Goal: Information Seeking & Learning: Learn about a topic

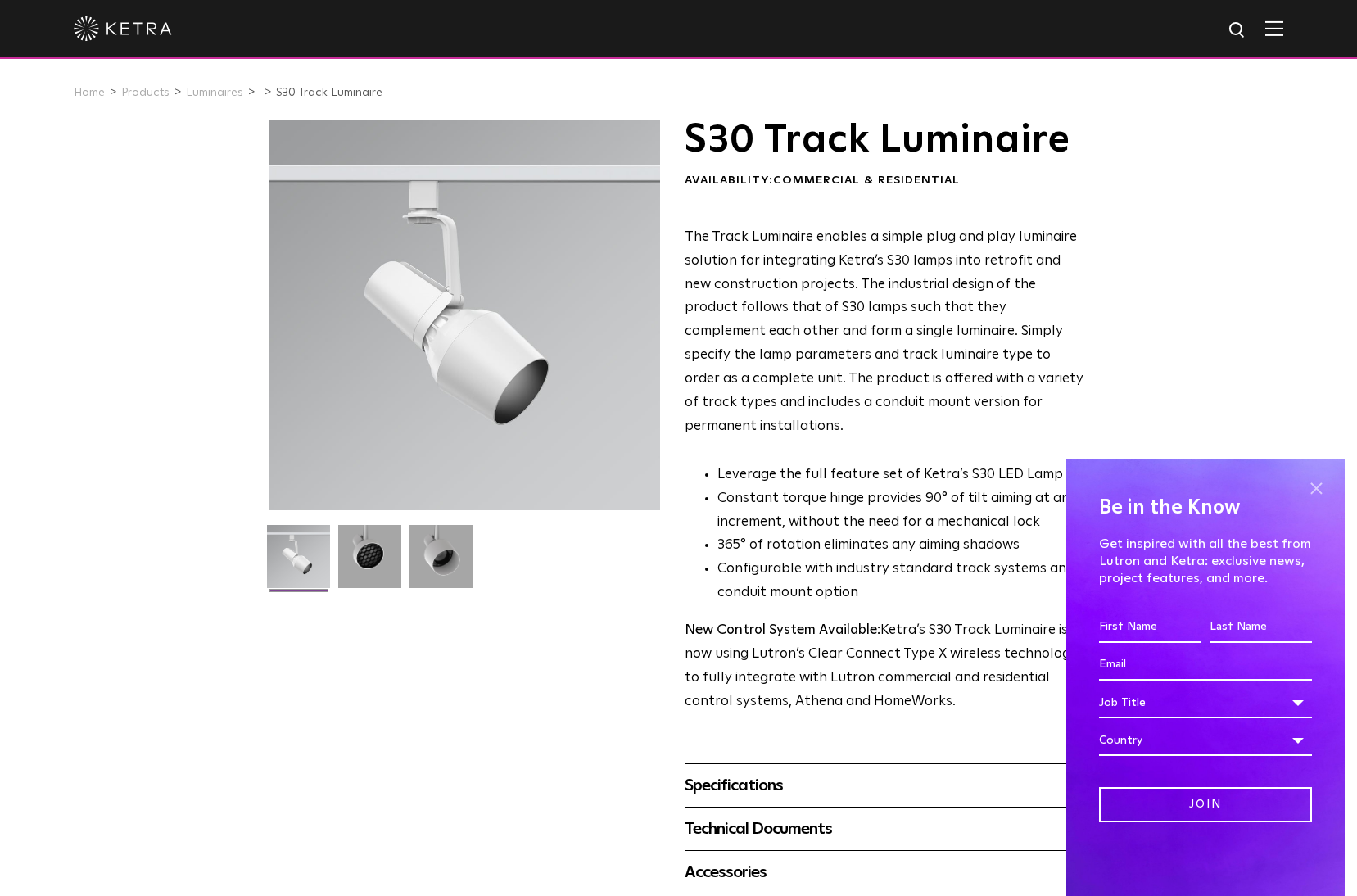
click at [1318, 493] on span at bounding box center [1316, 488] width 25 height 25
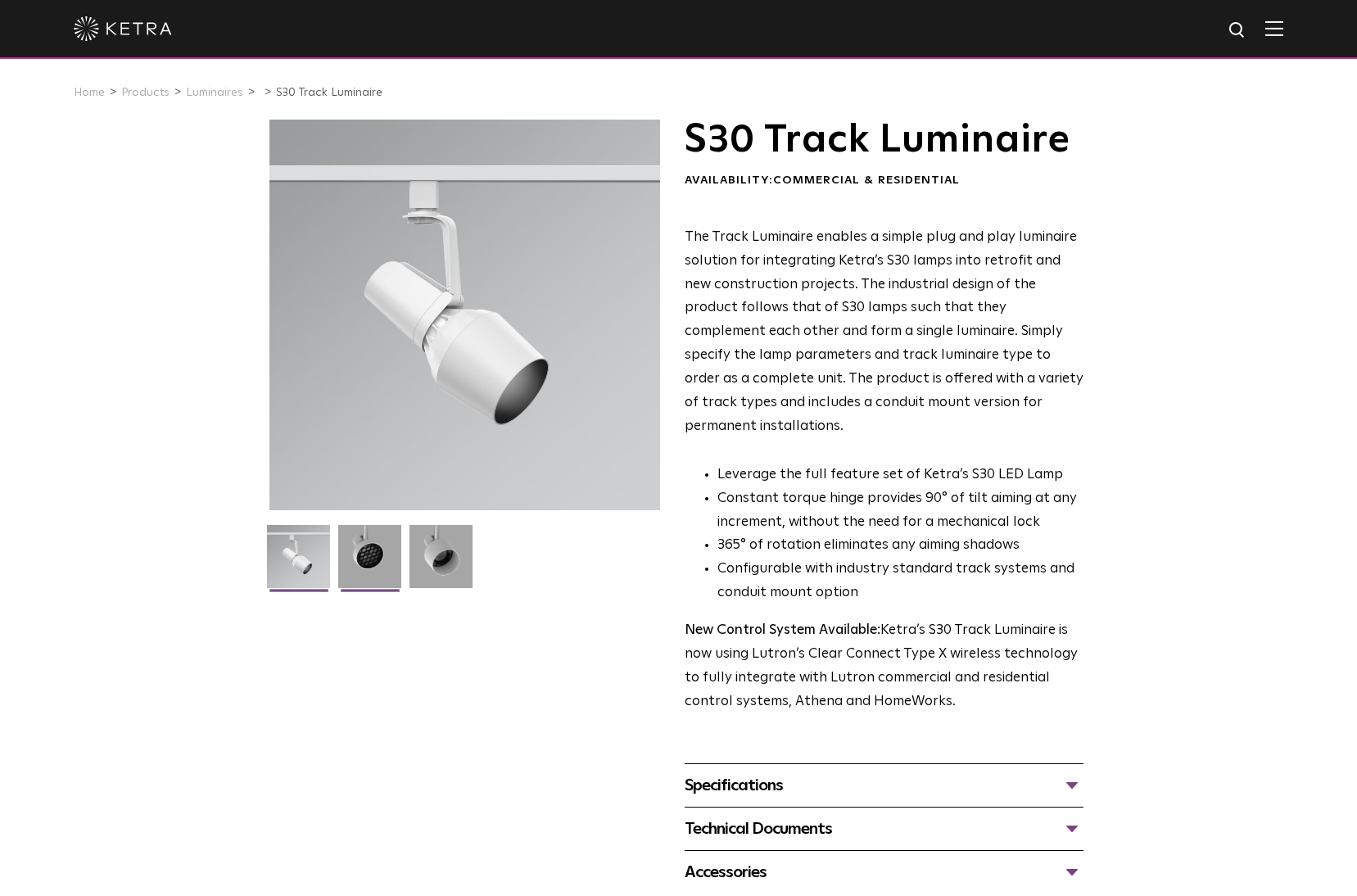
click at [359, 576] on img at bounding box center [370, 562] width 63 height 75
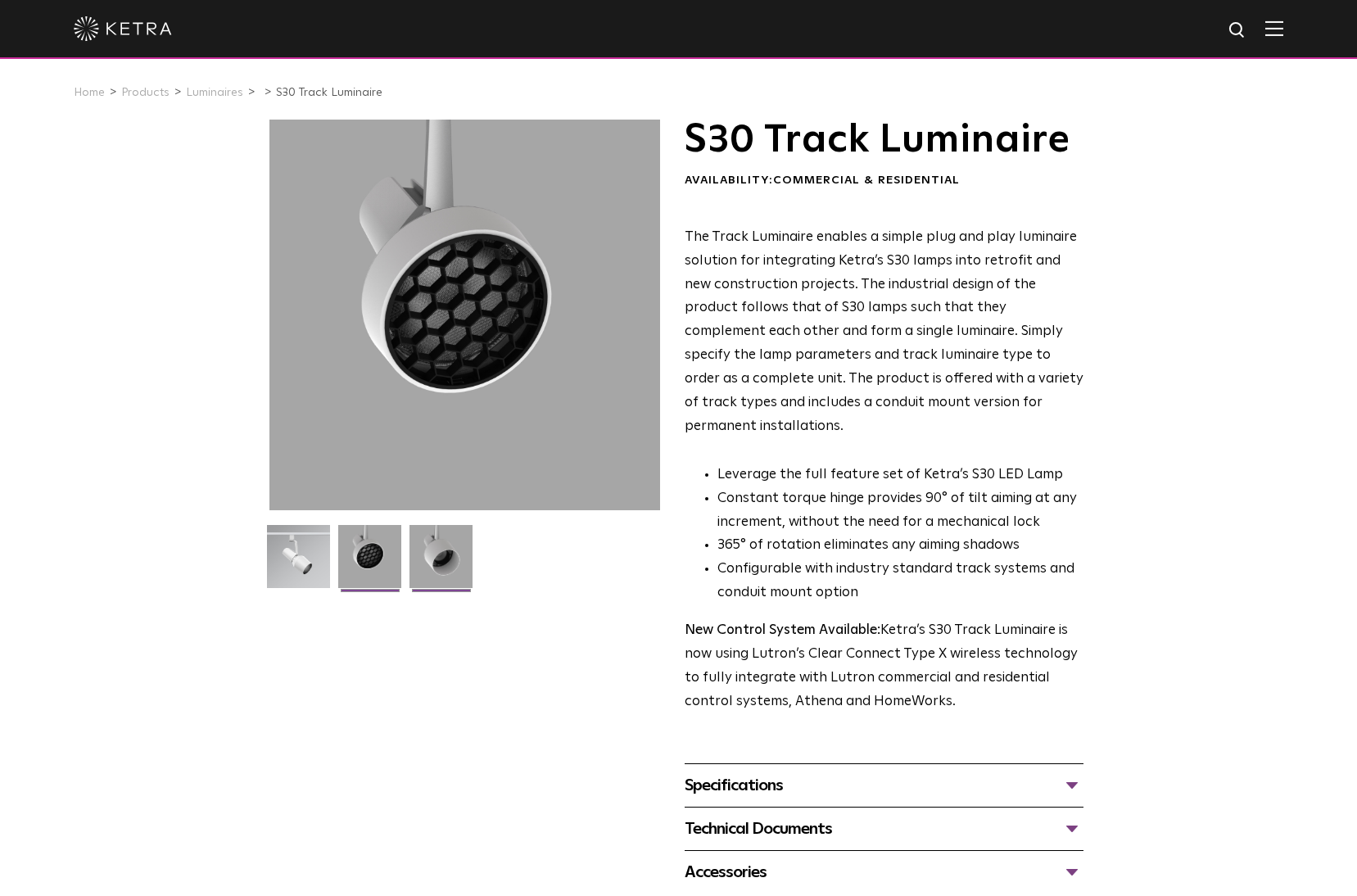
click at [449, 570] on img at bounding box center [441, 562] width 63 height 75
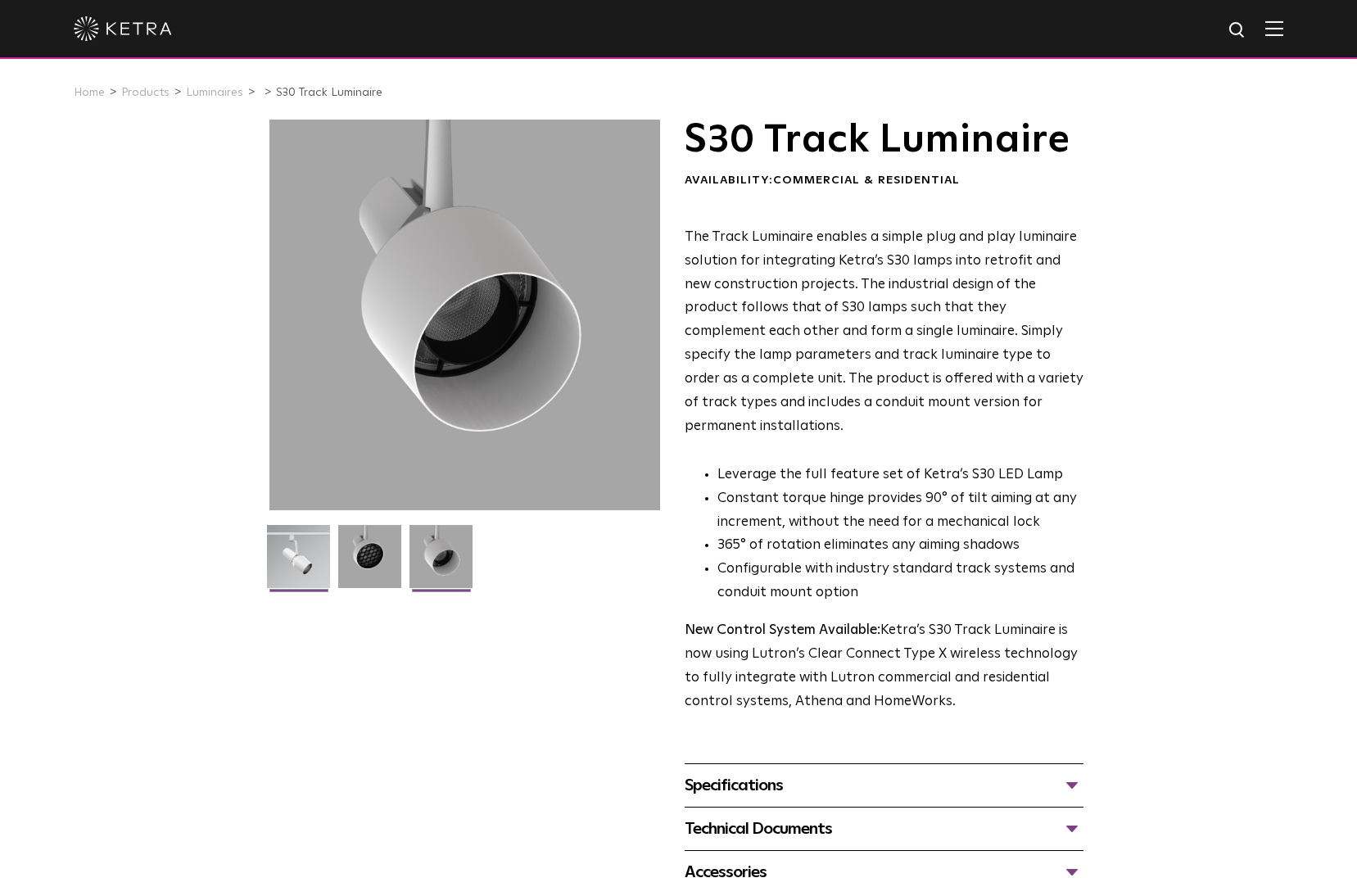
click at [301, 552] on img at bounding box center [298, 562] width 63 height 75
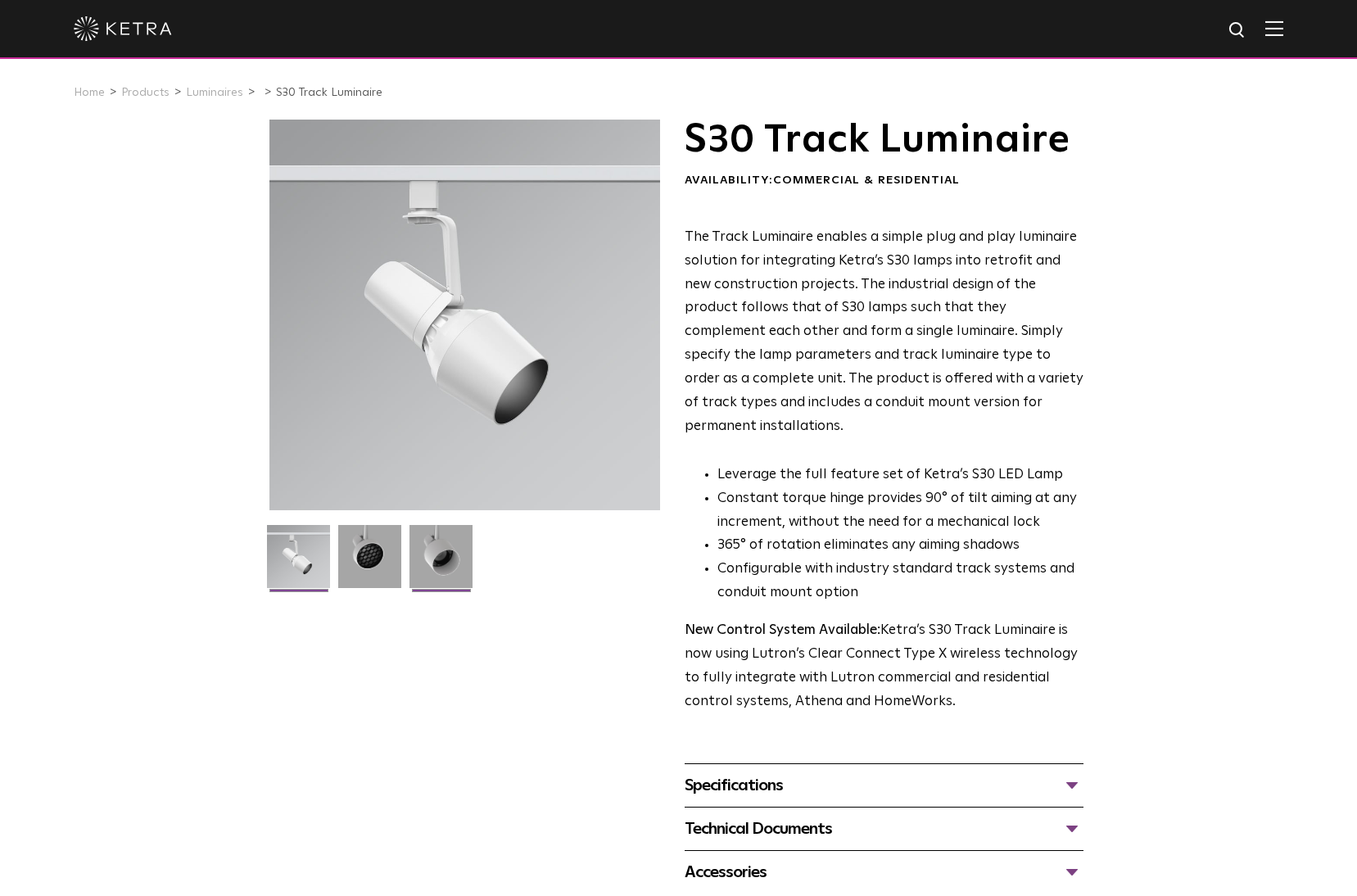
click at [431, 552] on img at bounding box center [441, 562] width 63 height 75
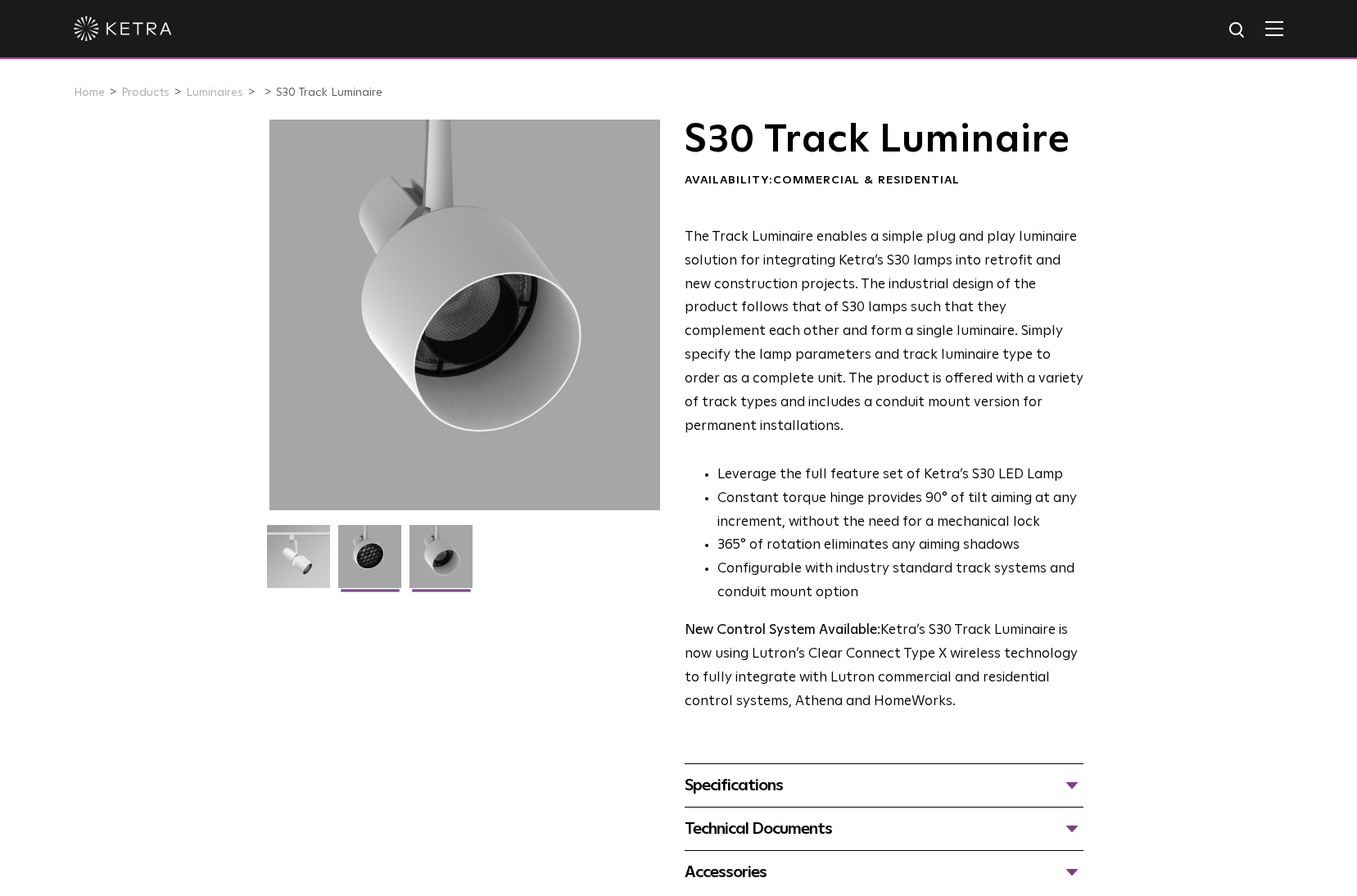
click at [360, 556] on img at bounding box center [370, 562] width 63 height 75
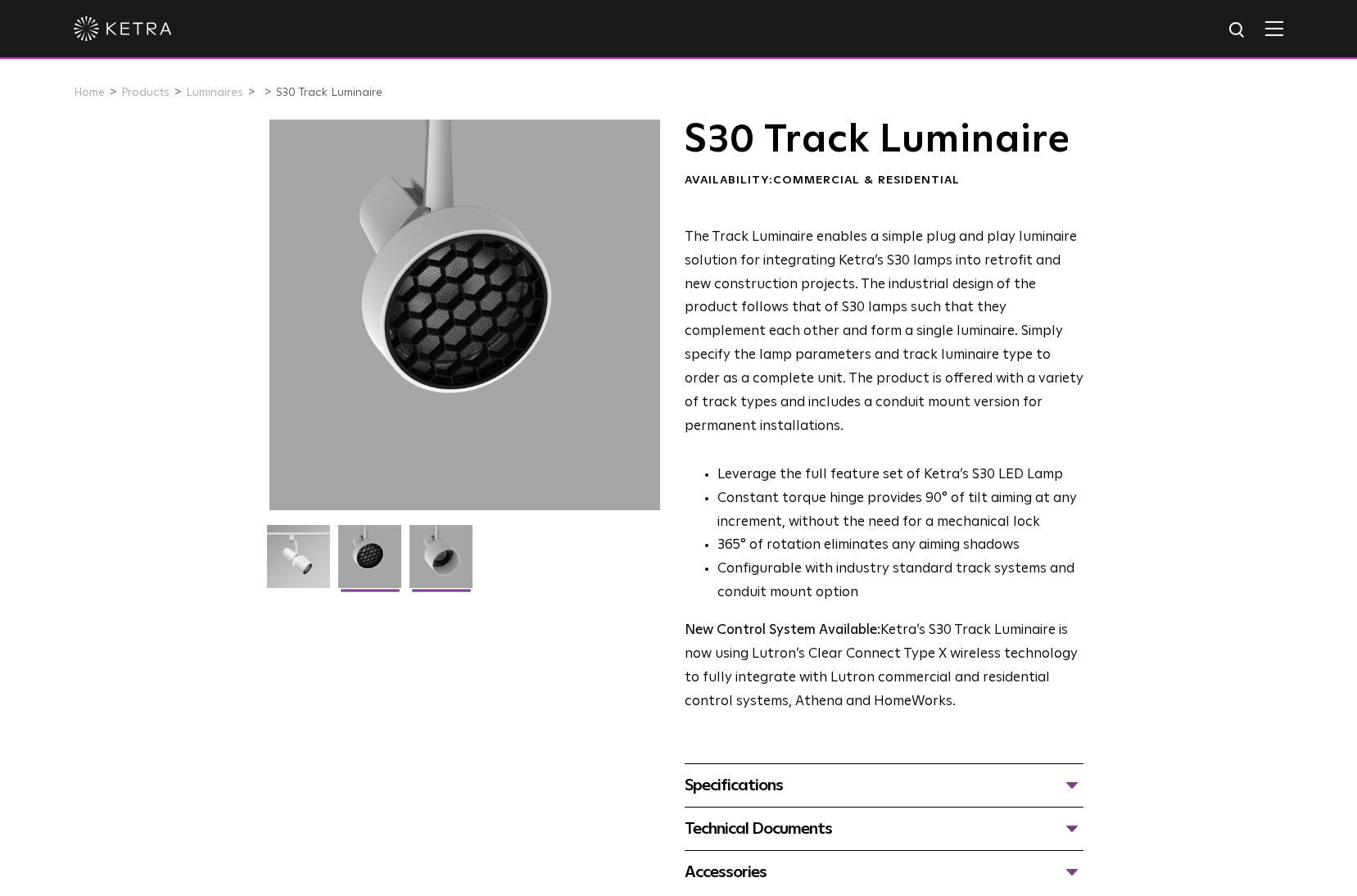
click at [446, 559] on img at bounding box center [441, 562] width 63 height 75
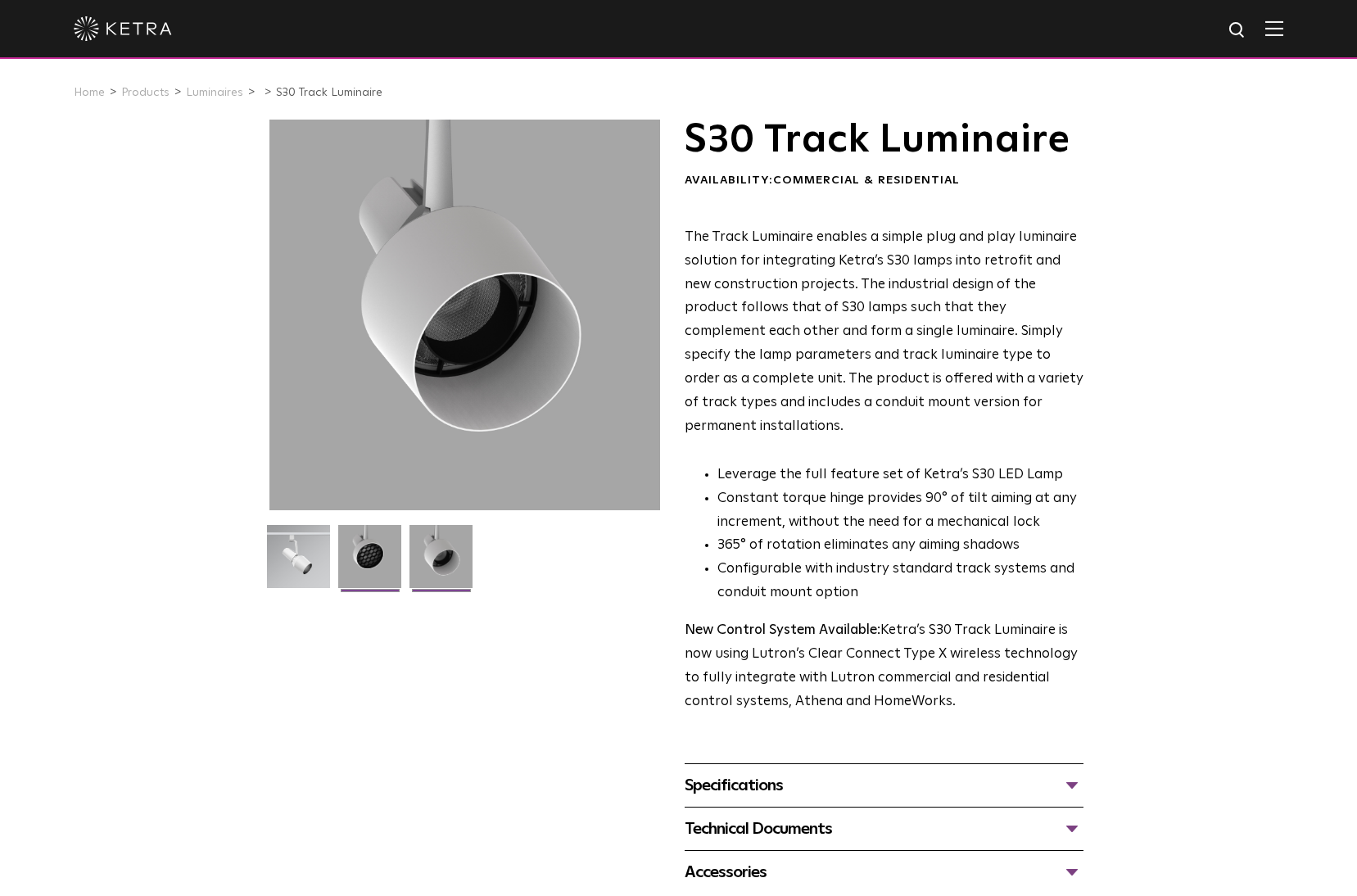
click at [383, 561] on img at bounding box center [370, 562] width 63 height 75
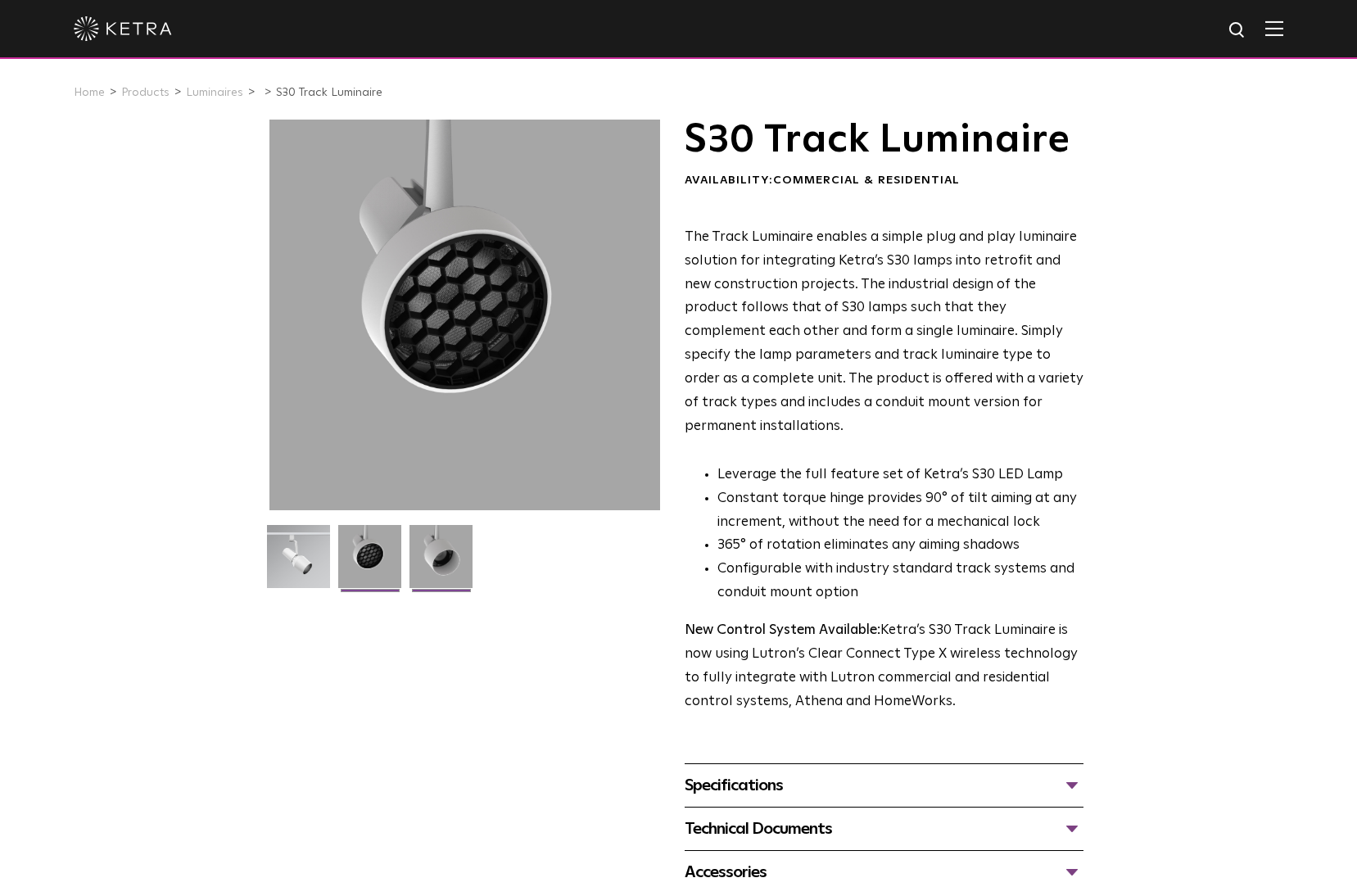
click at [459, 562] on img at bounding box center [441, 562] width 63 height 75
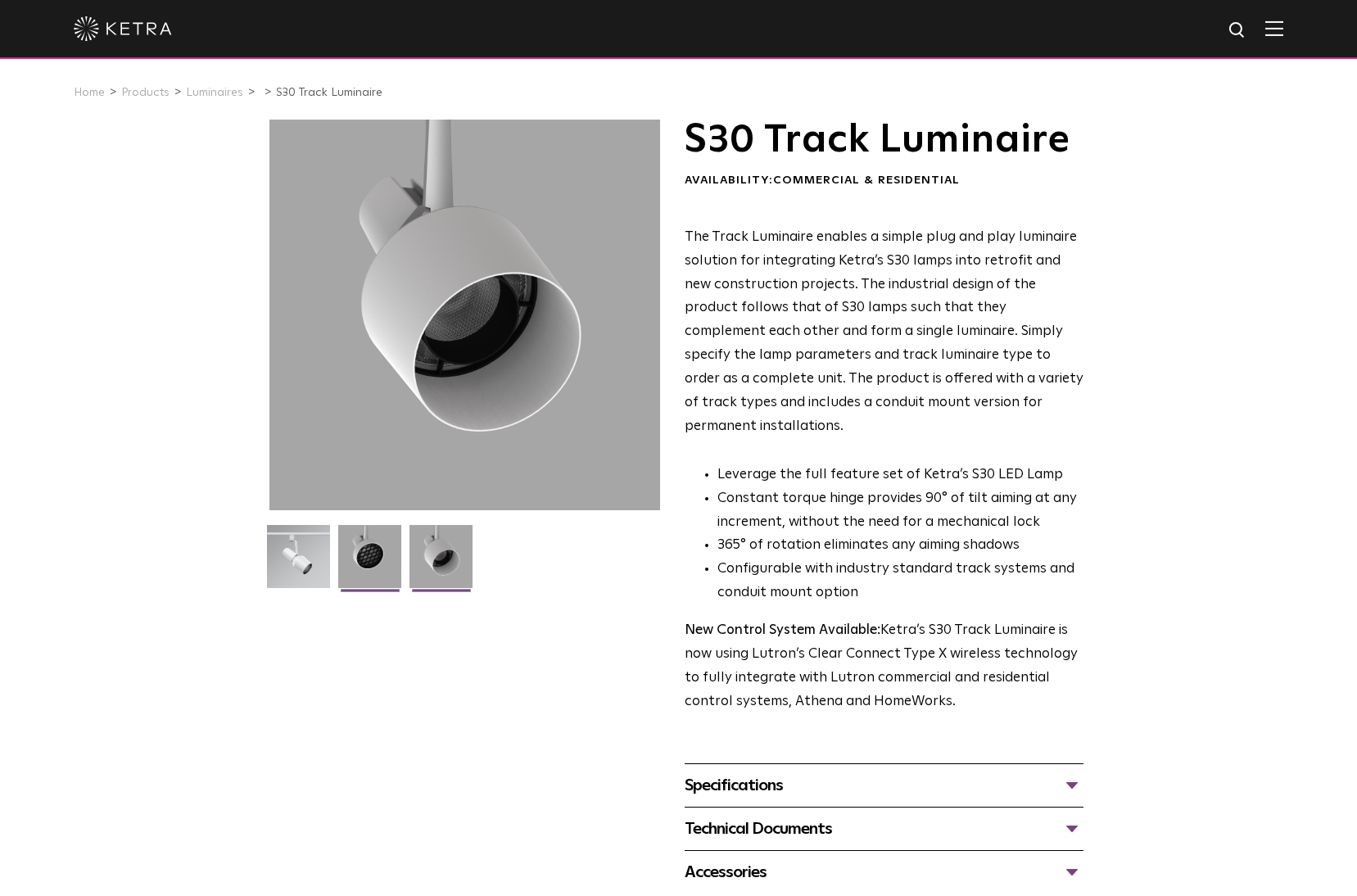
click at [351, 556] on img at bounding box center [370, 562] width 63 height 75
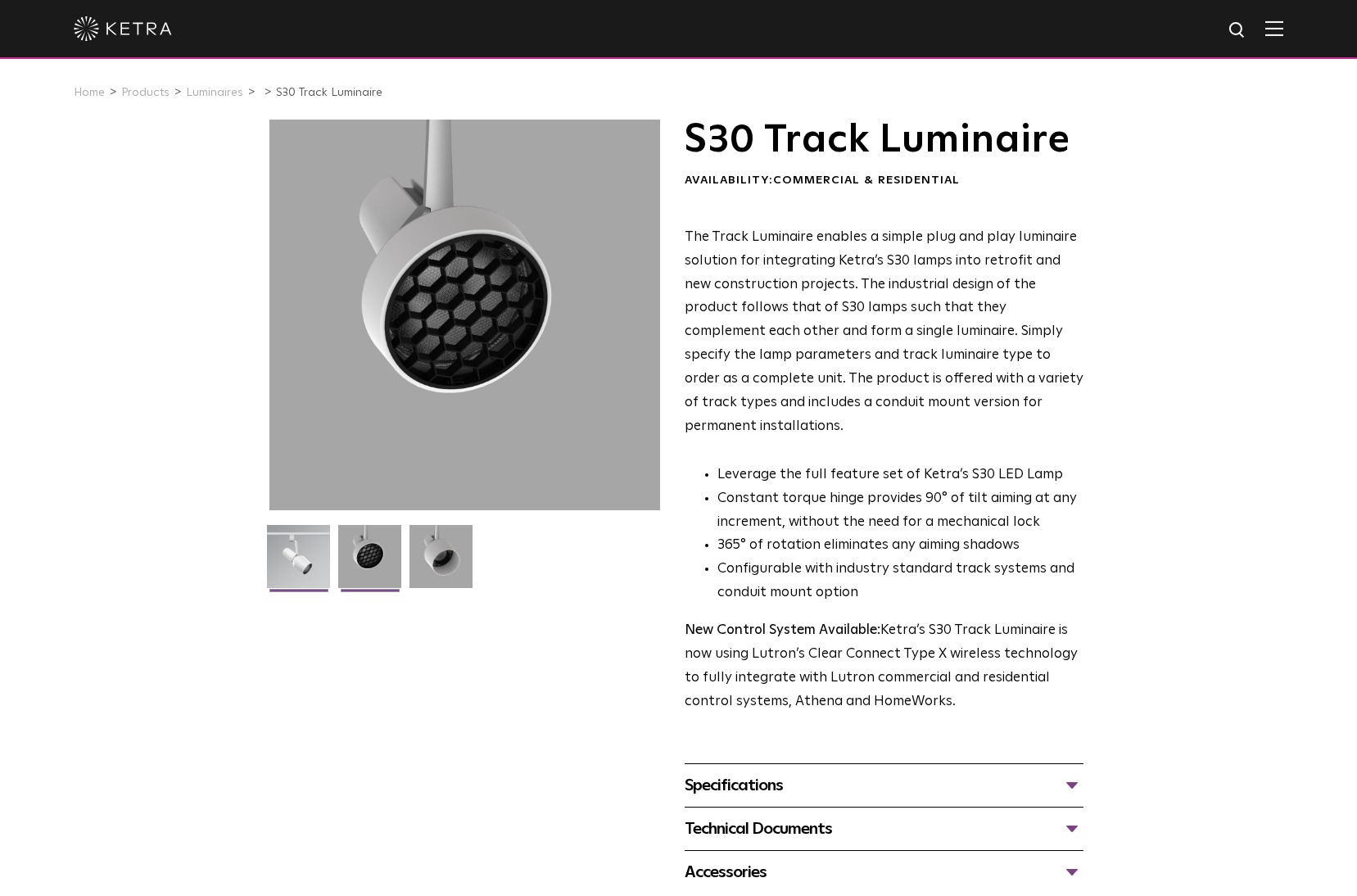
click at [293, 554] on img at bounding box center [298, 562] width 63 height 75
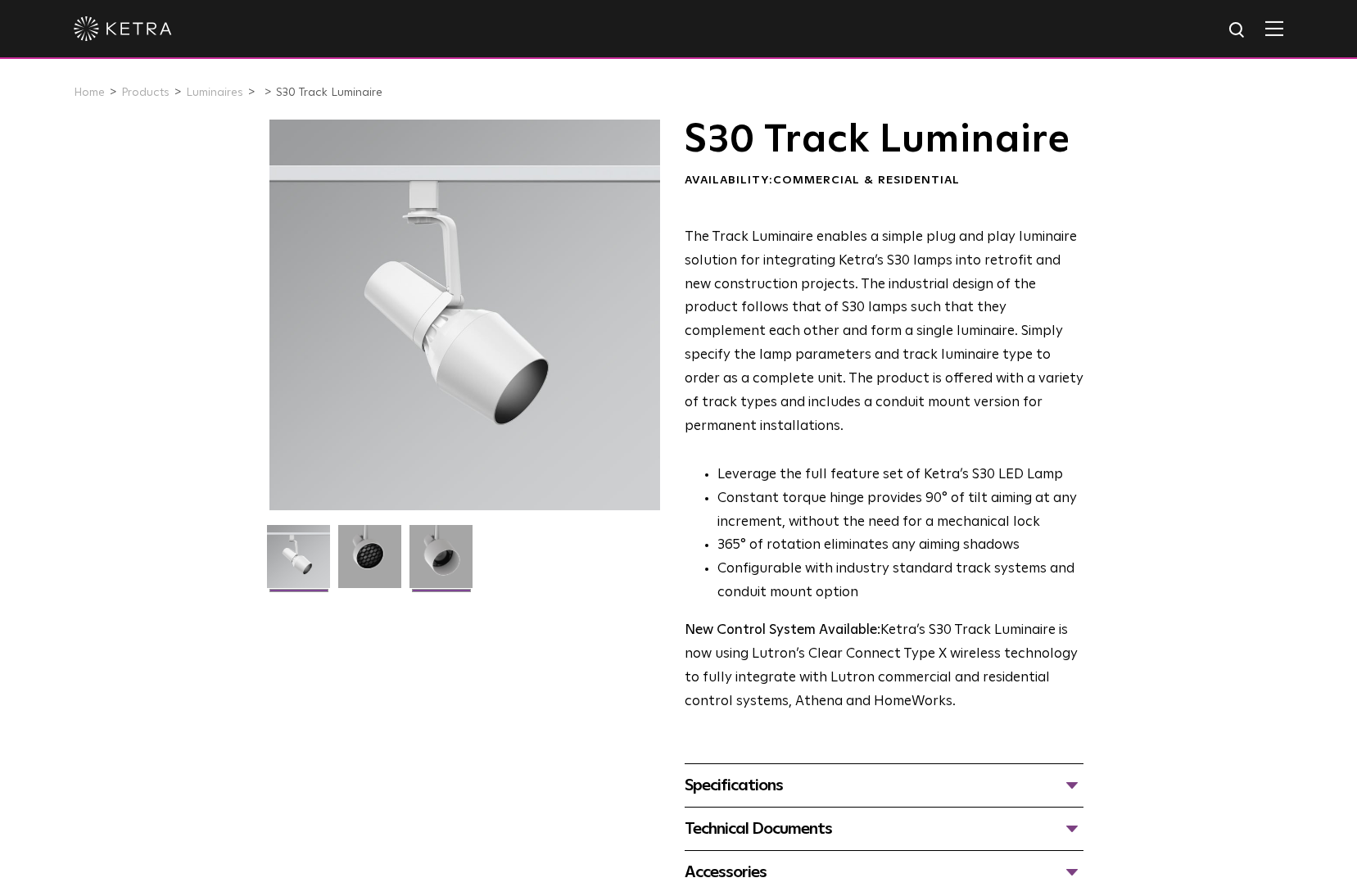
click at [432, 553] on img at bounding box center [441, 562] width 63 height 75
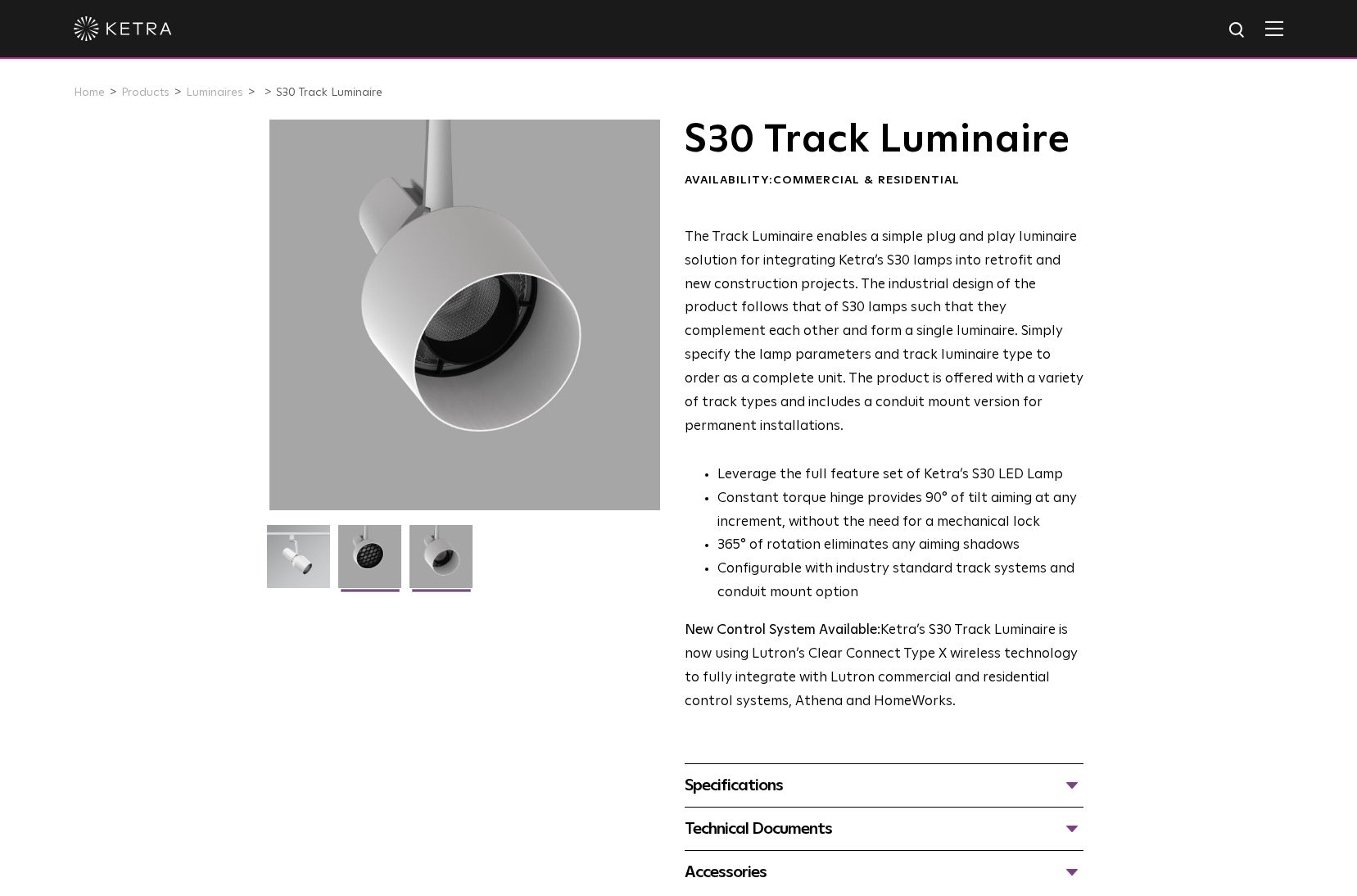
click at [358, 551] on img at bounding box center [370, 562] width 63 height 75
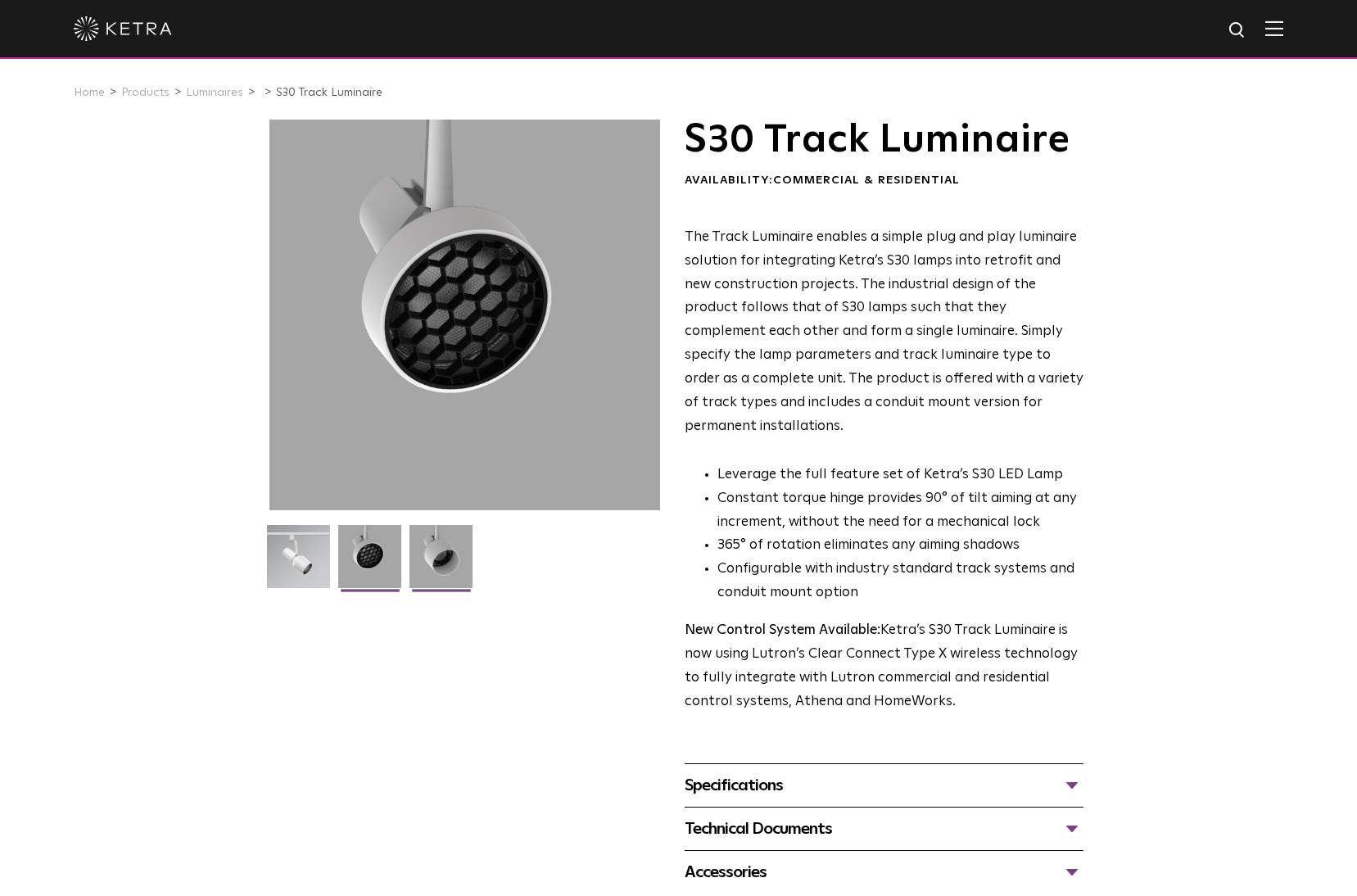
click at [422, 554] on img at bounding box center [441, 562] width 63 height 75
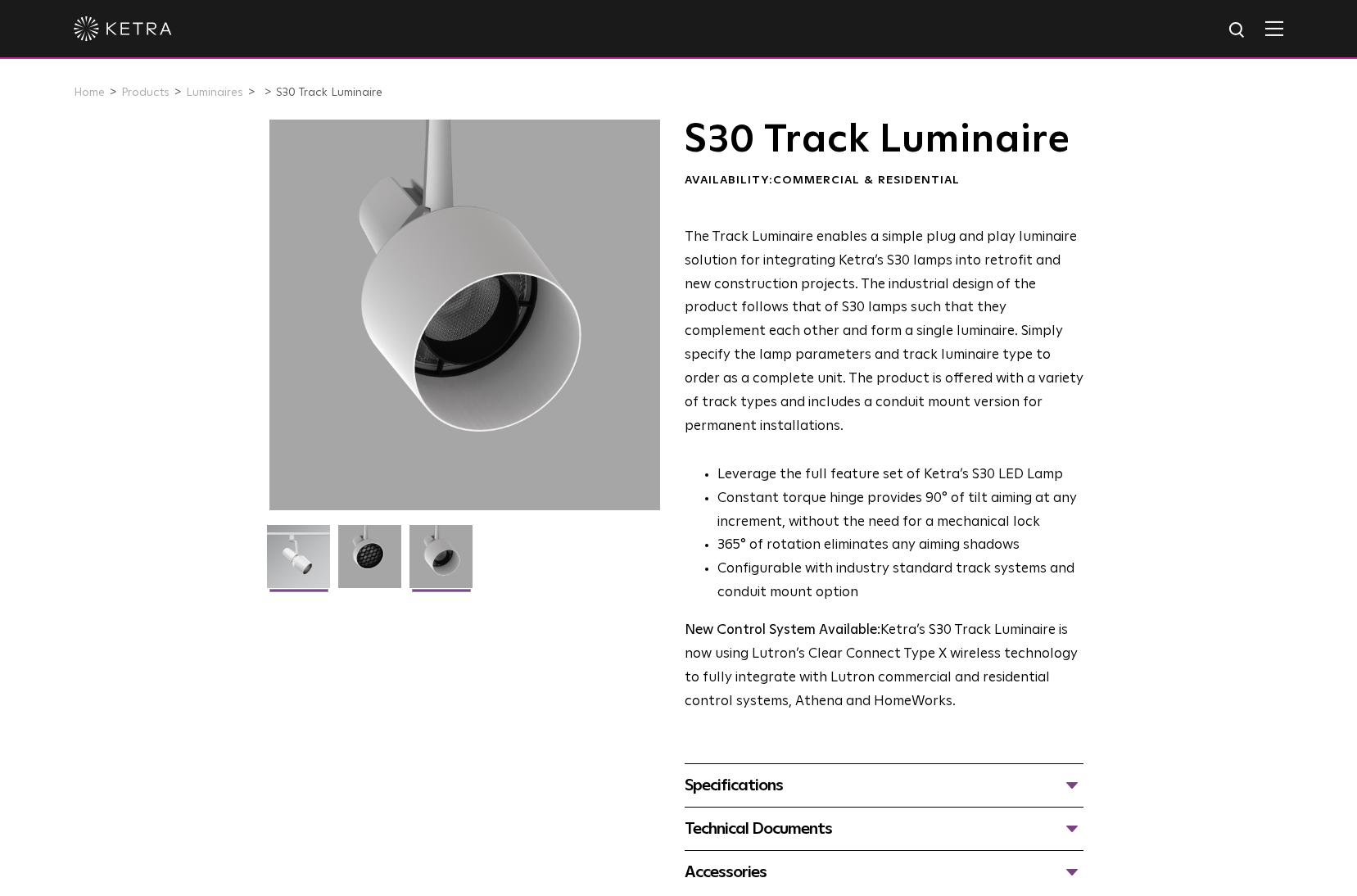
click at [332, 556] on li at bounding box center [298, 562] width 67 height 75
click at [440, 556] on img at bounding box center [441, 562] width 63 height 75
click at [374, 556] on img at bounding box center [370, 562] width 63 height 75
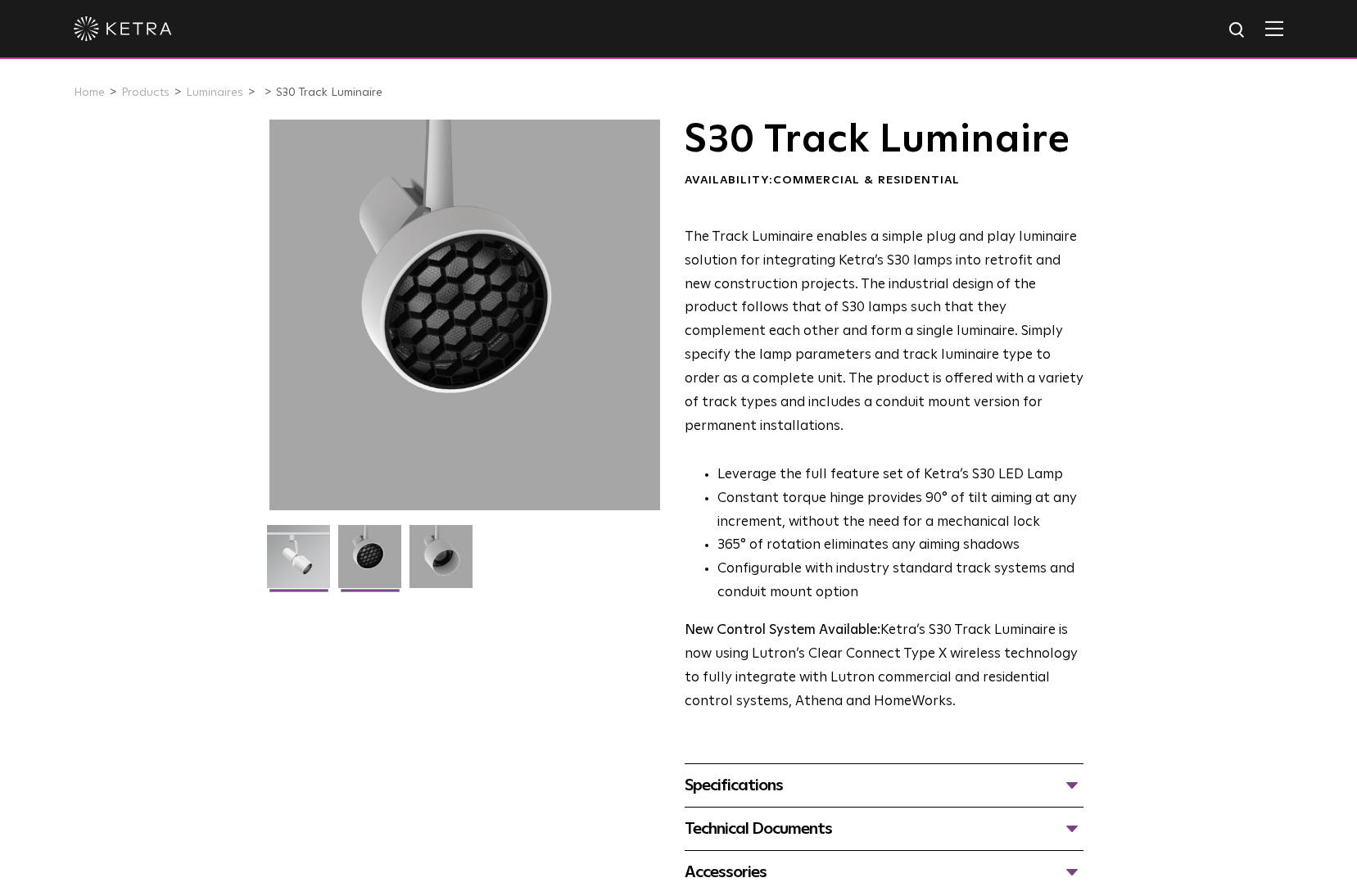
click at [307, 554] on img at bounding box center [298, 562] width 63 height 75
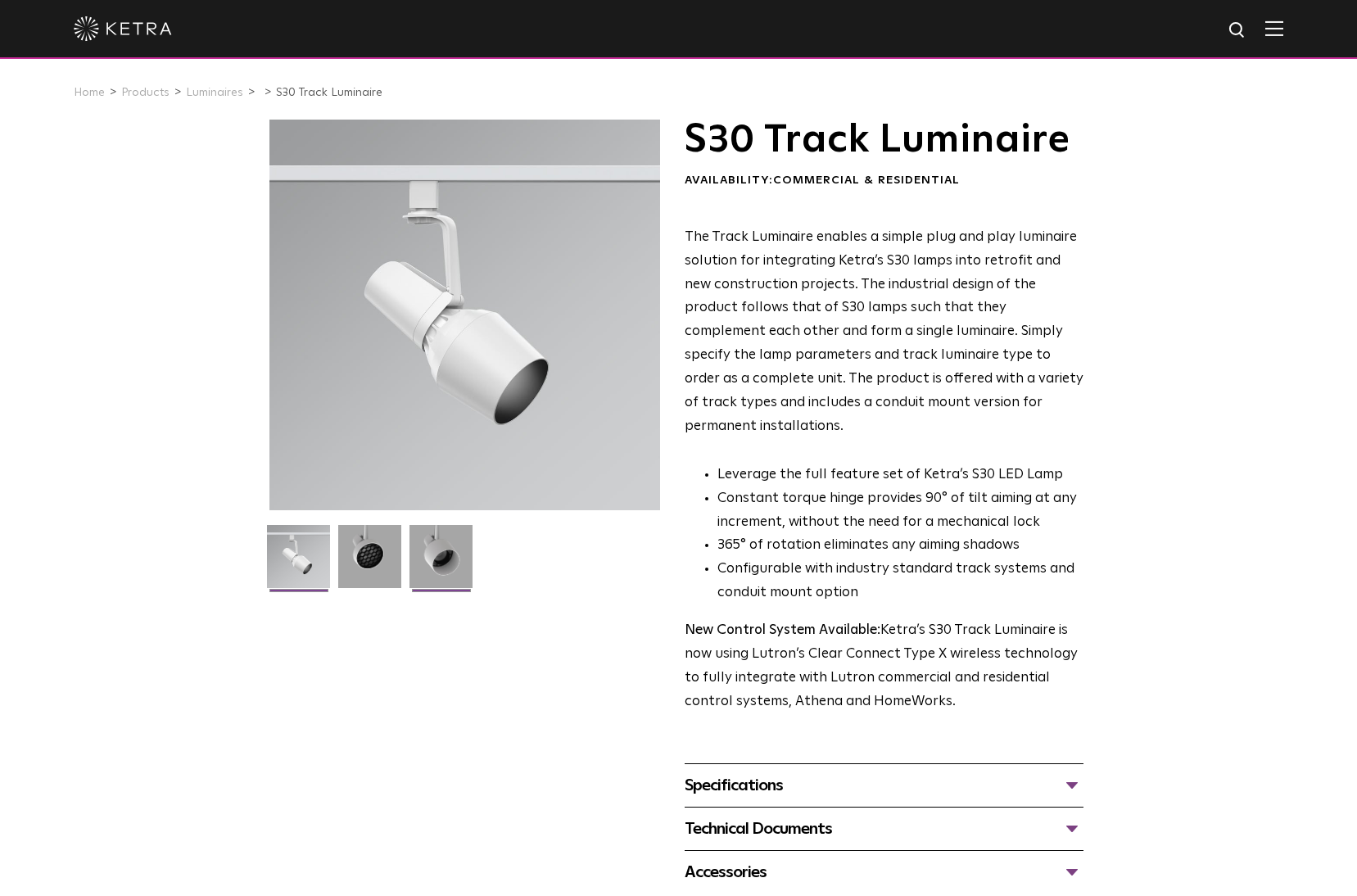
click at [447, 554] on img at bounding box center [441, 562] width 63 height 75
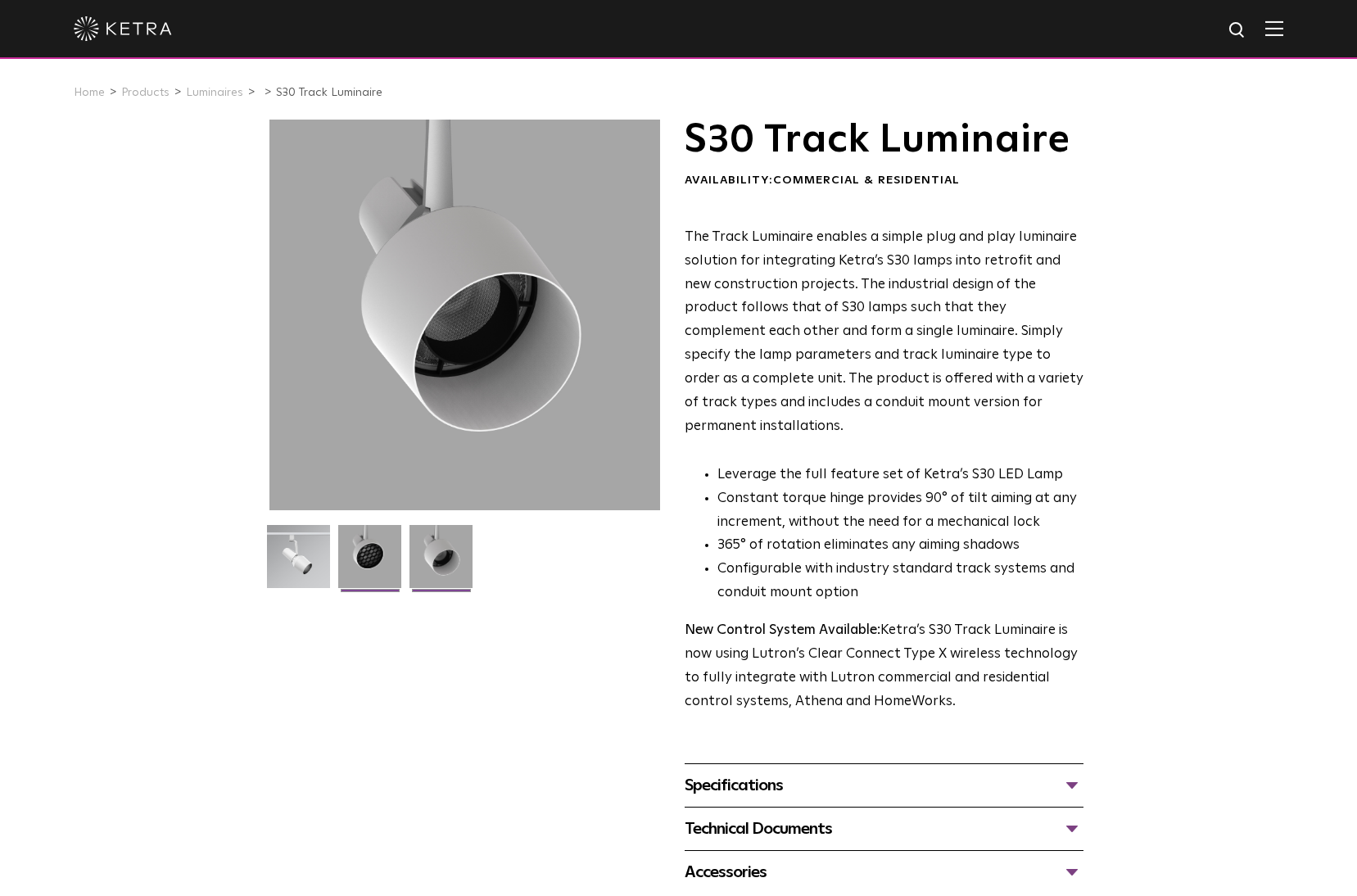
click at [382, 553] on img at bounding box center [370, 562] width 63 height 75
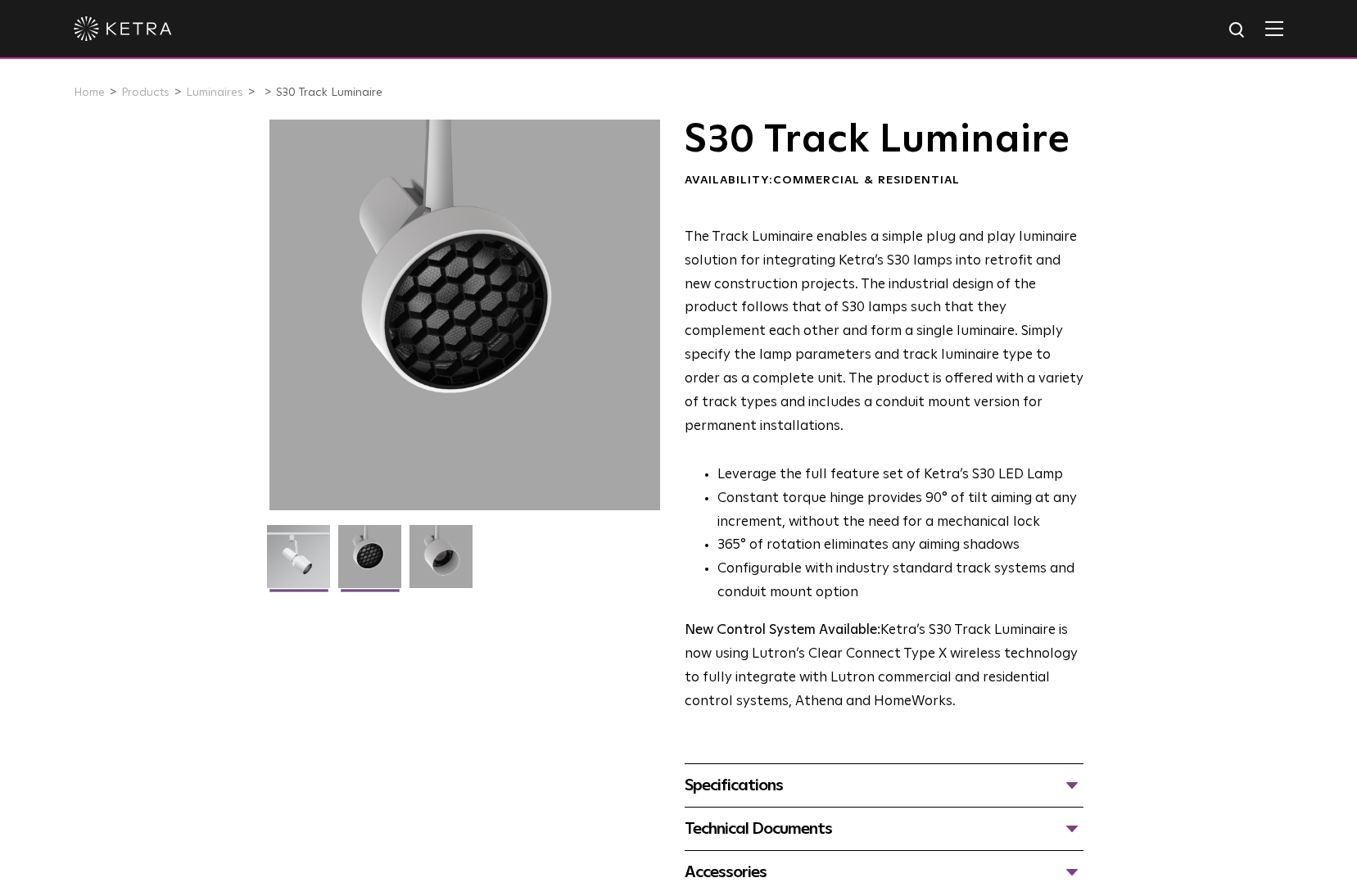
drag, startPoint x: 316, startPoint y: 553, endPoint x: 370, endPoint y: 553, distance: 54.0
click at [317, 553] on img at bounding box center [298, 562] width 63 height 75
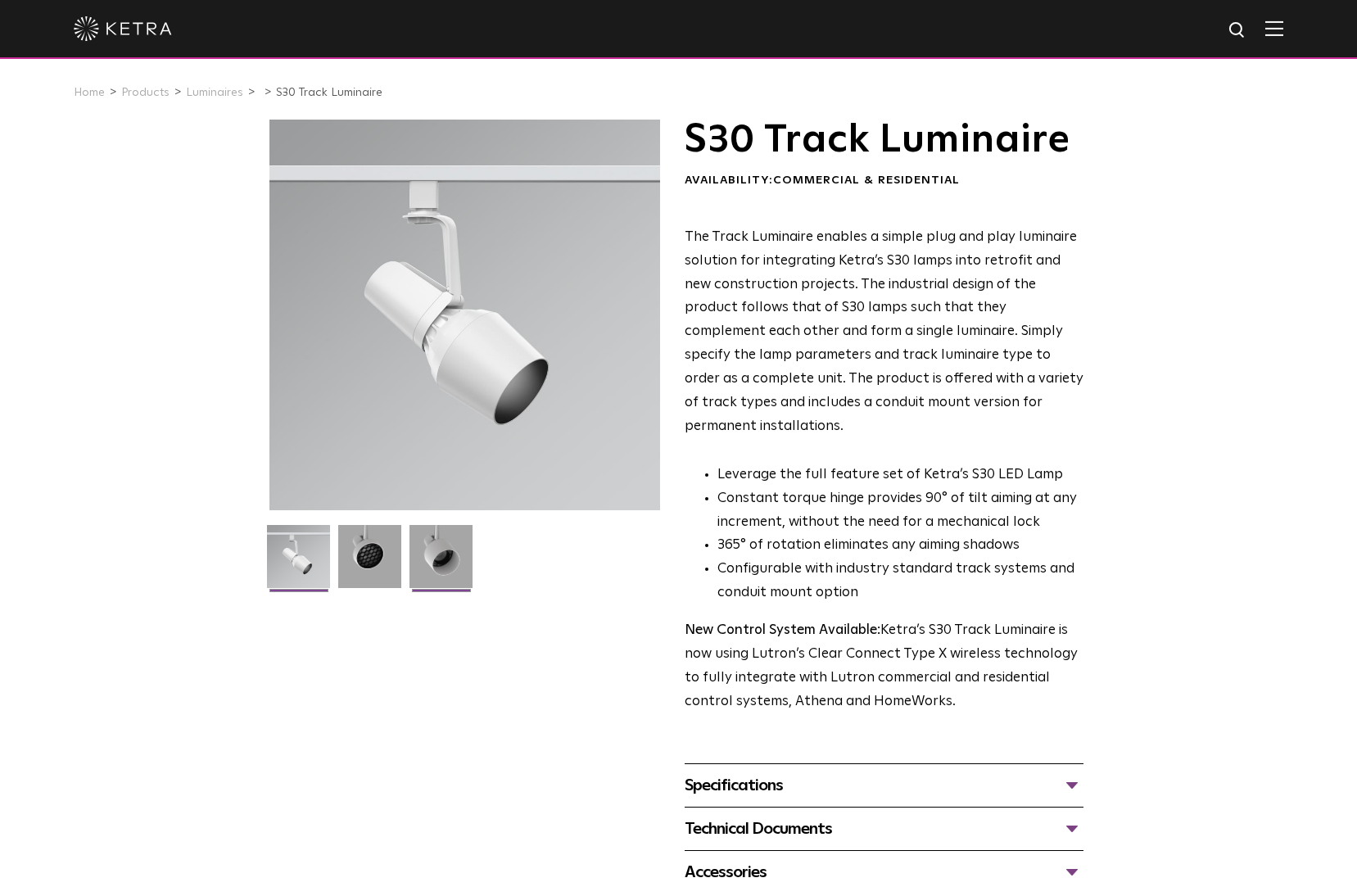
click at [448, 557] on img at bounding box center [441, 562] width 63 height 75
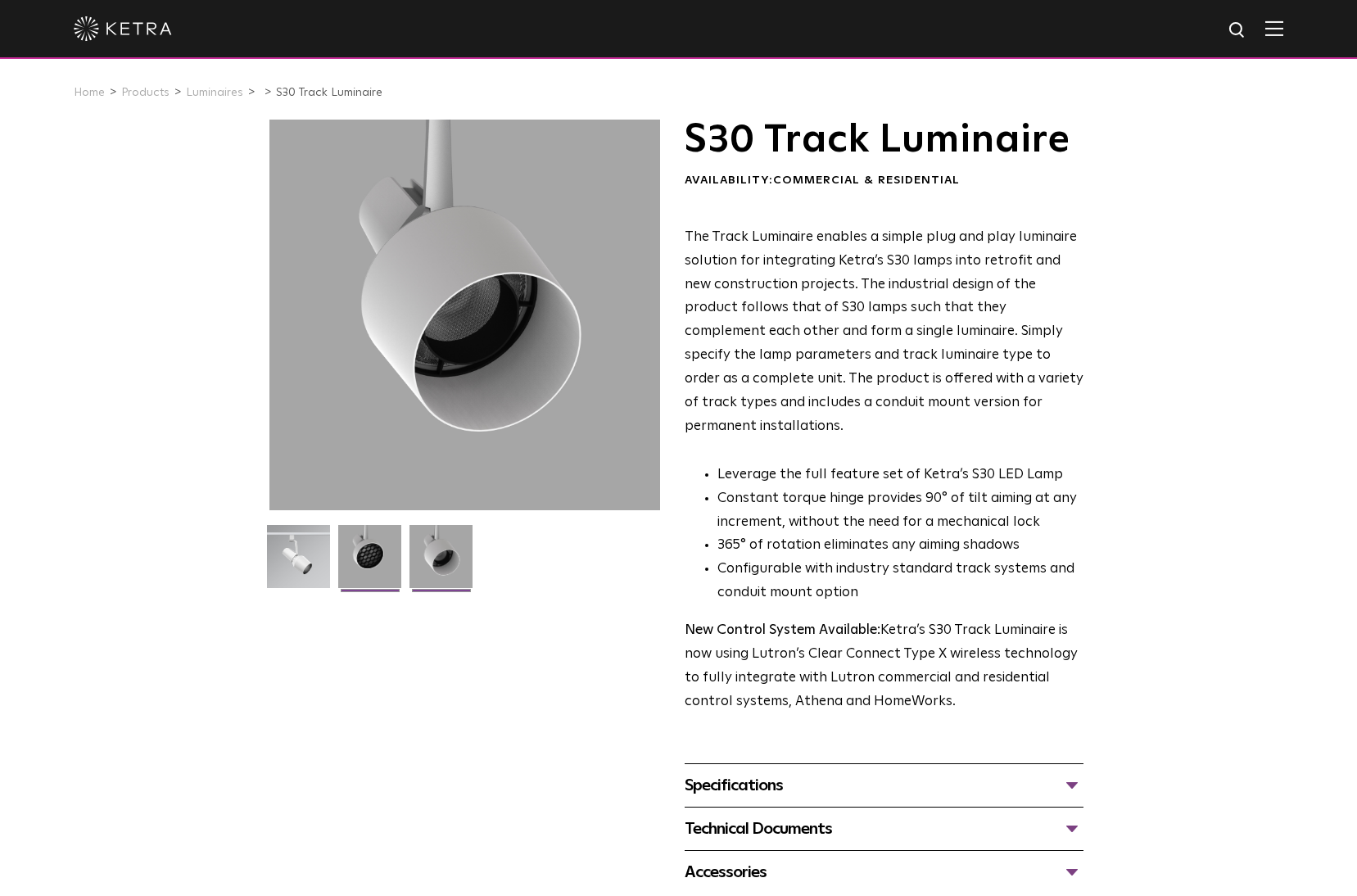
click at [358, 556] on img at bounding box center [370, 562] width 63 height 75
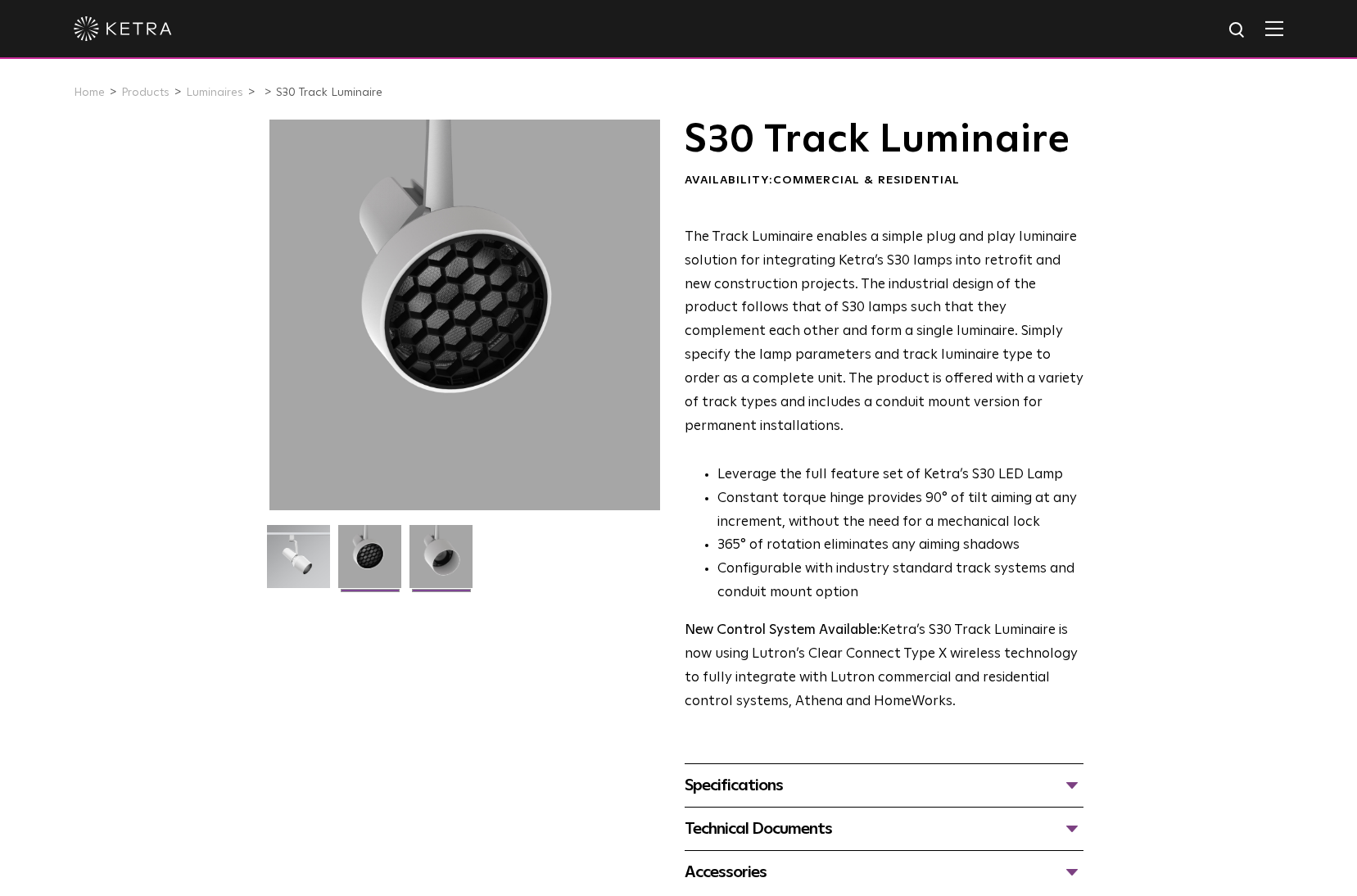
click at [430, 560] on img at bounding box center [441, 562] width 63 height 75
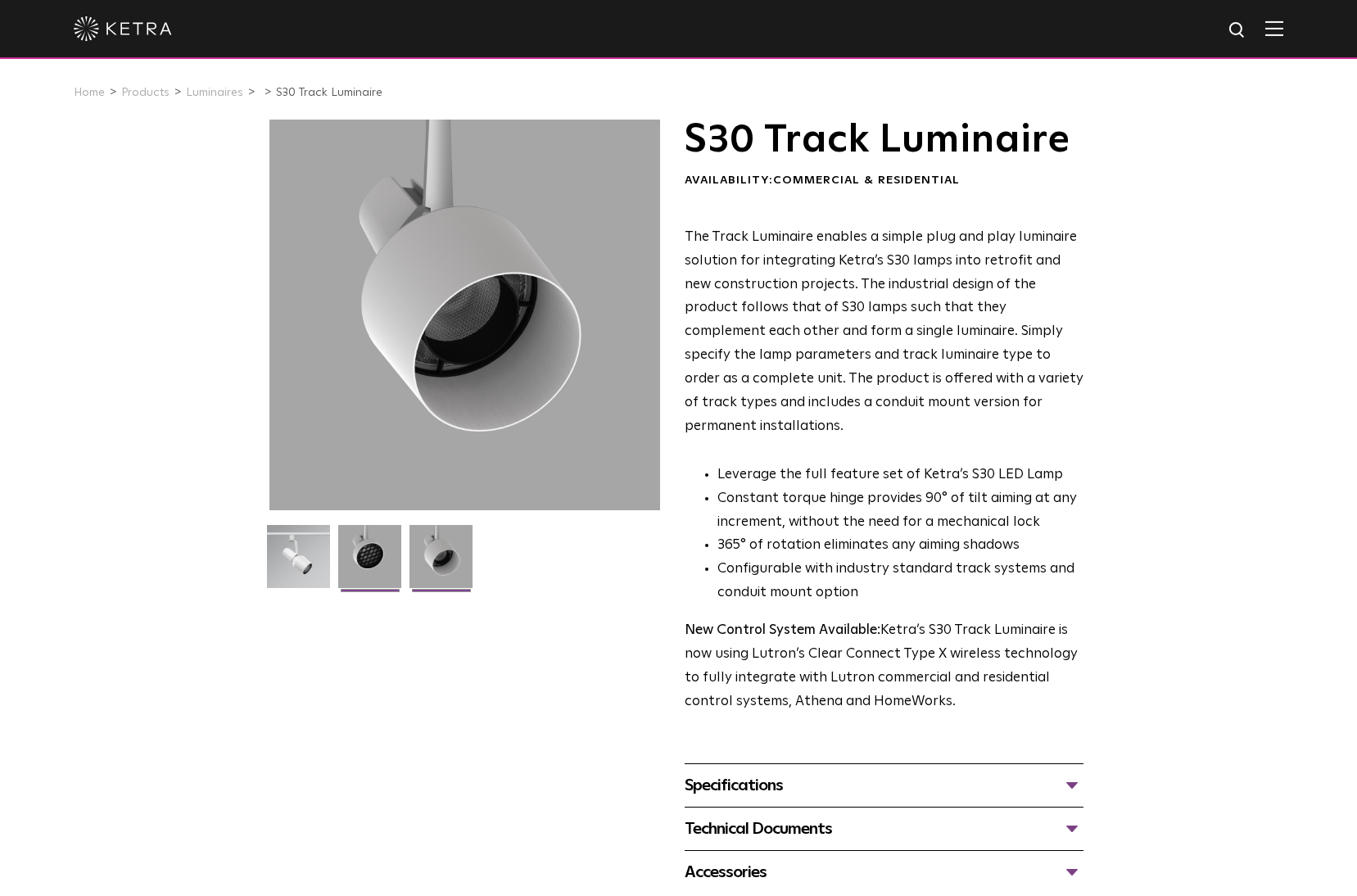
click at [349, 558] on img at bounding box center [370, 562] width 63 height 75
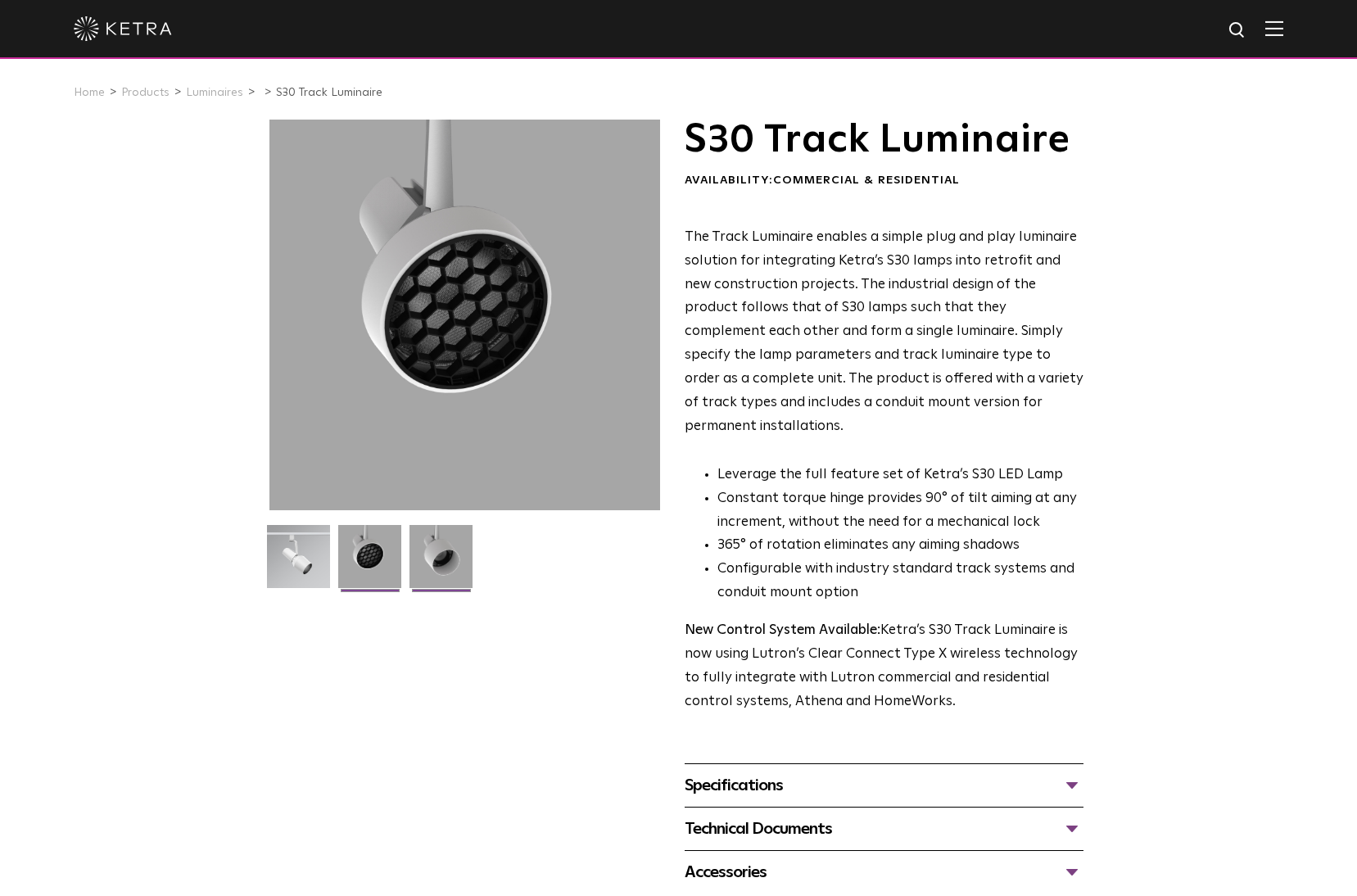
click at [468, 554] on img at bounding box center [441, 562] width 63 height 75
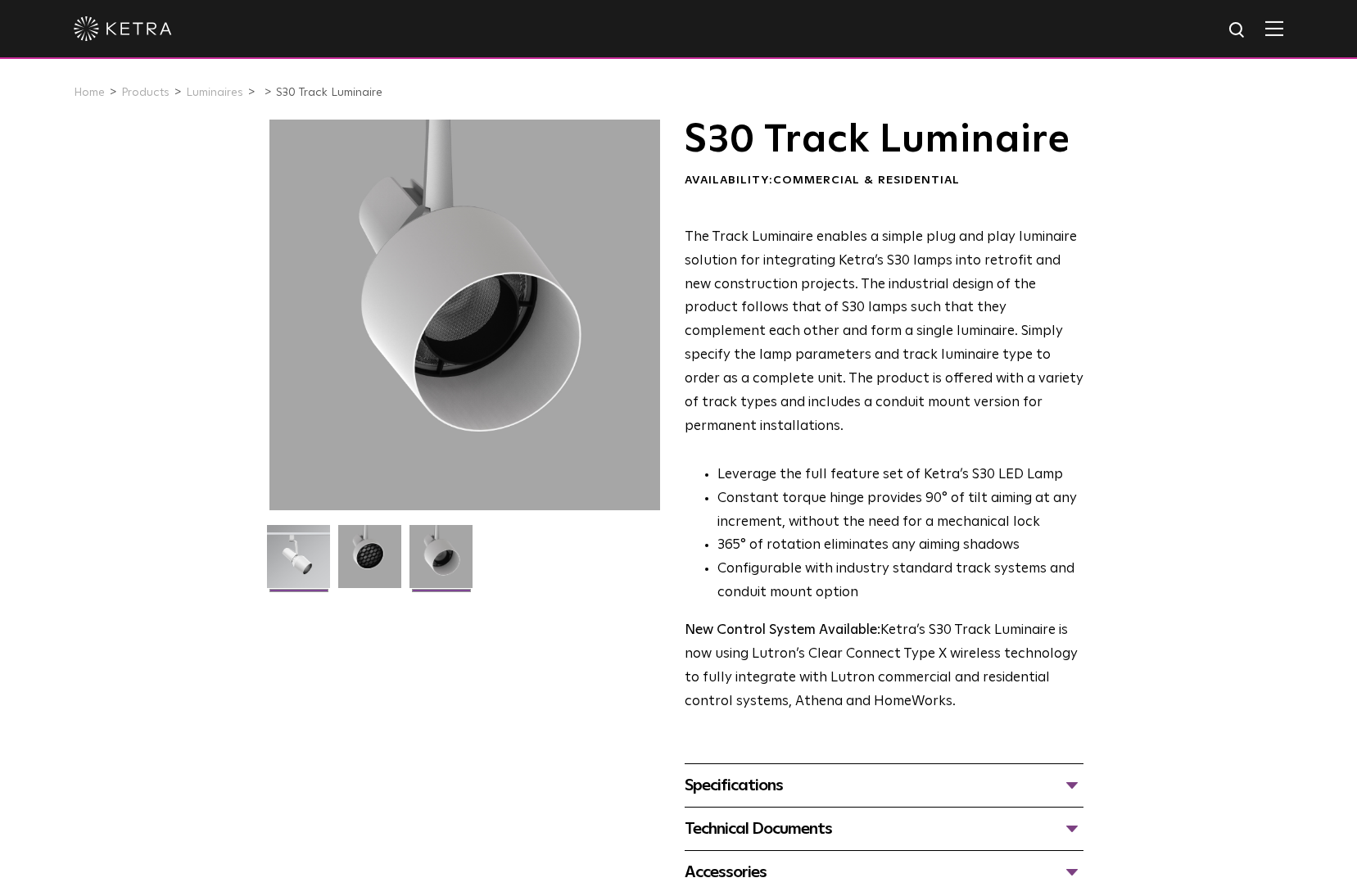
click at [323, 558] on img at bounding box center [298, 562] width 63 height 75
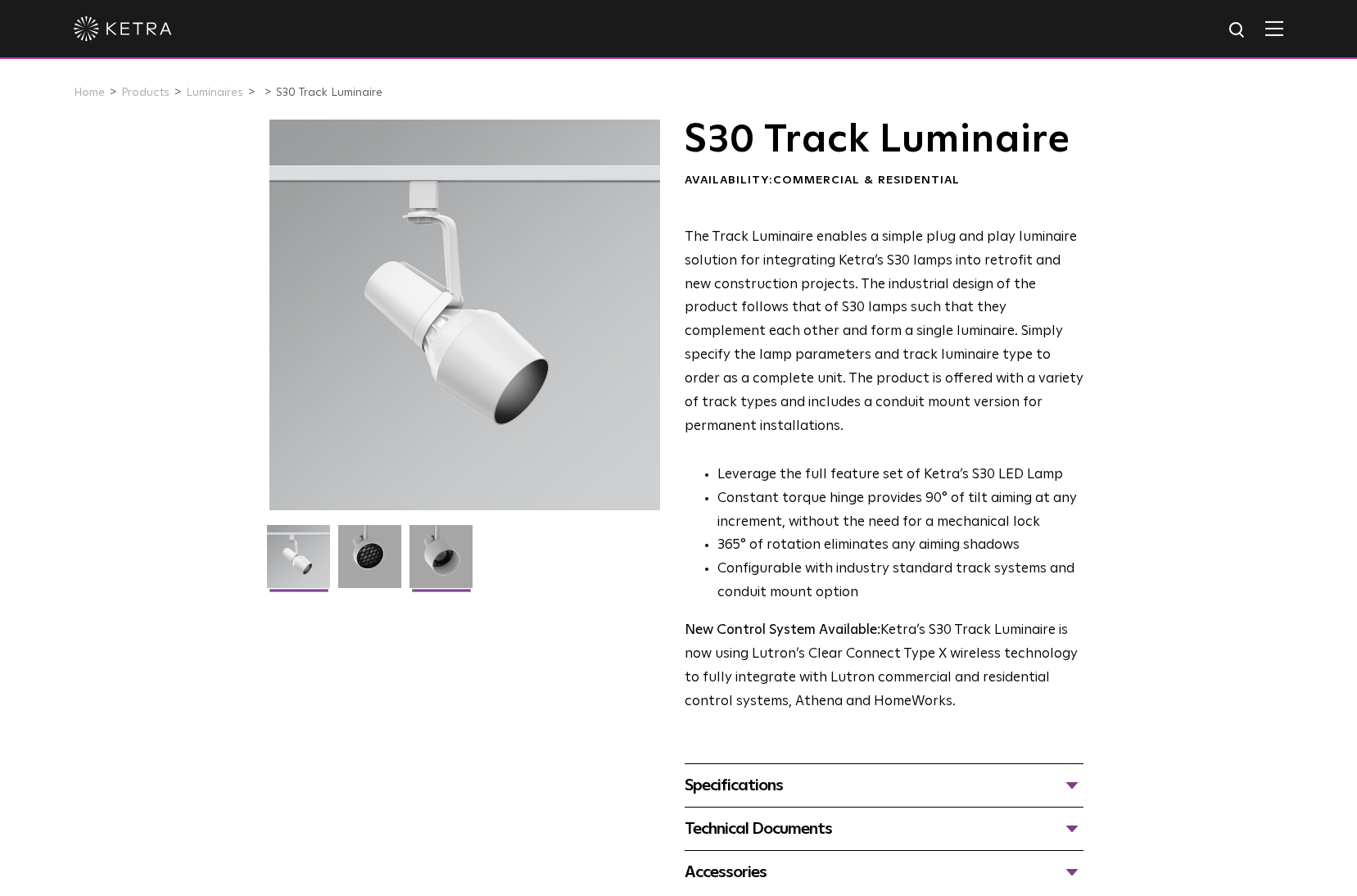
click at [431, 556] on img at bounding box center [441, 562] width 63 height 75
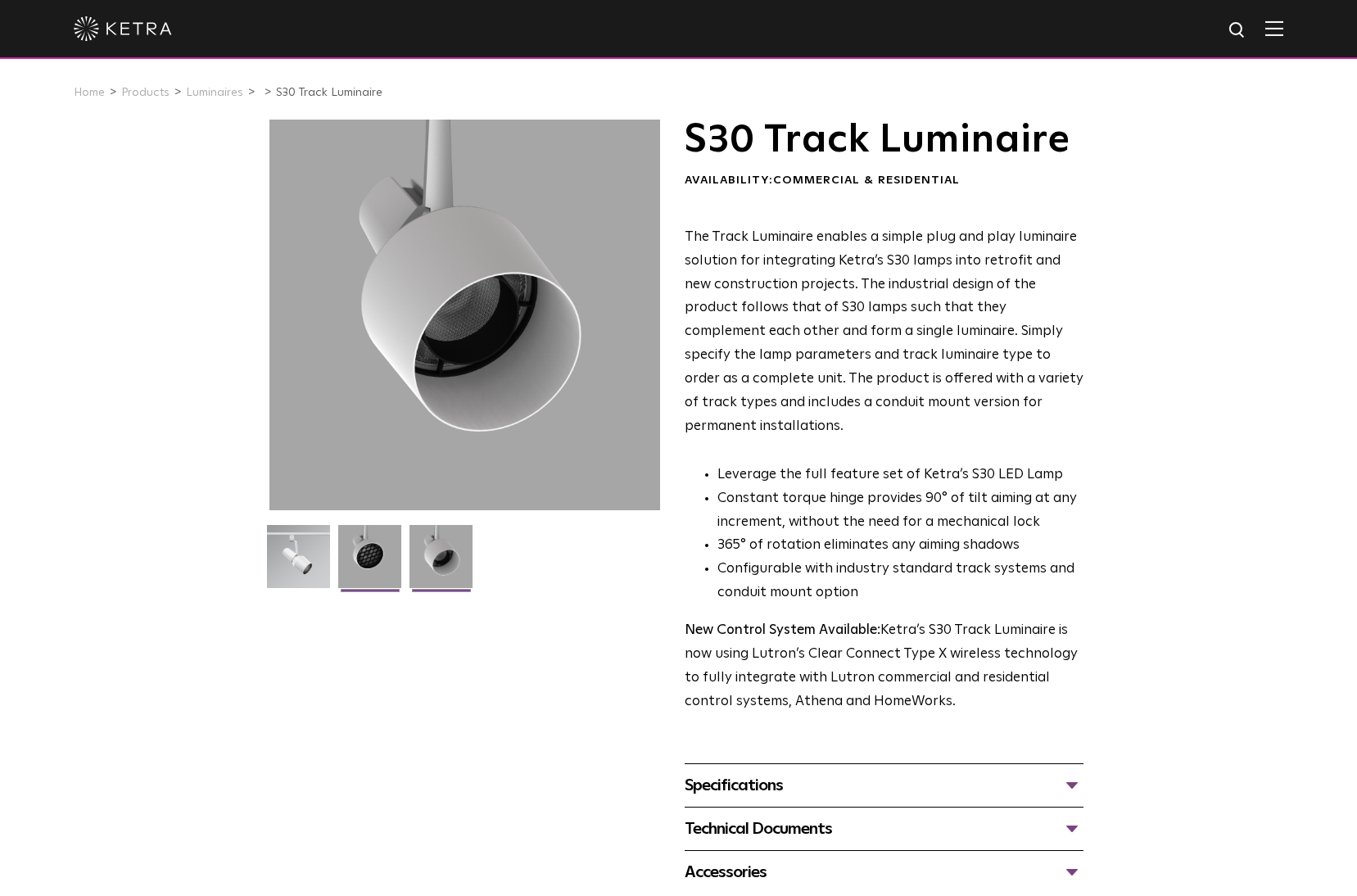
click at [375, 560] on img at bounding box center [370, 562] width 63 height 75
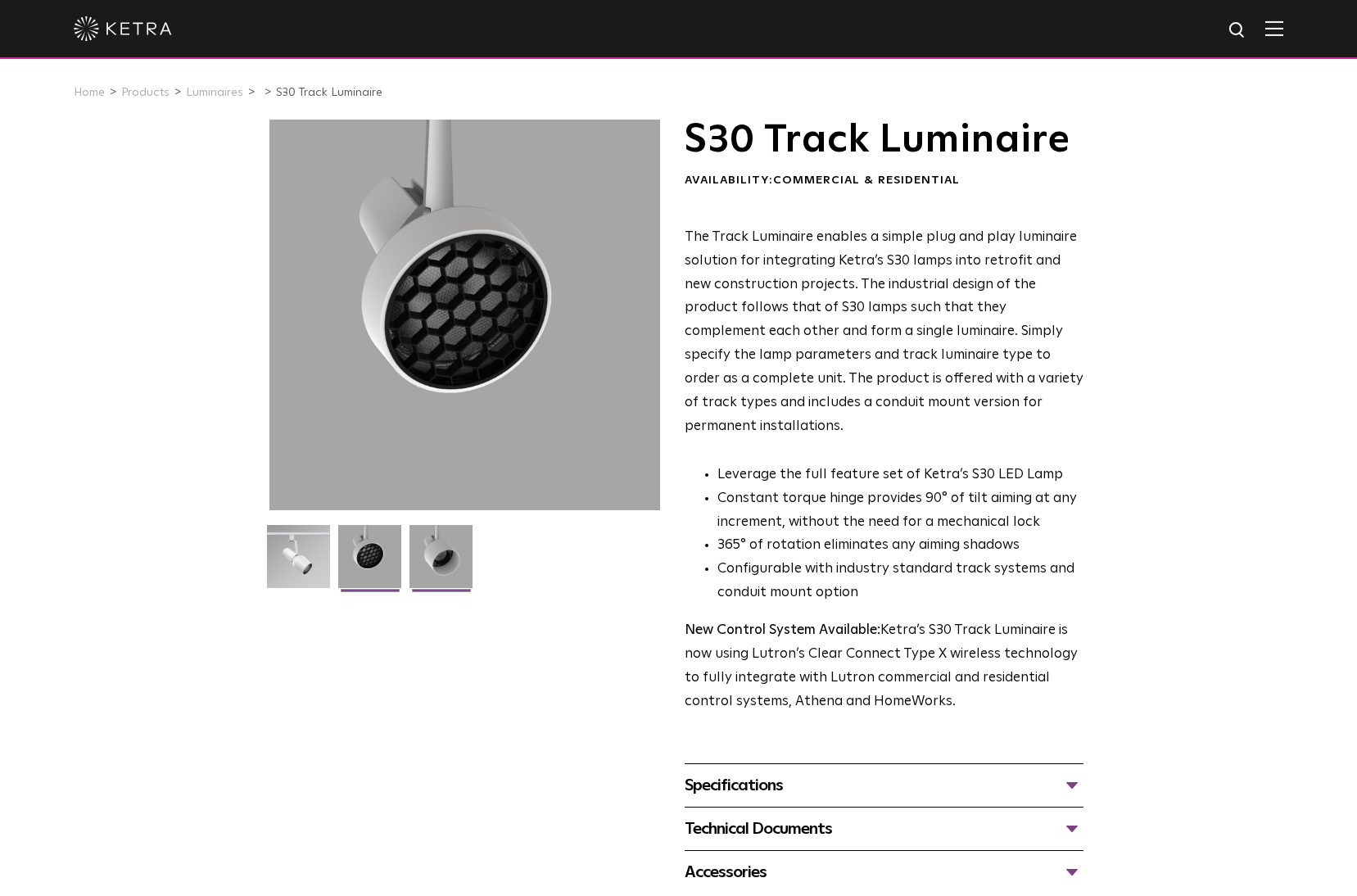
click at [446, 562] on img at bounding box center [441, 562] width 63 height 75
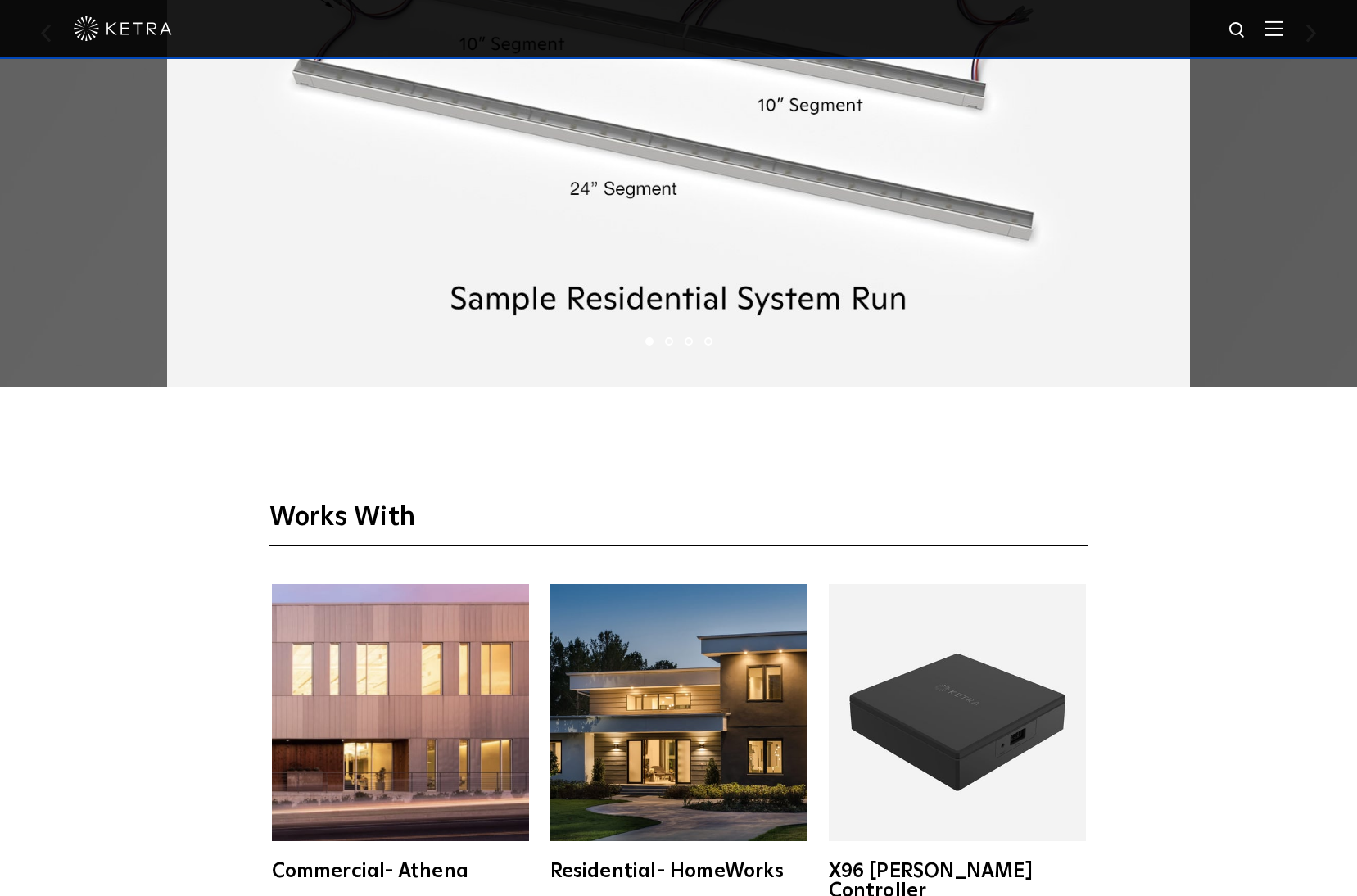
scroll to position [3101, 0]
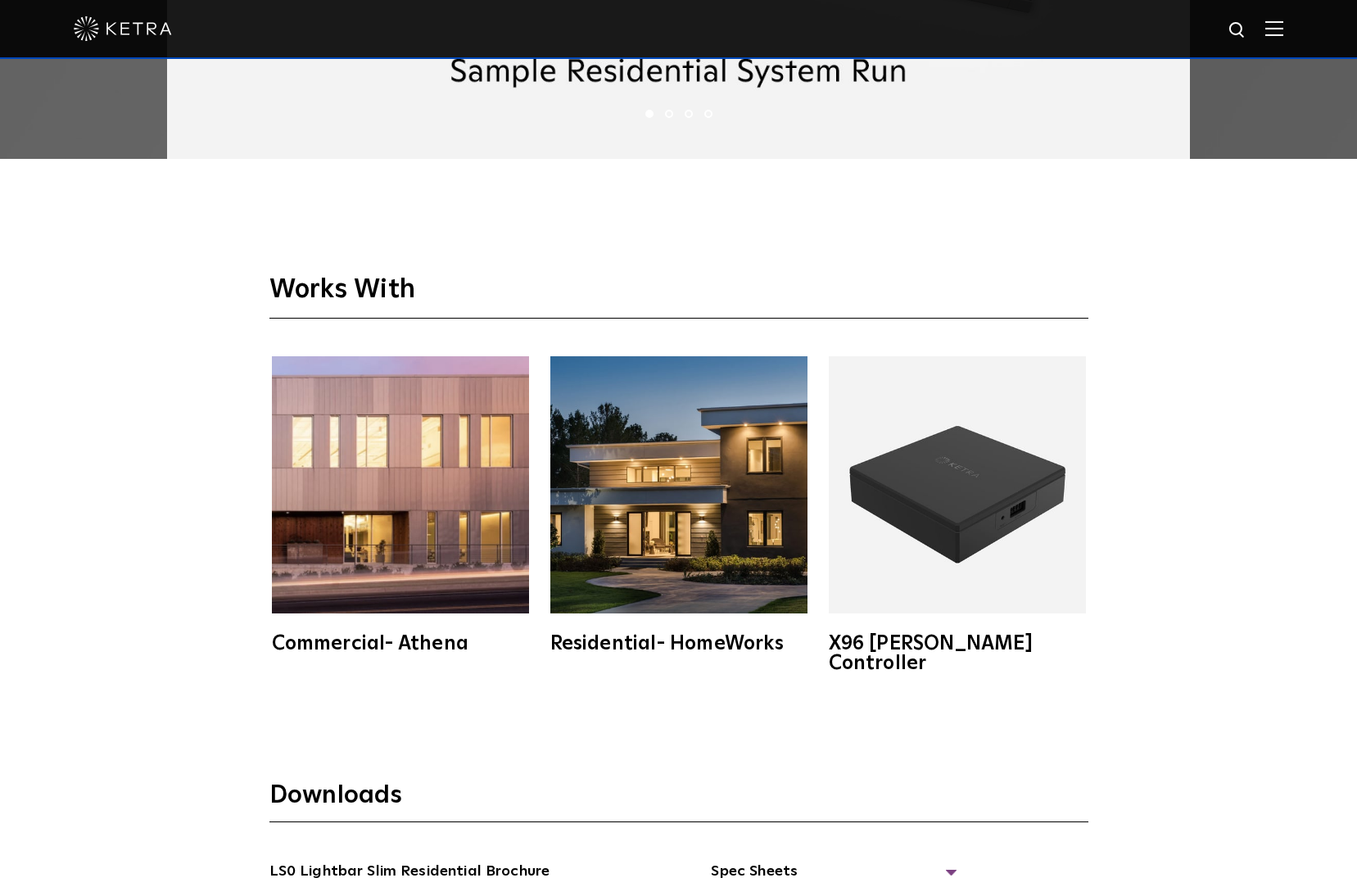
click at [962, 482] on img at bounding box center [957, 485] width 258 height 257
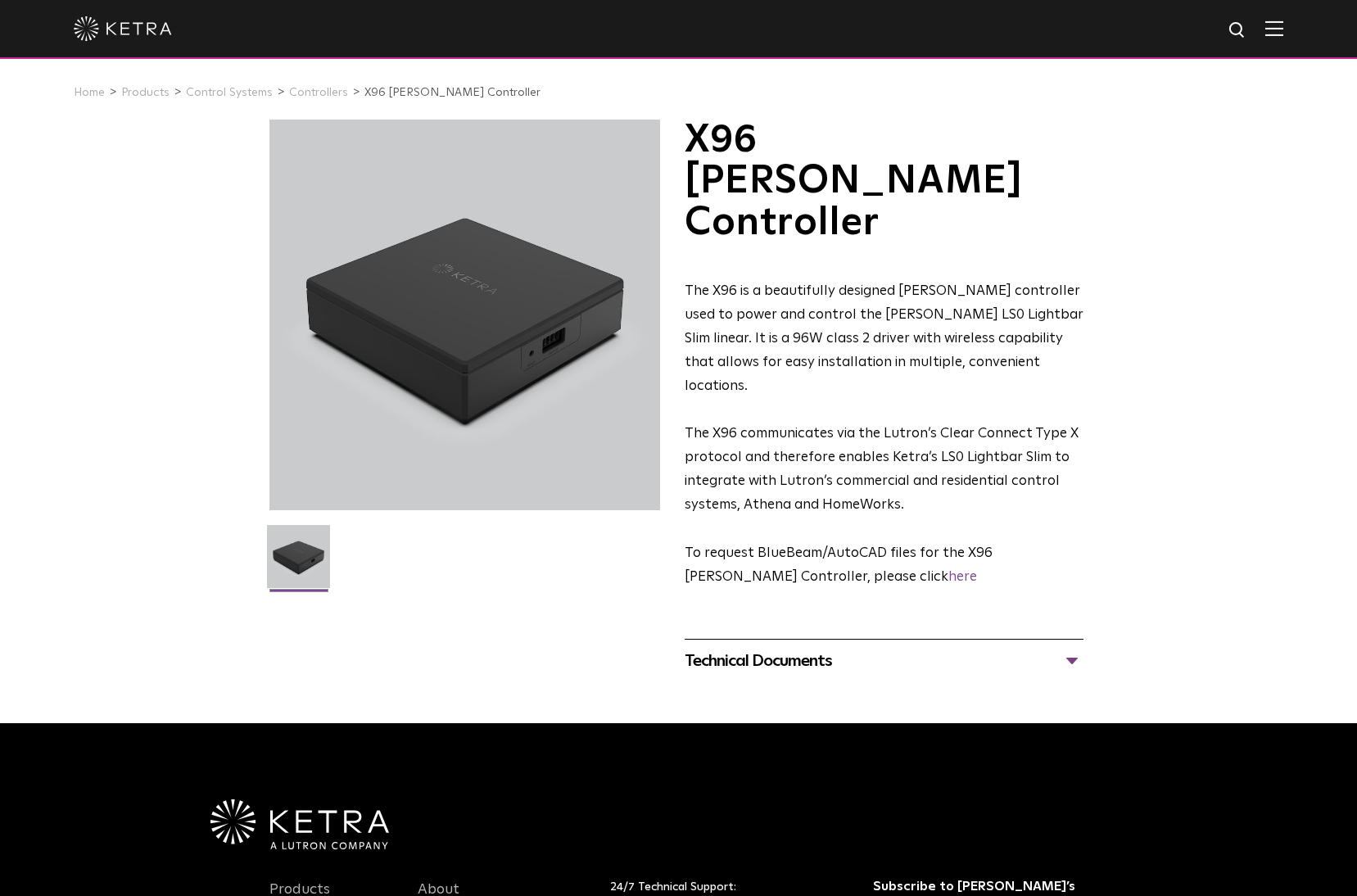
click at [799, 648] on div "Technical Documents" at bounding box center [884, 661] width 399 height 27
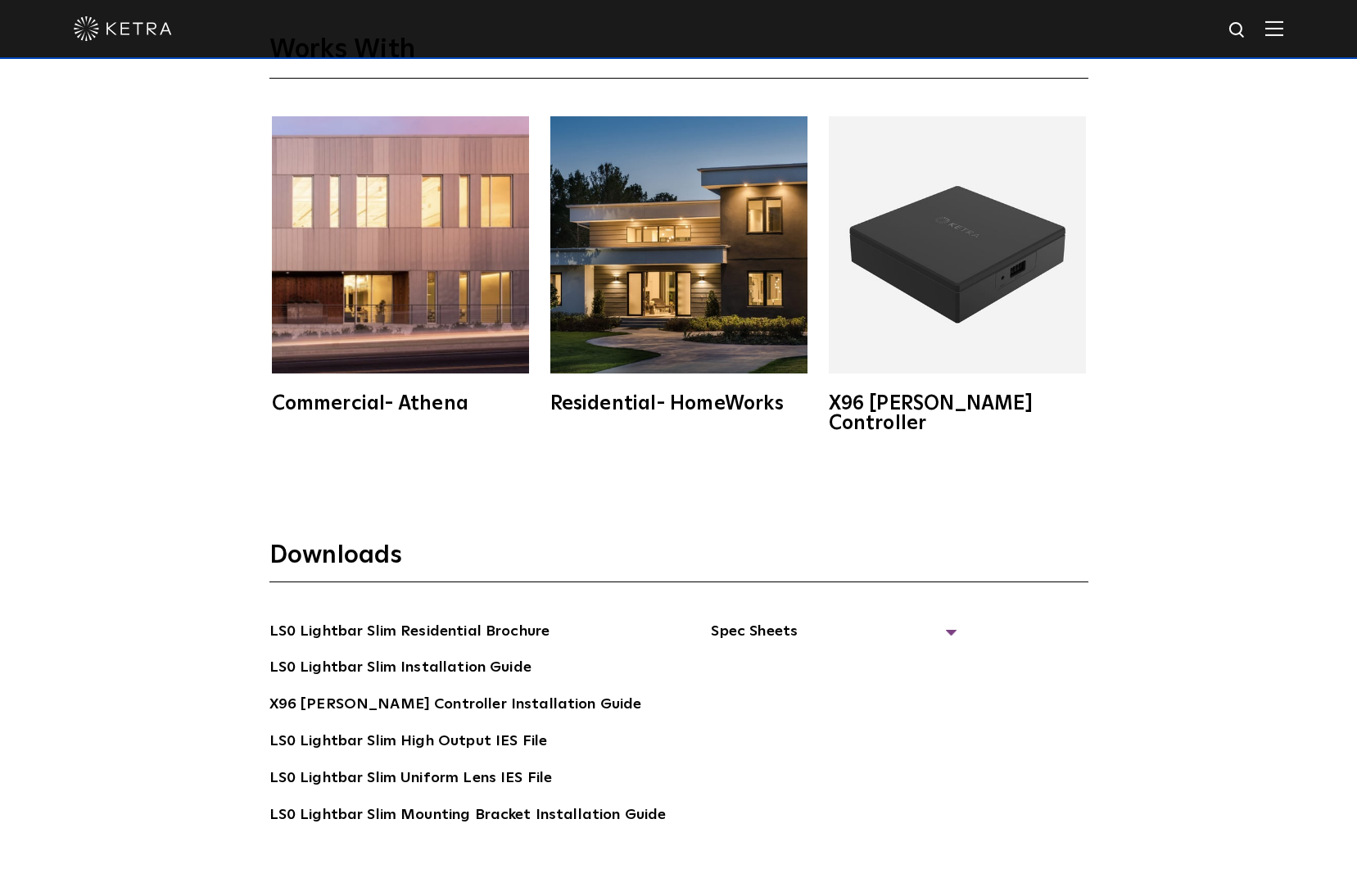
scroll to position [3374, 0]
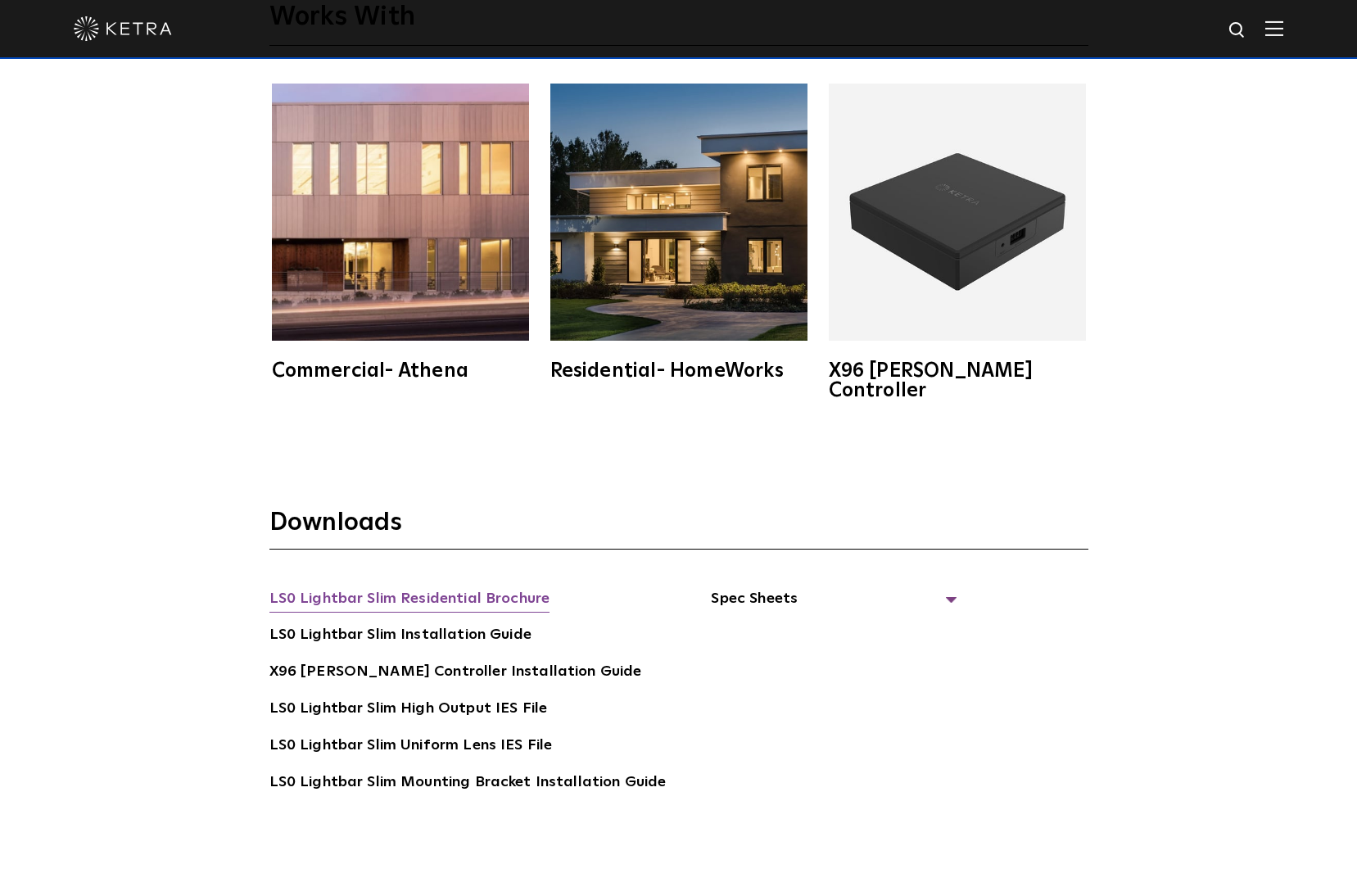
click at [477, 587] on link "LS0 Lightbar Slim Residential Brochure" at bounding box center [410, 601] width 281 height 27
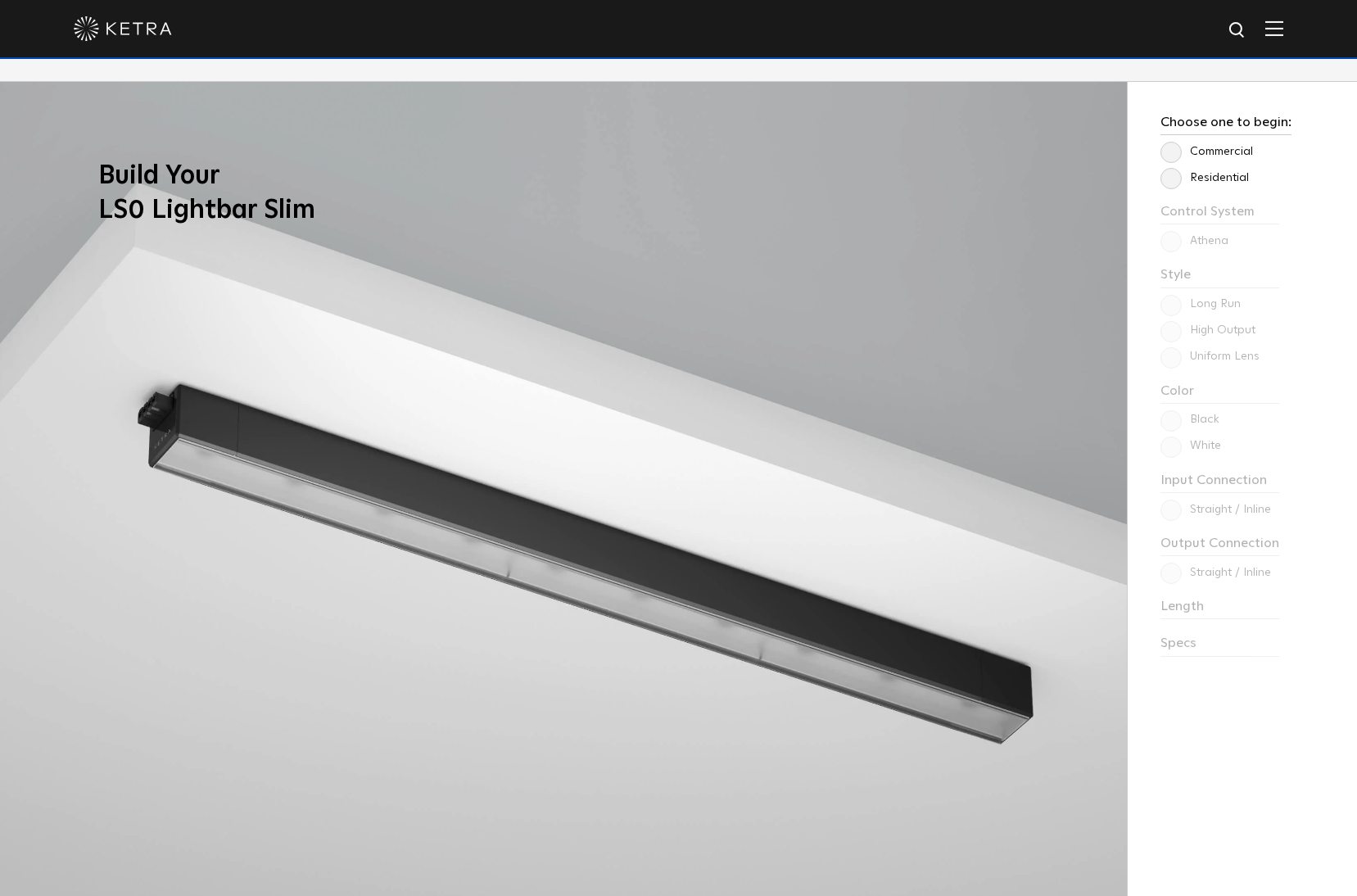
scroll to position [1545, 0]
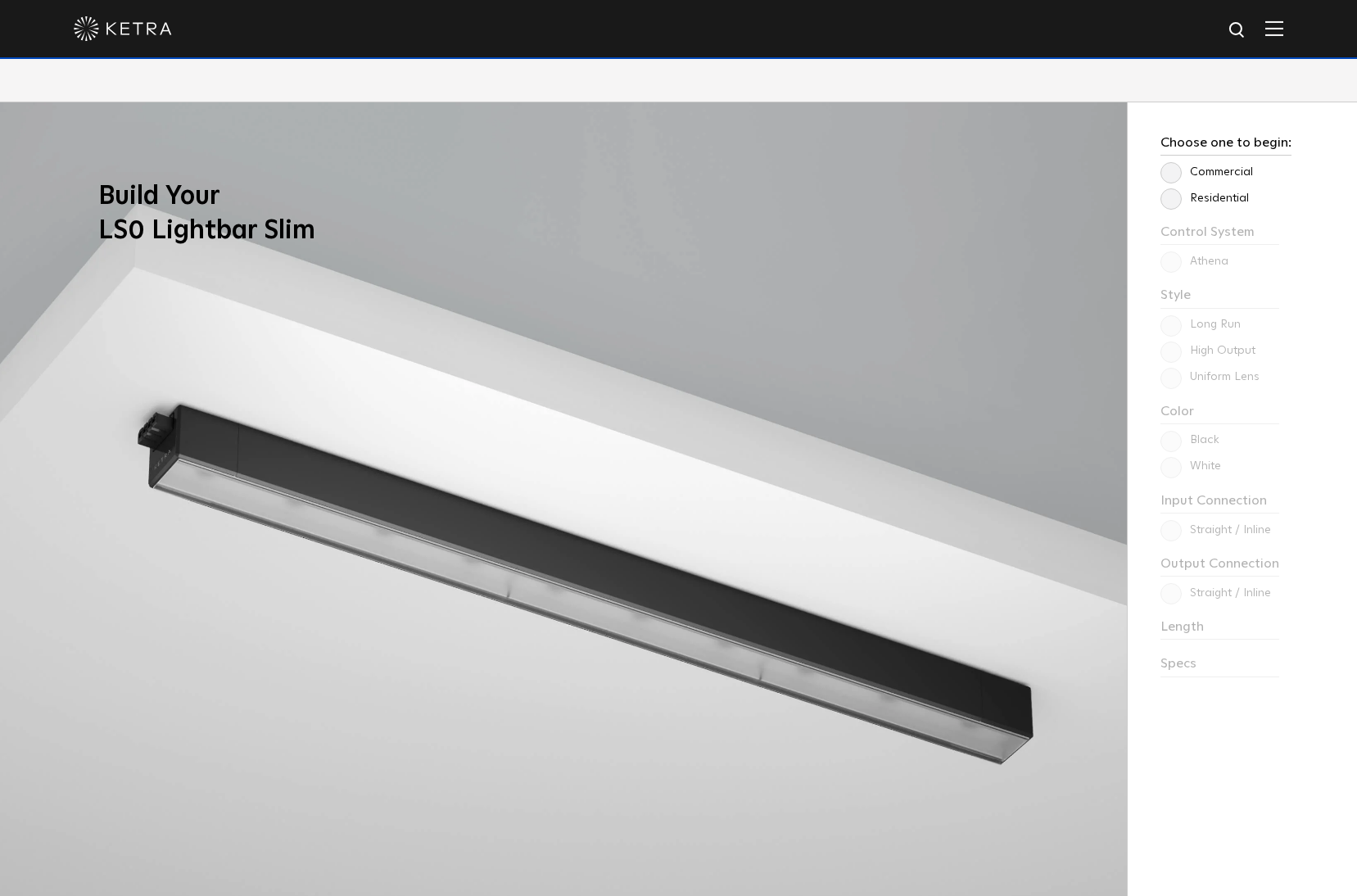
click at [1176, 201] on label "Residential" at bounding box center [1204, 199] width 88 height 14
click at [0, 0] on input "Residential" at bounding box center [0, 0] width 0 height 0
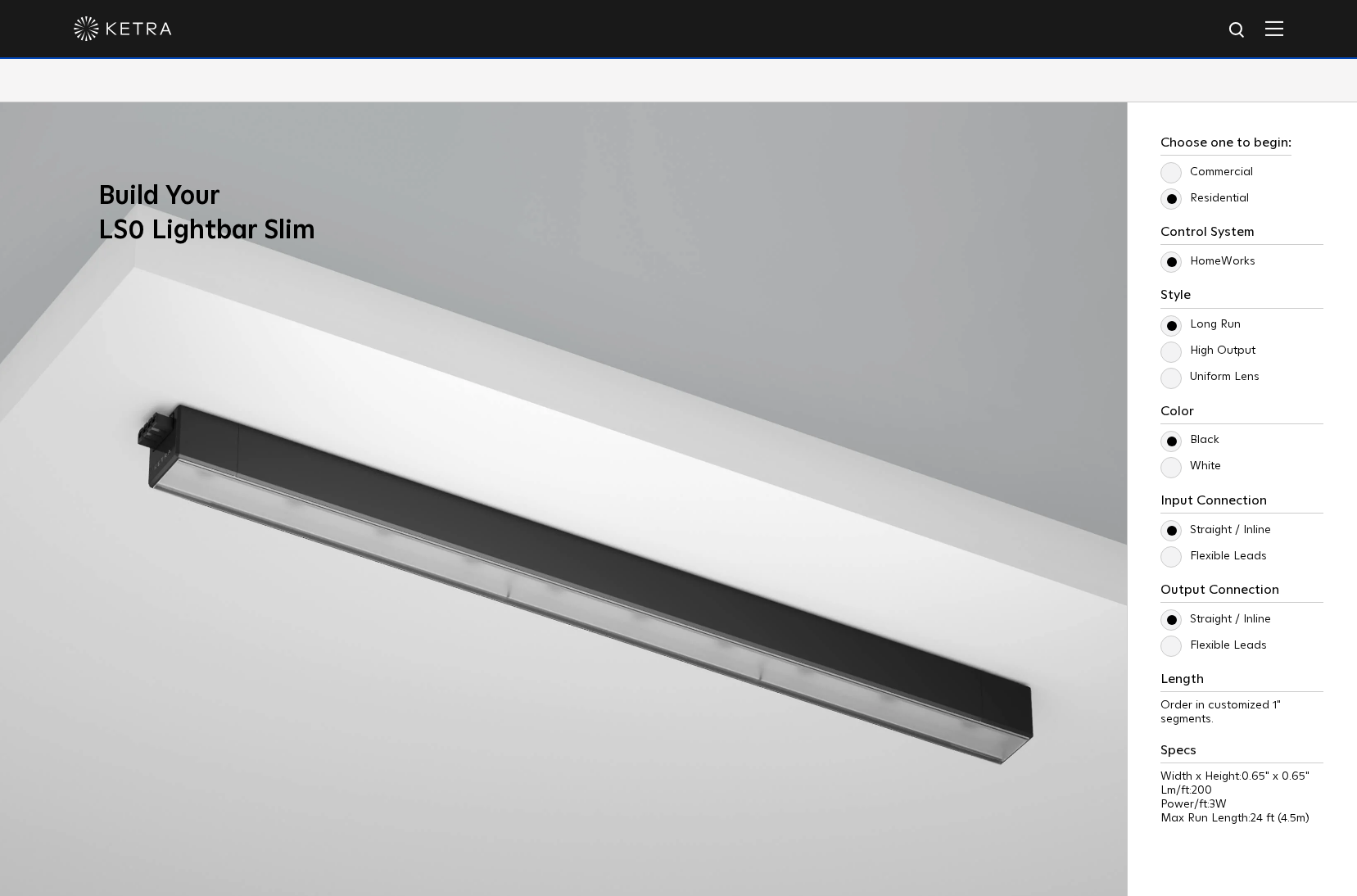
click at [1178, 263] on label "HomeWorks" at bounding box center [1208, 261] width 95 height 14
click at [0, 0] on input "HomeWorks" at bounding box center [0, 0] width 0 height 0
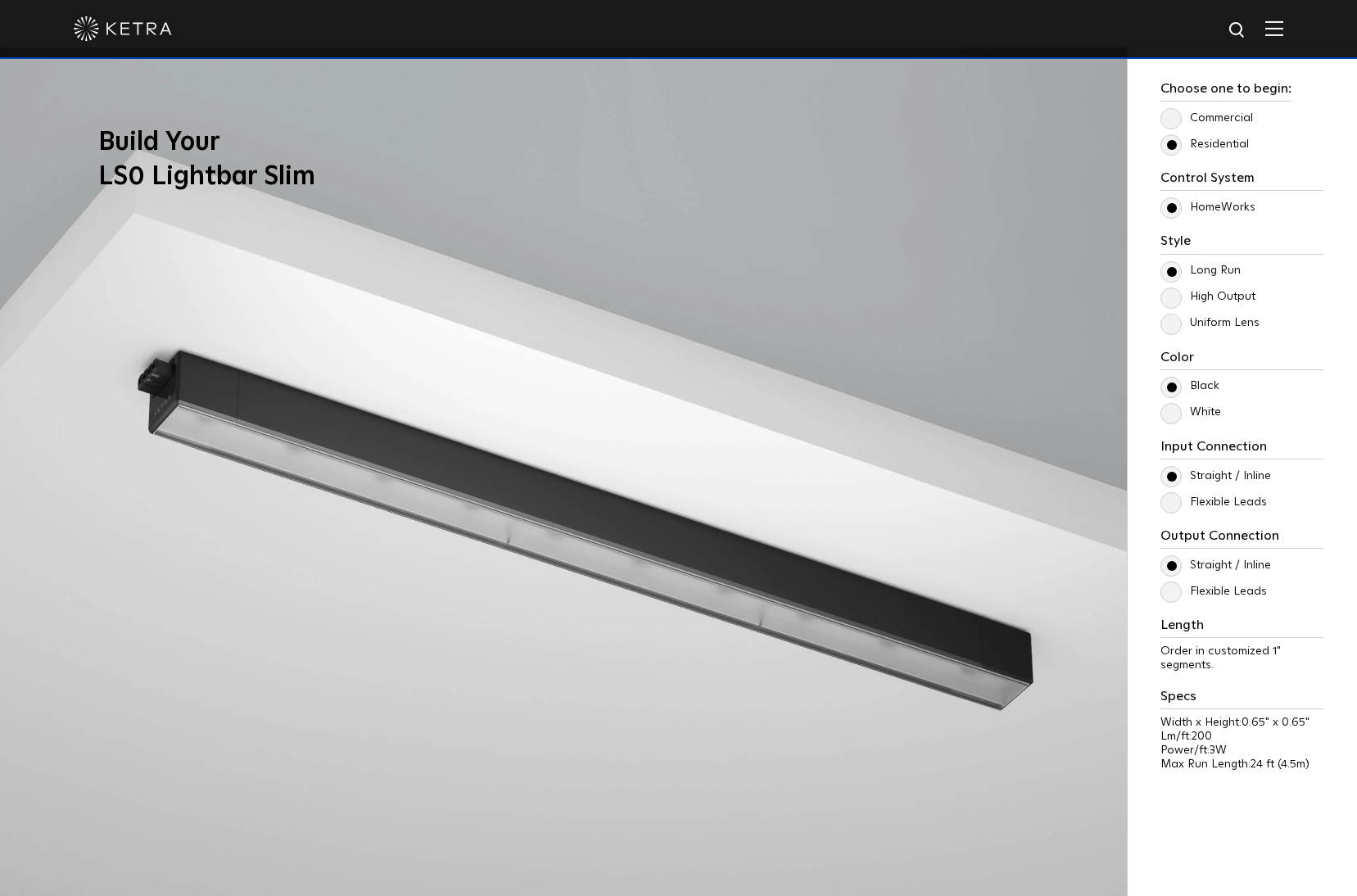
scroll to position [1600, 0]
click at [1183, 299] on label "High Output" at bounding box center [1208, 295] width 95 height 14
click at [0, 0] on input "High Output" at bounding box center [0, 0] width 0 height 0
click at [1171, 268] on label "Long Run" at bounding box center [1200, 270] width 80 height 14
click at [0, 0] on input "Long Run" at bounding box center [0, 0] width 0 height 0
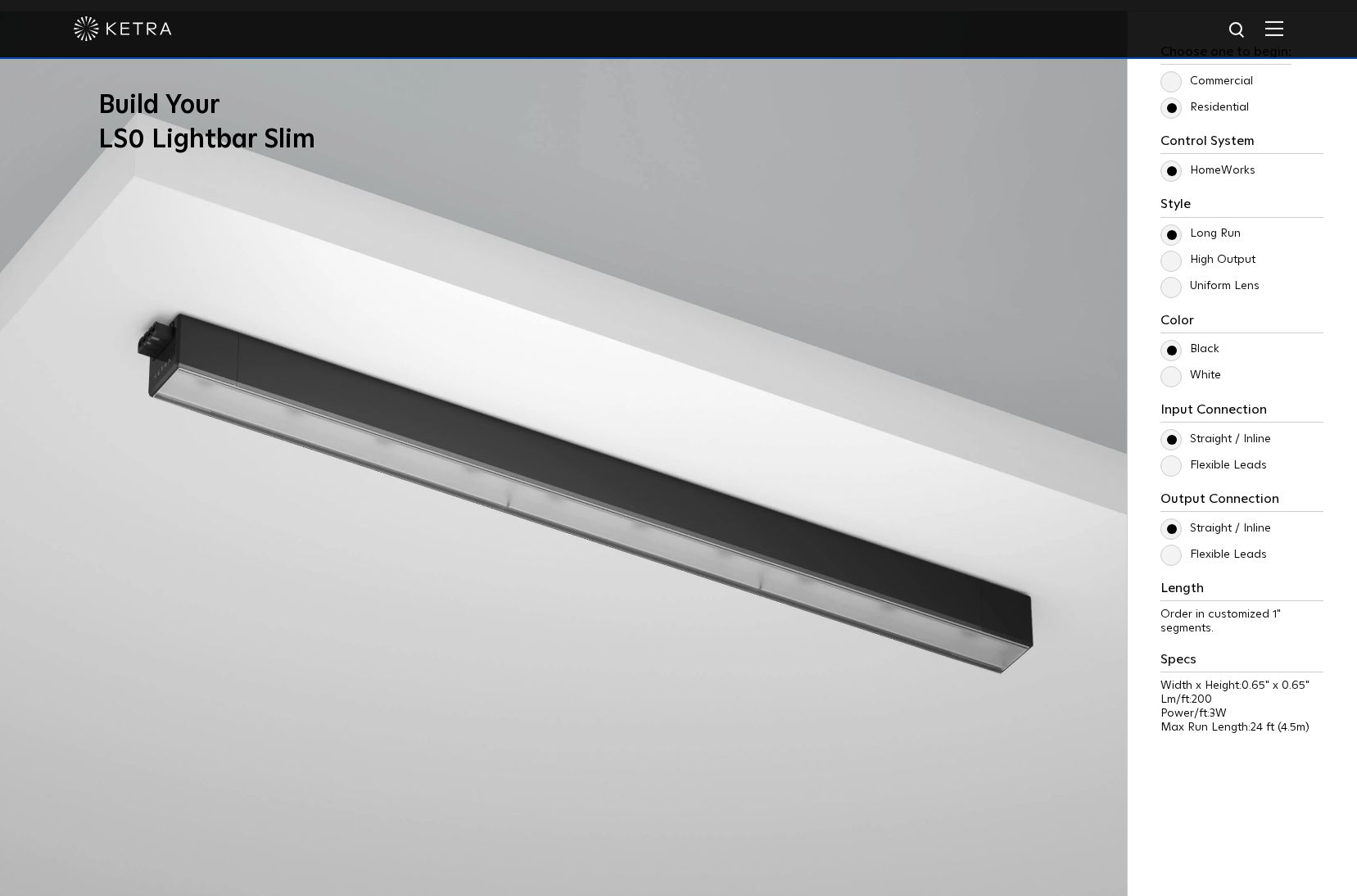
scroll to position [1763, 0]
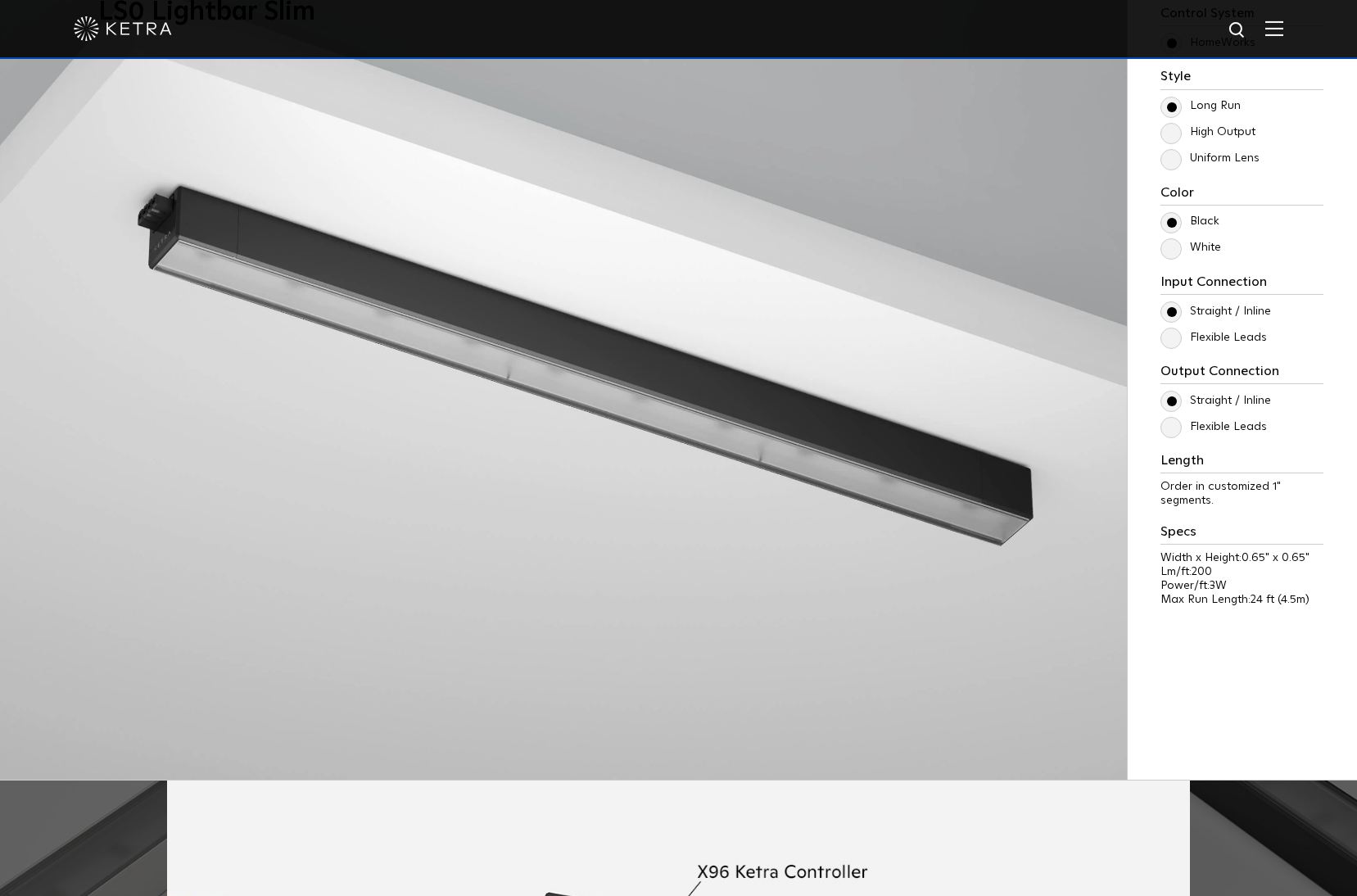
click at [1178, 257] on p "White" at bounding box center [1241, 248] width 162 height 20
click at [1170, 240] on label "White" at bounding box center [1191, 247] width 61 height 14
click at [0, 0] on input "White" at bounding box center [0, 0] width 0 height 0
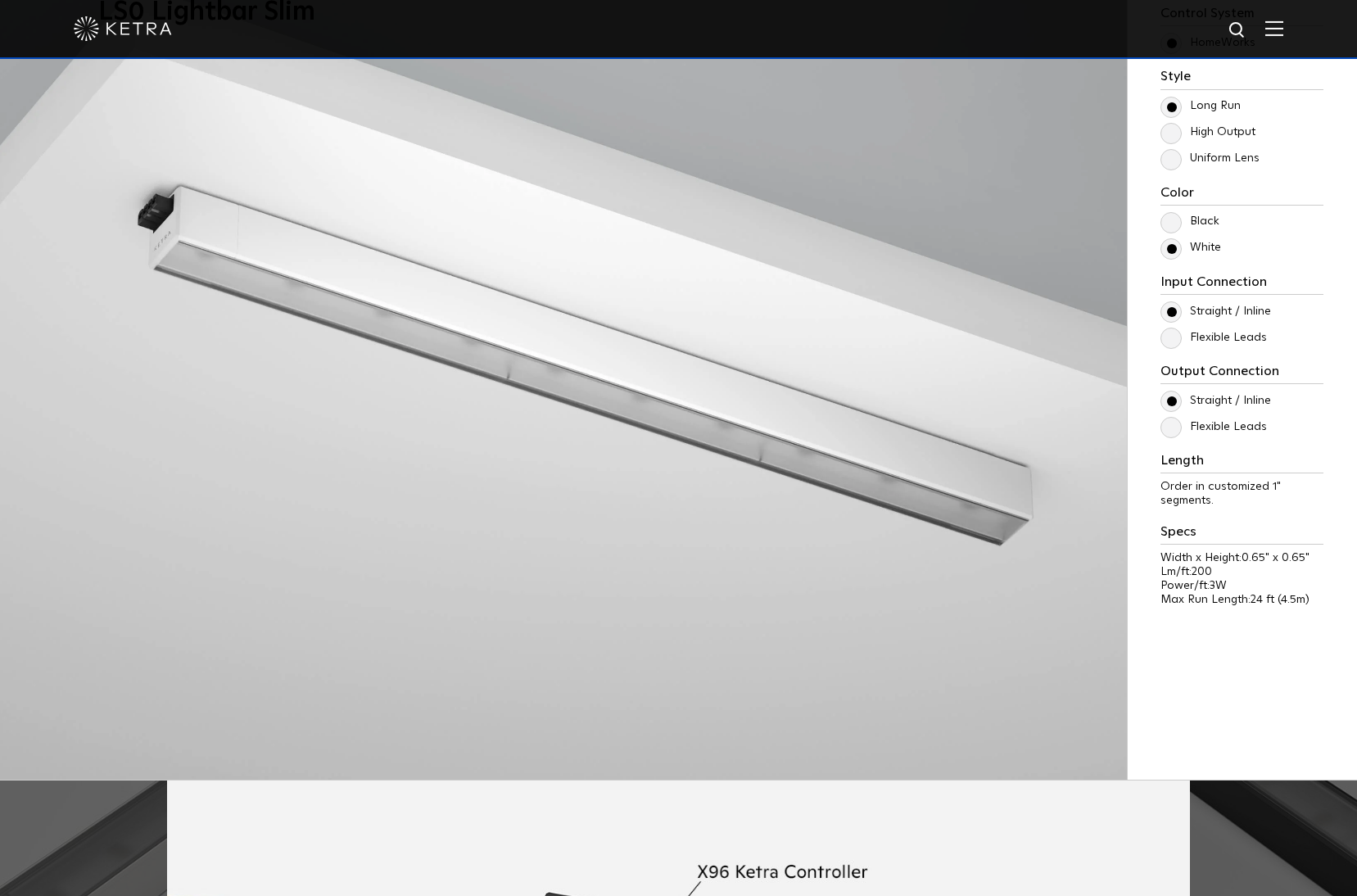
click at [1170, 227] on label "Black" at bounding box center [1190, 221] width 59 height 14
click at [0, 0] on input "Black" at bounding box center [0, 0] width 0 height 0
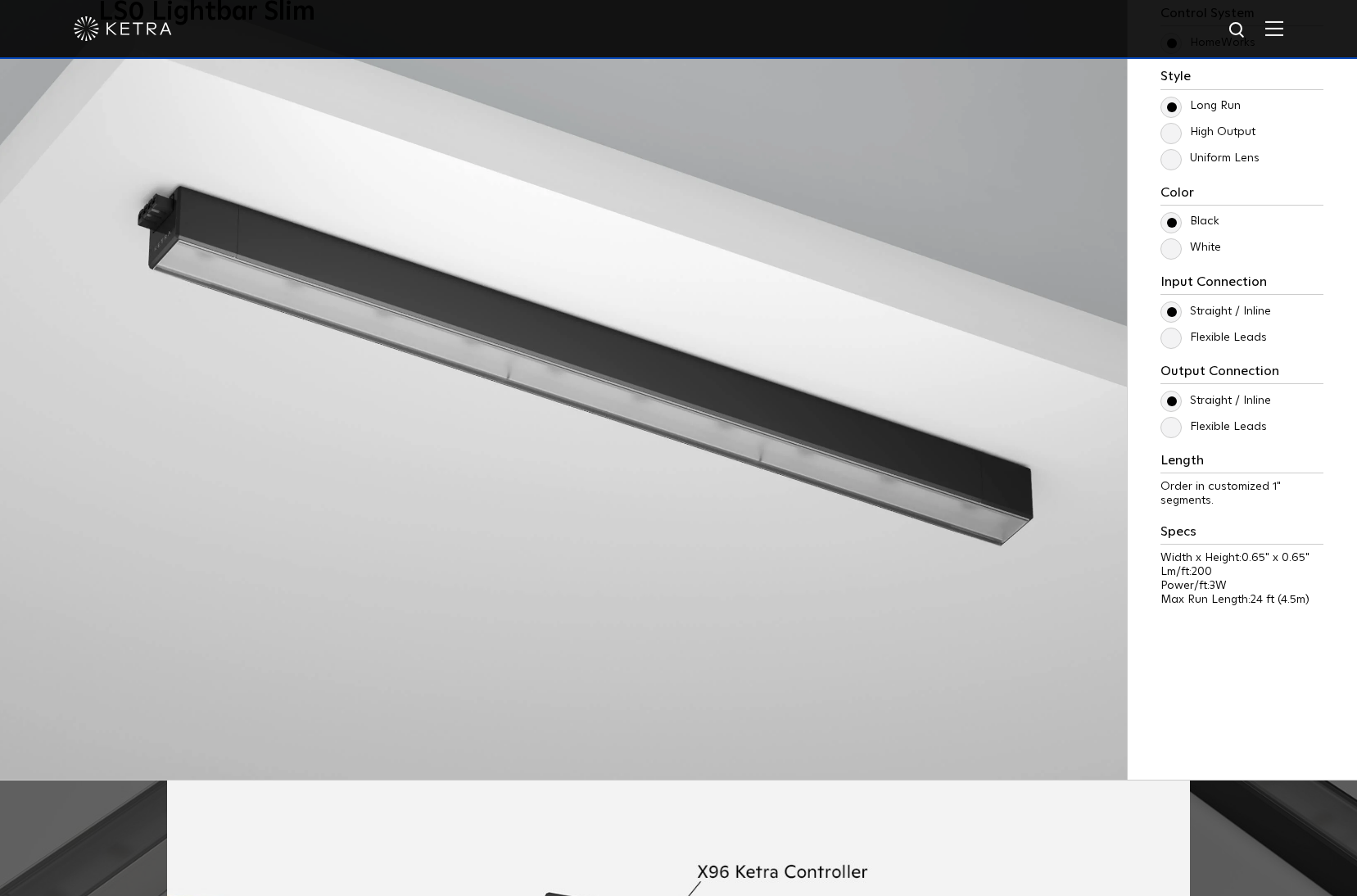
click at [1175, 343] on label "Flexible Leads" at bounding box center [1214, 337] width 106 height 14
click at [0, 0] on input "Flexible Leads" at bounding box center [0, 0] width 0 height 0
click at [1175, 311] on label "Straight / Inline" at bounding box center [1215, 312] width 110 height 14
click at [0, 0] on input "Straight / Inline" at bounding box center [0, 0] width 0 height 0
click at [1184, 340] on label "Flexible Leads" at bounding box center [1214, 337] width 106 height 14
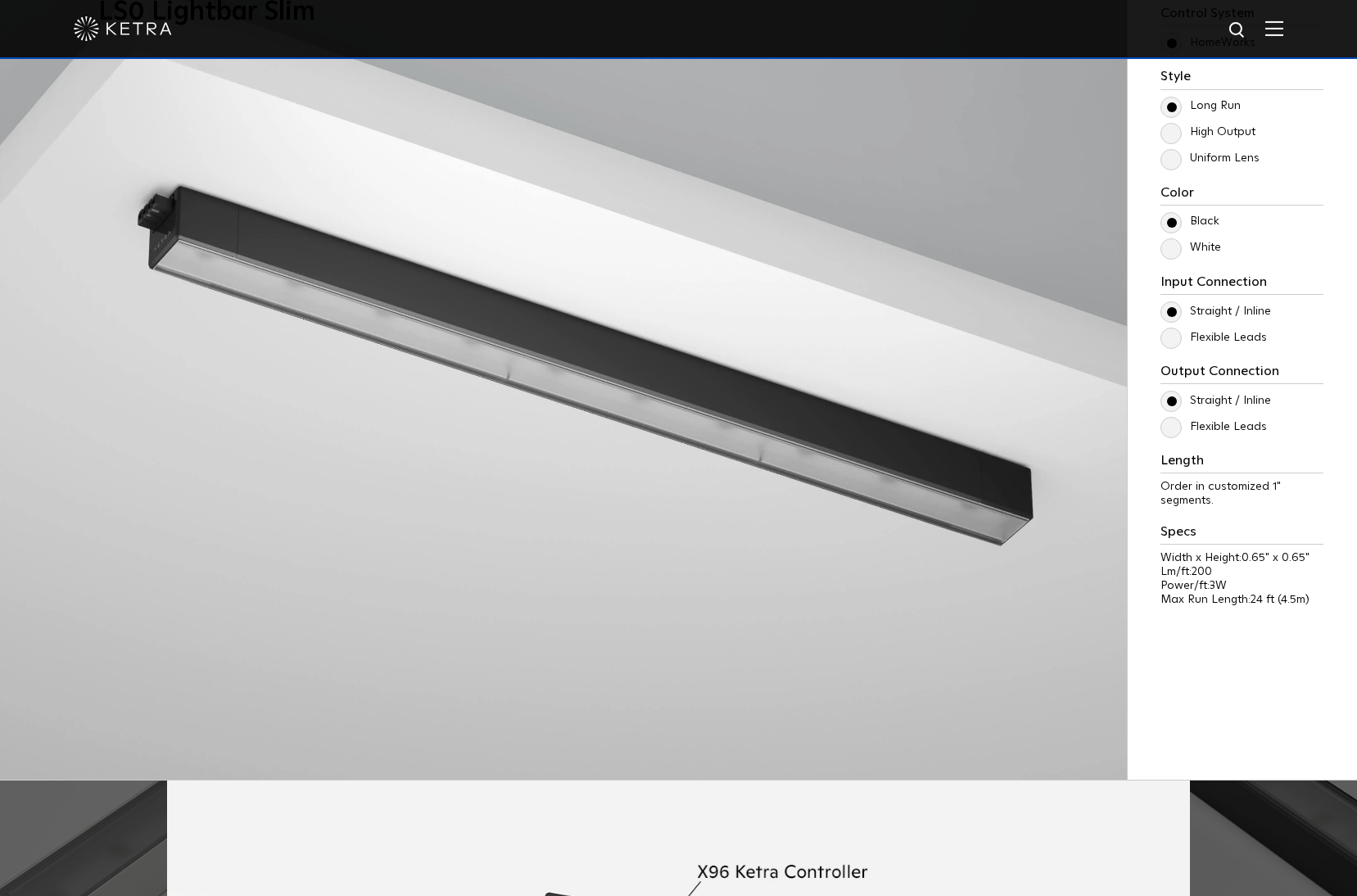
click at [0, 0] on input "Flexible Leads" at bounding box center [0, 0] width 0 height 0
click at [1168, 427] on label "Flexible Leads" at bounding box center [1214, 427] width 106 height 14
click at [0, 0] on input "Flexible Leads" at bounding box center [0, 0] width 0 height 0
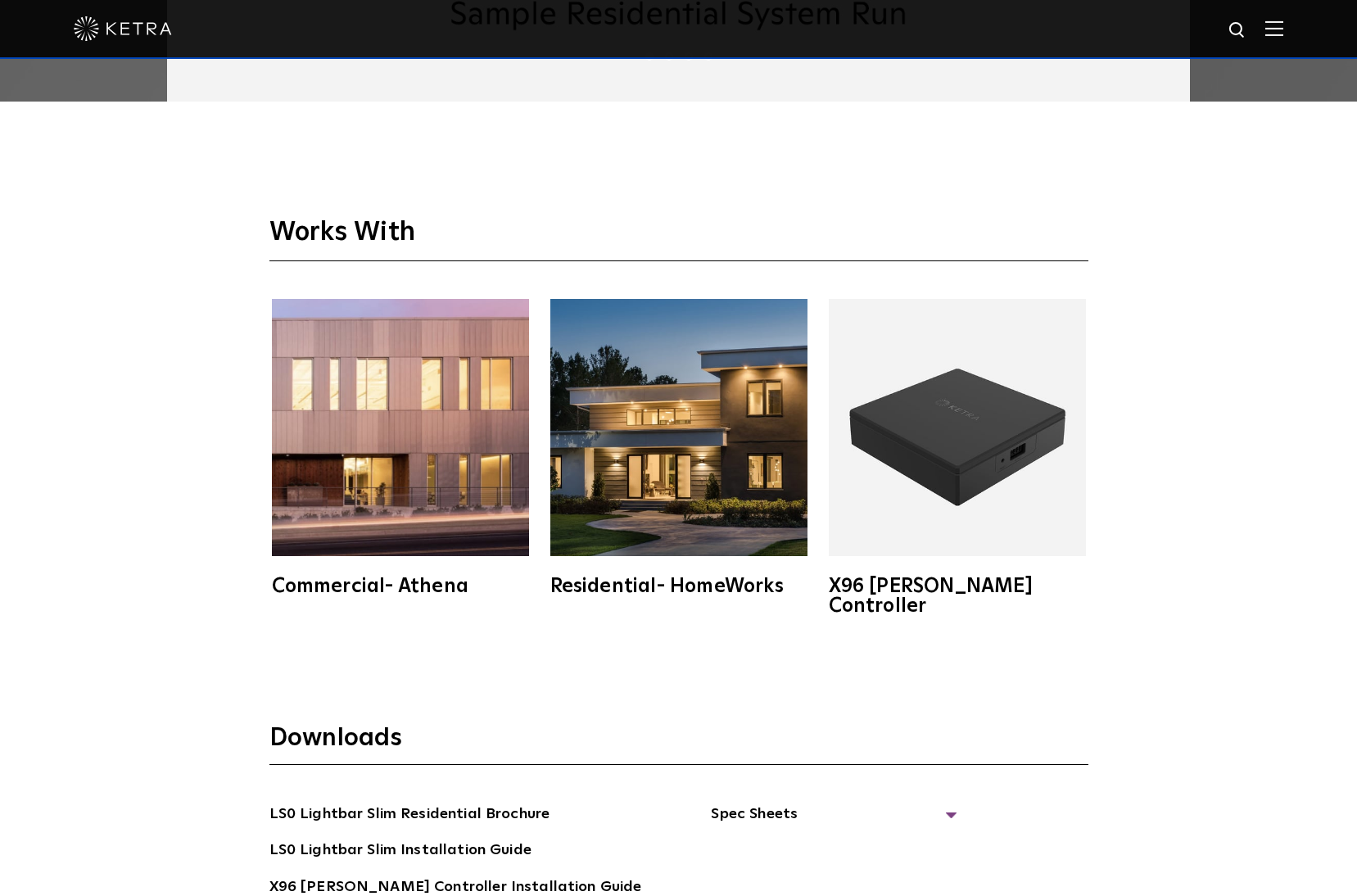
scroll to position [3301, 0]
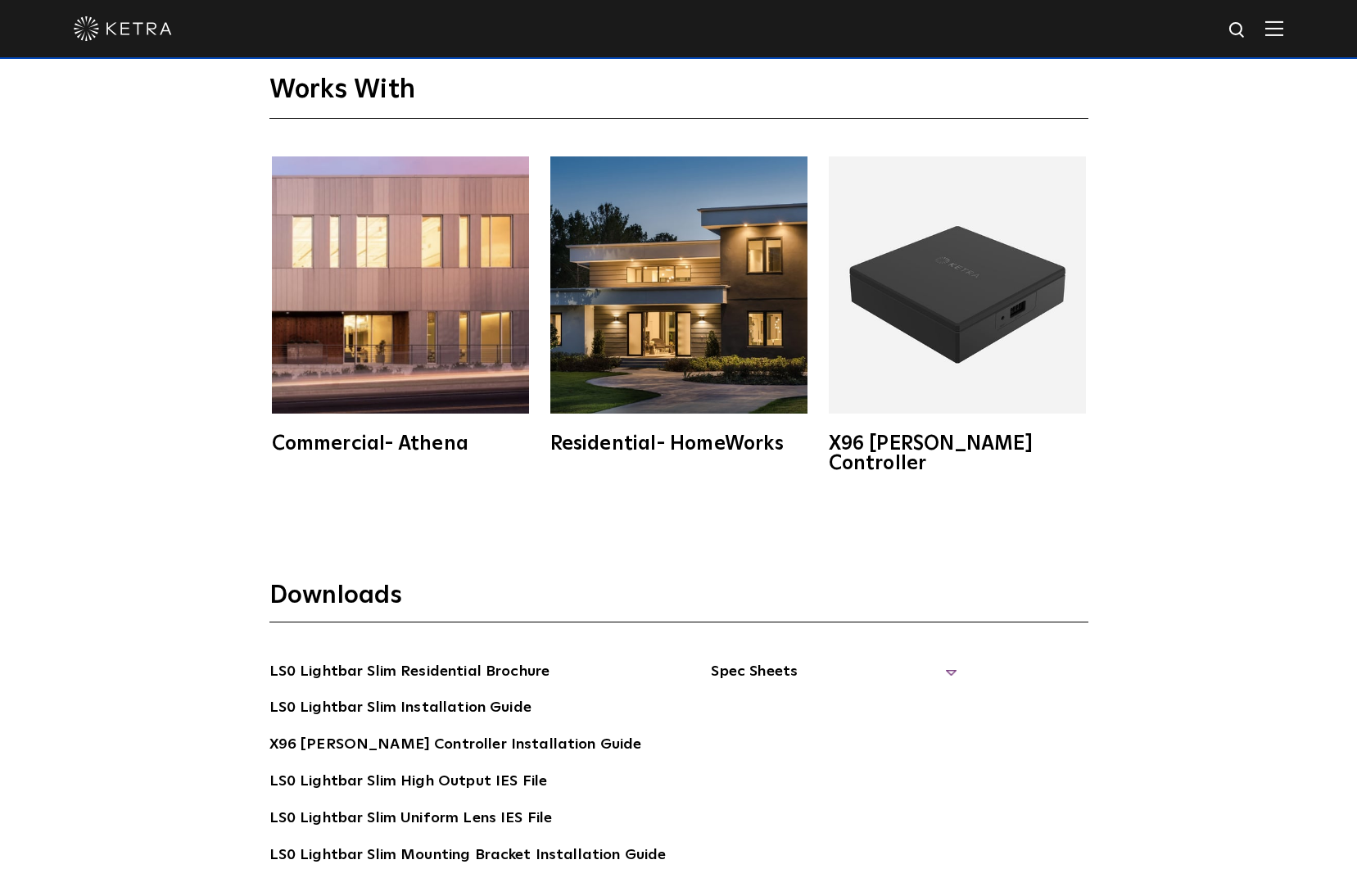
click at [754, 660] on span "Spec Sheets" at bounding box center [833, 678] width 246 height 36
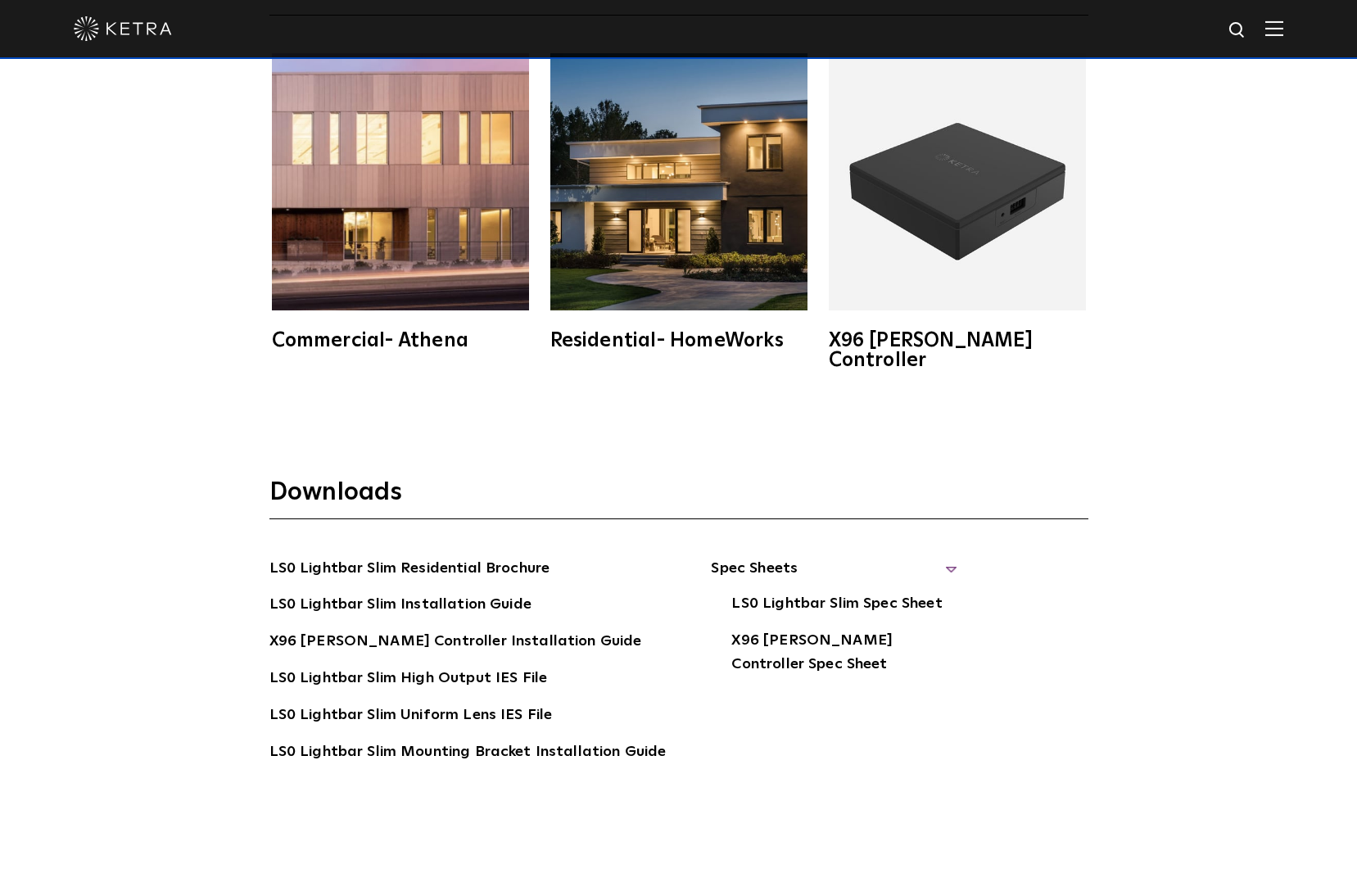
scroll to position [3410, 0]
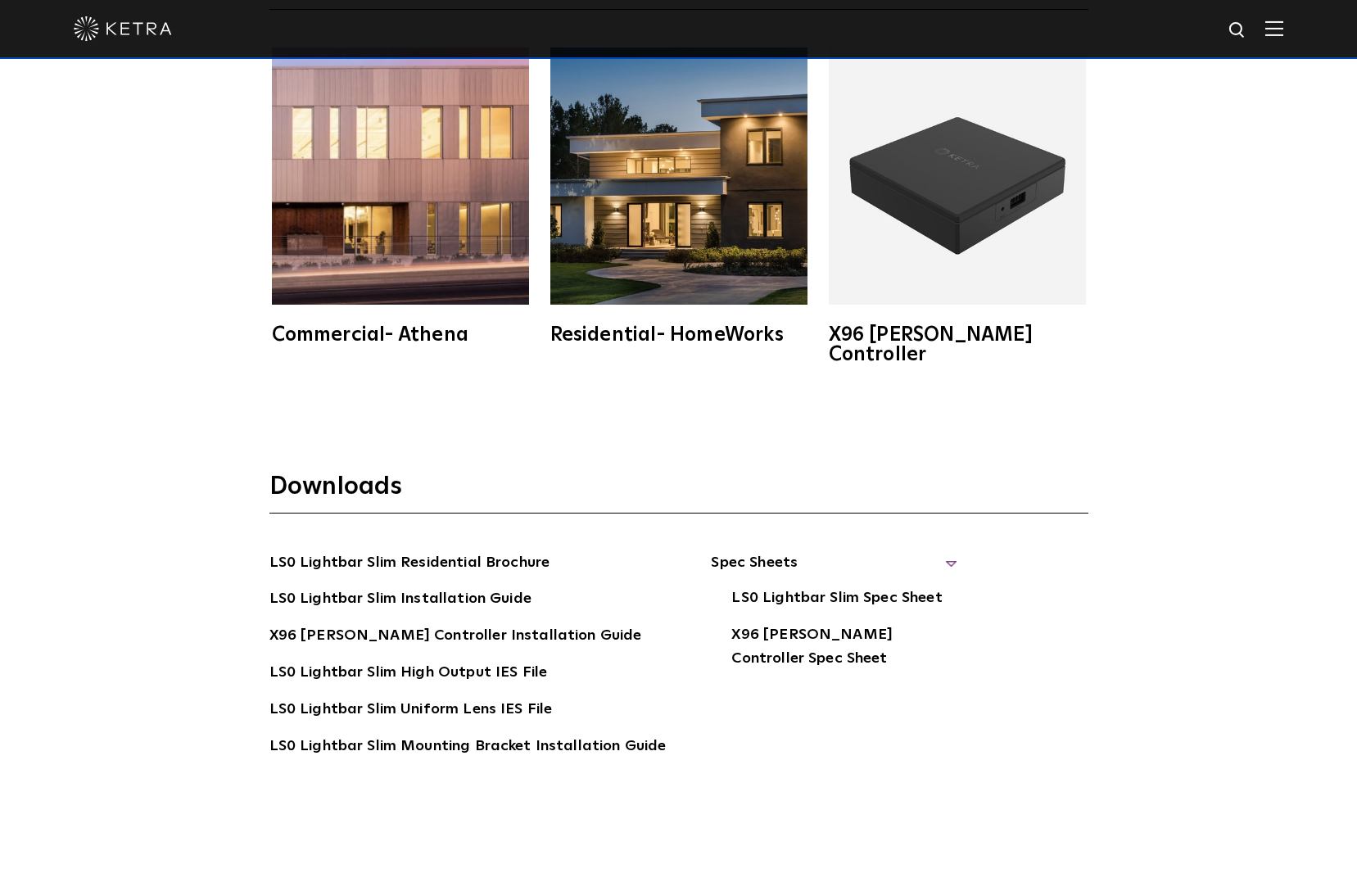
click at [177, 393] on div "Works With Commercial- Athena Residential- HomeWorks X96 Ketra Controller" at bounding box center [678, 138] width 1357 height 560
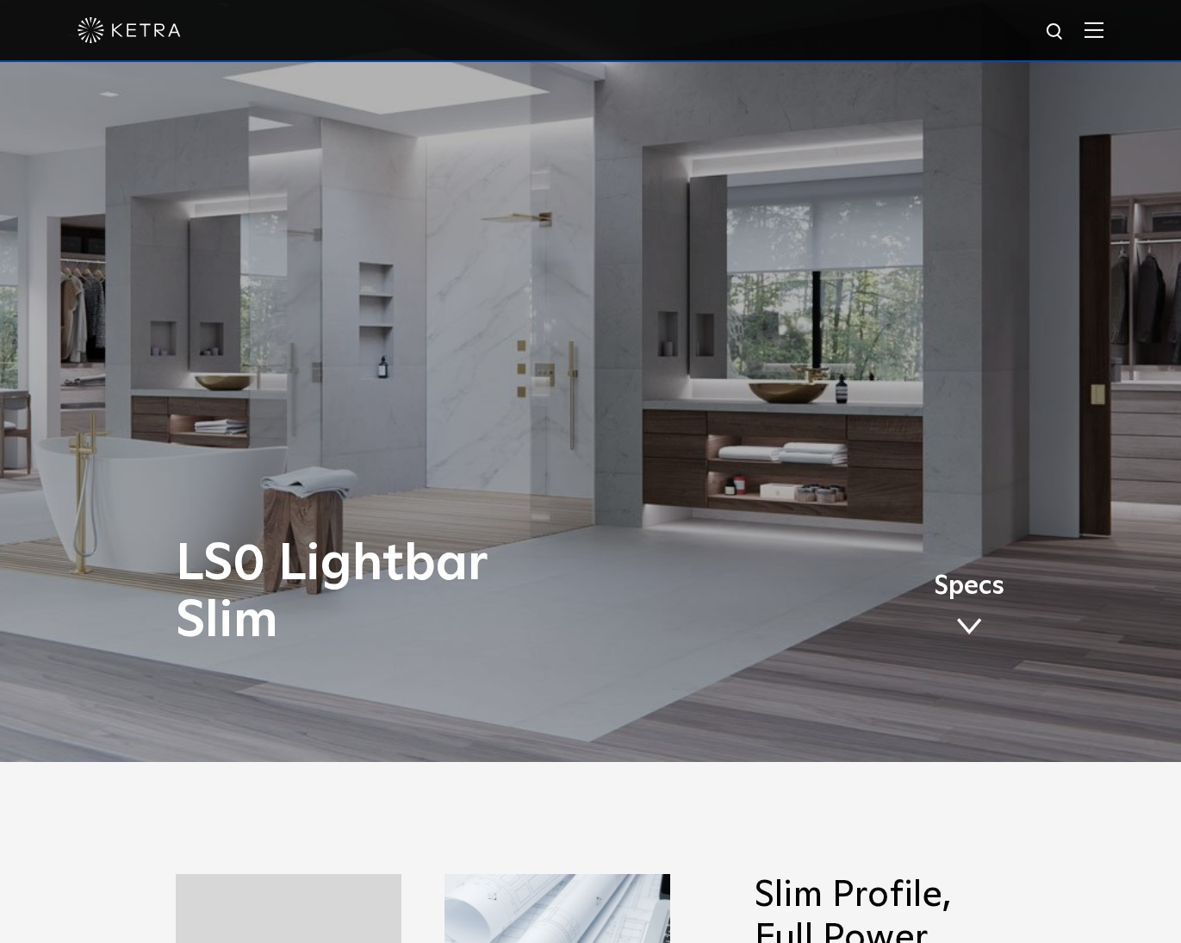
scroll to position [0, 0]
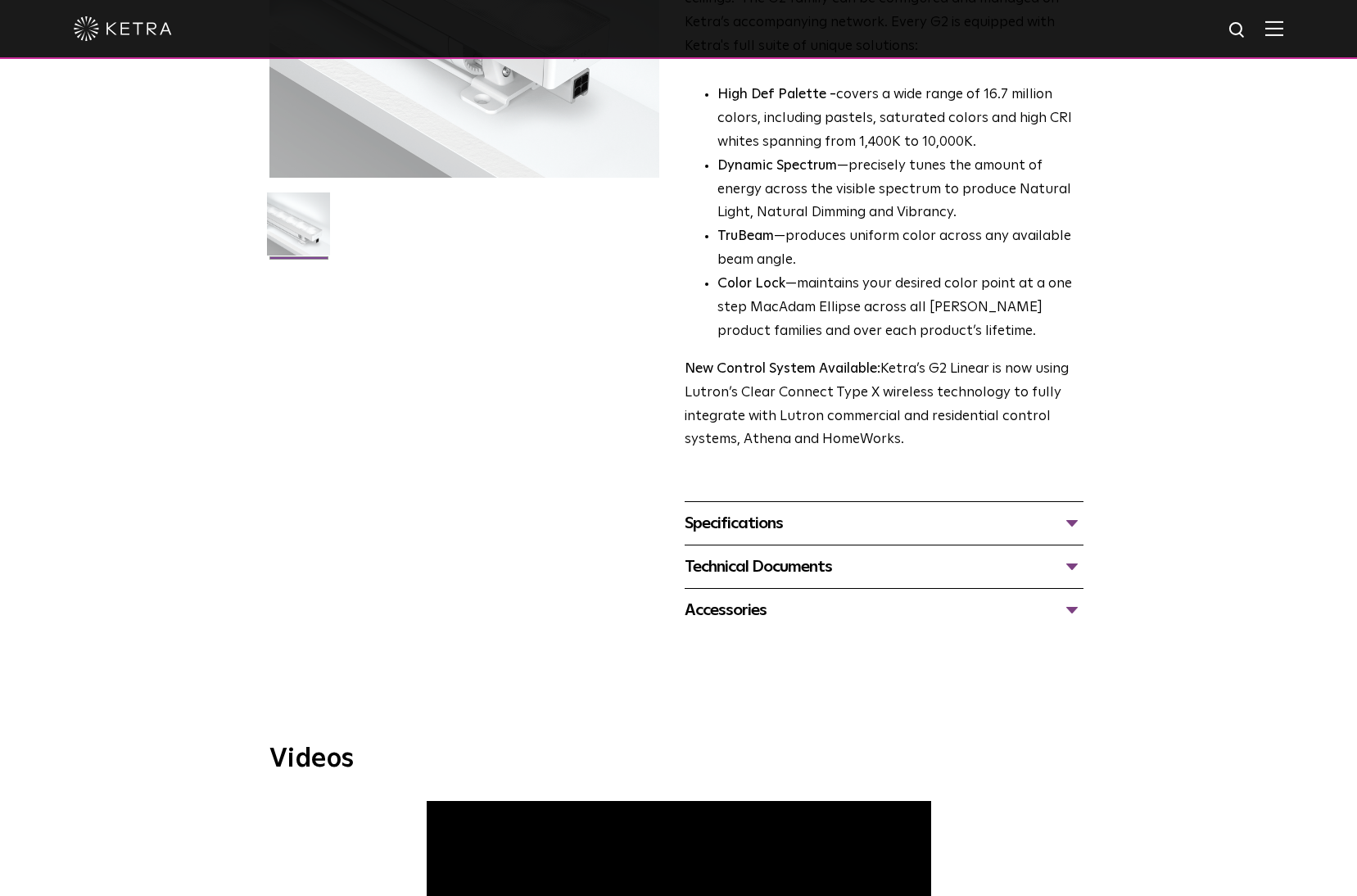
scroll to position [321, 0]
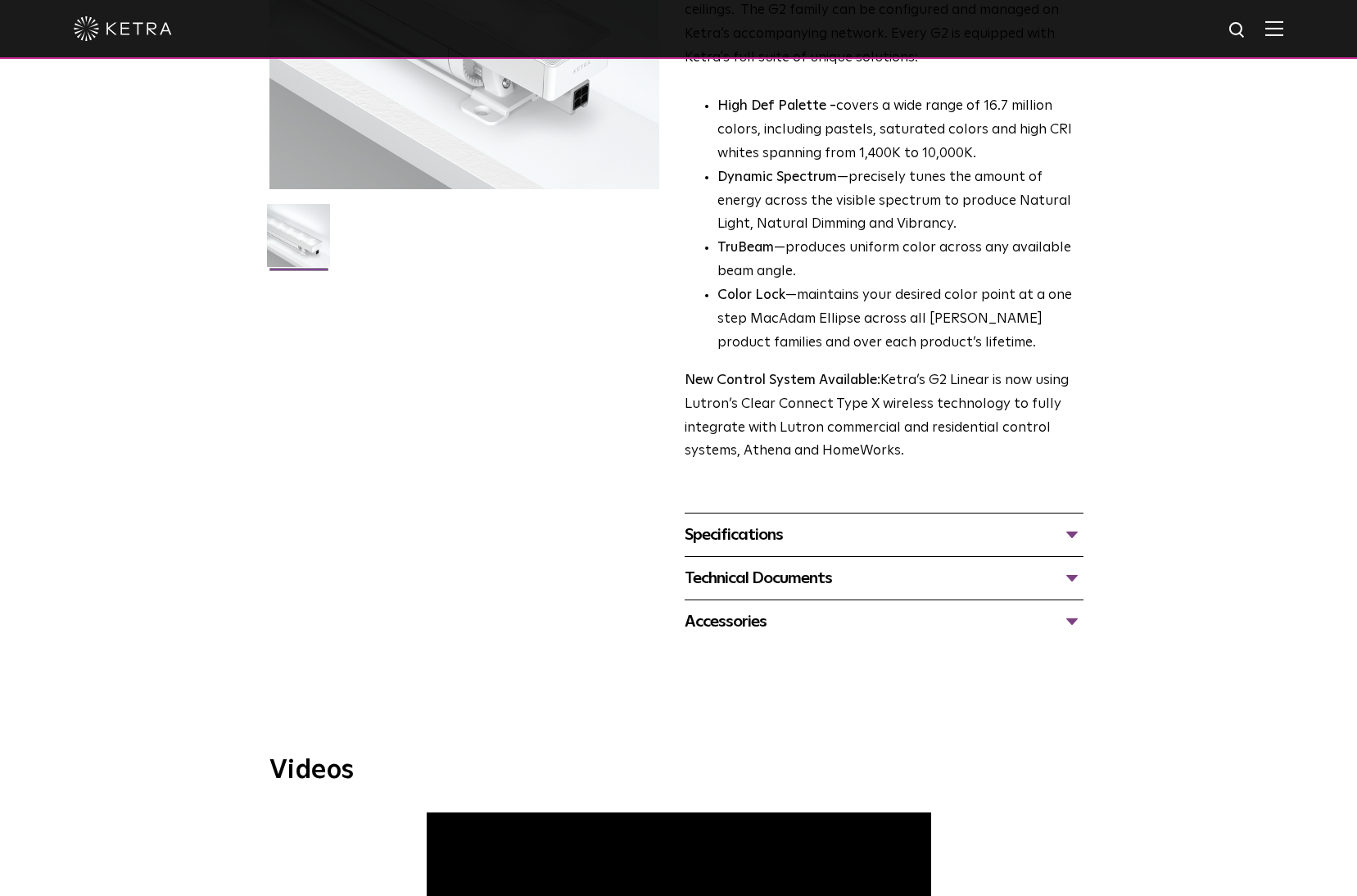
click at [755, 613] on div "Accessories" at bounding box center [884, 621] width 399 height 27
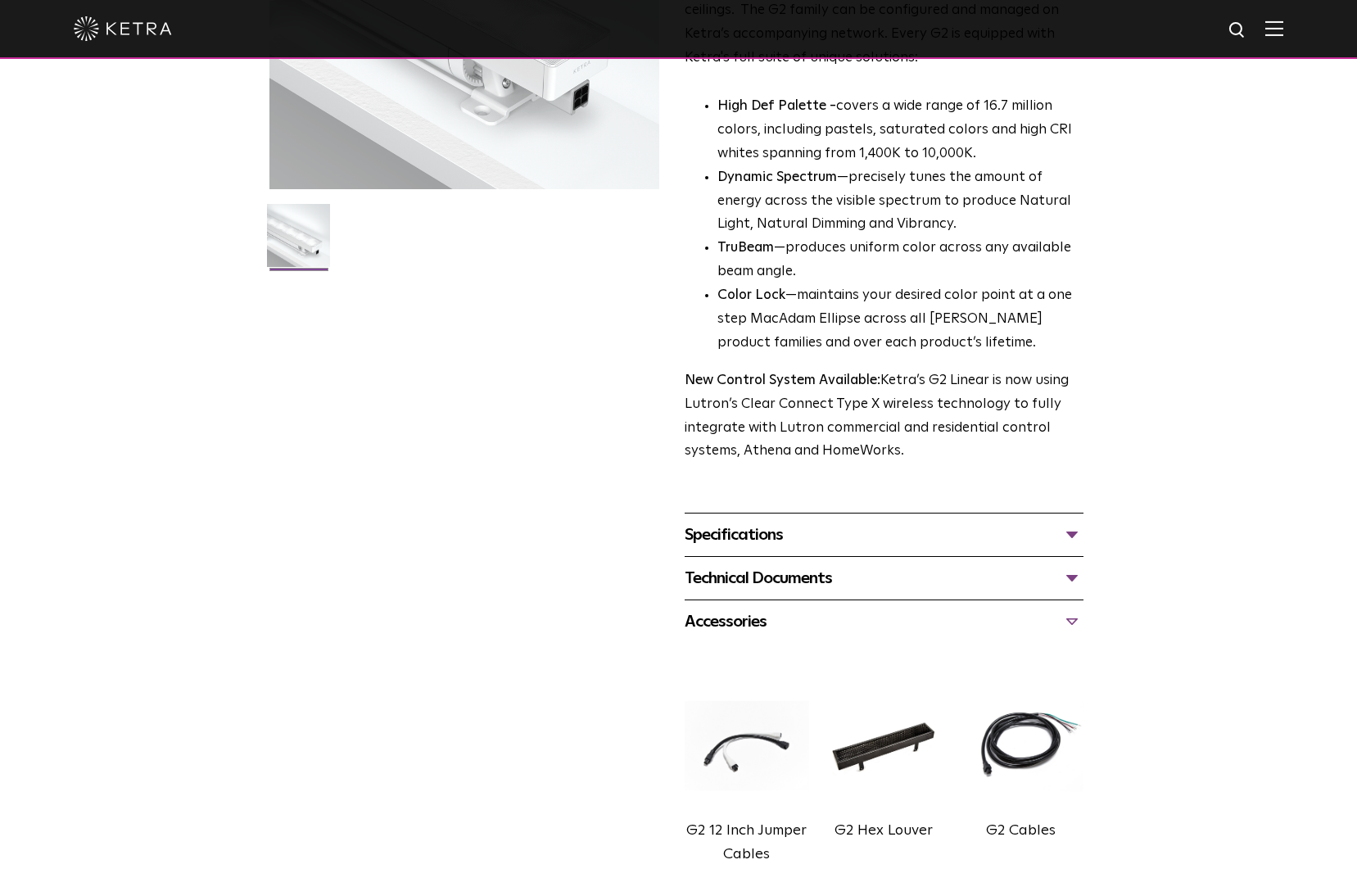
click at [789, 570] on div "Technical Documents" at bounding box center [884, 579] width 399 height 27
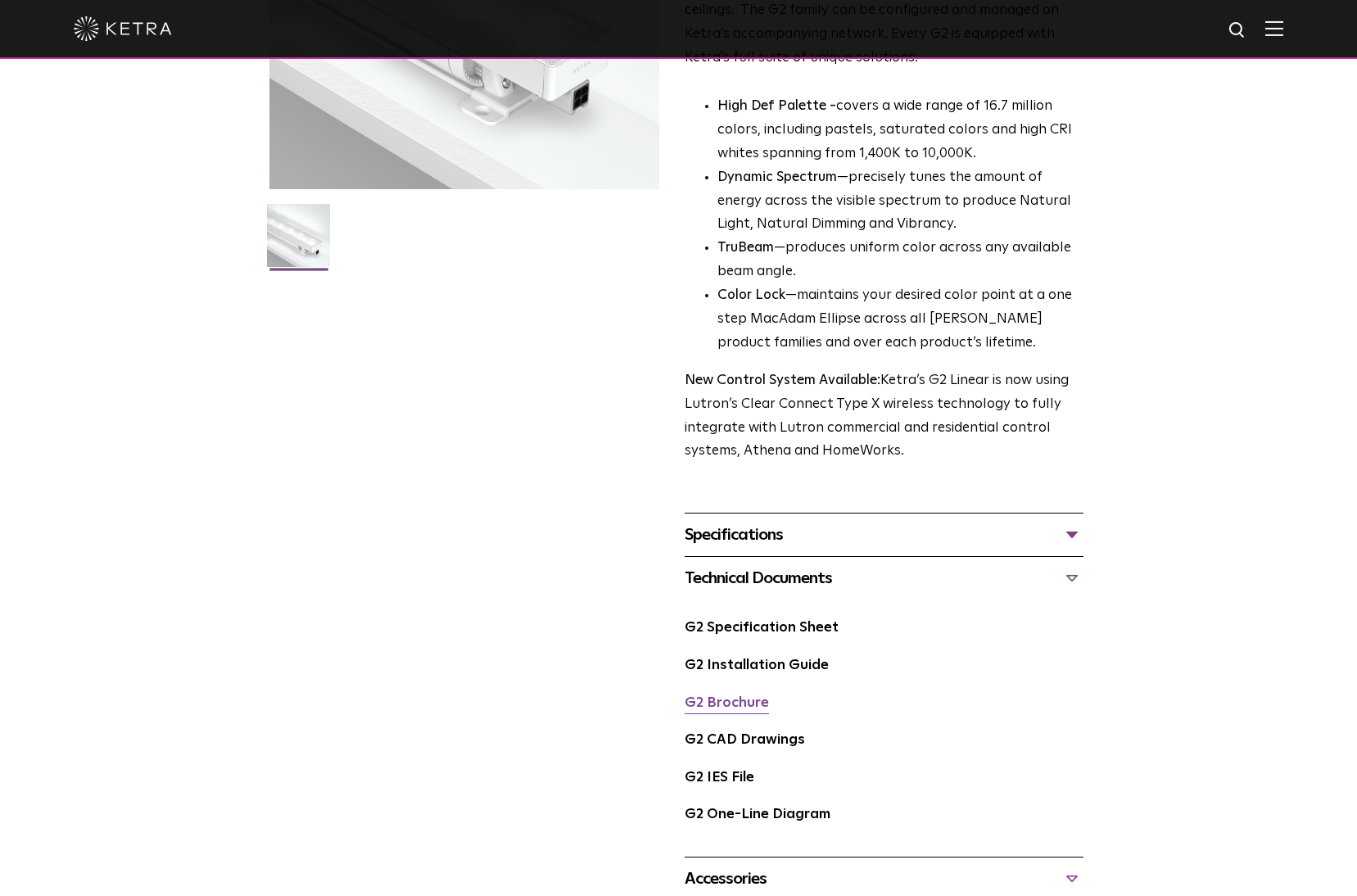
click at [731, 707] on link "G2 Brochure" at bounding box center [726, 702] width 85 height 14
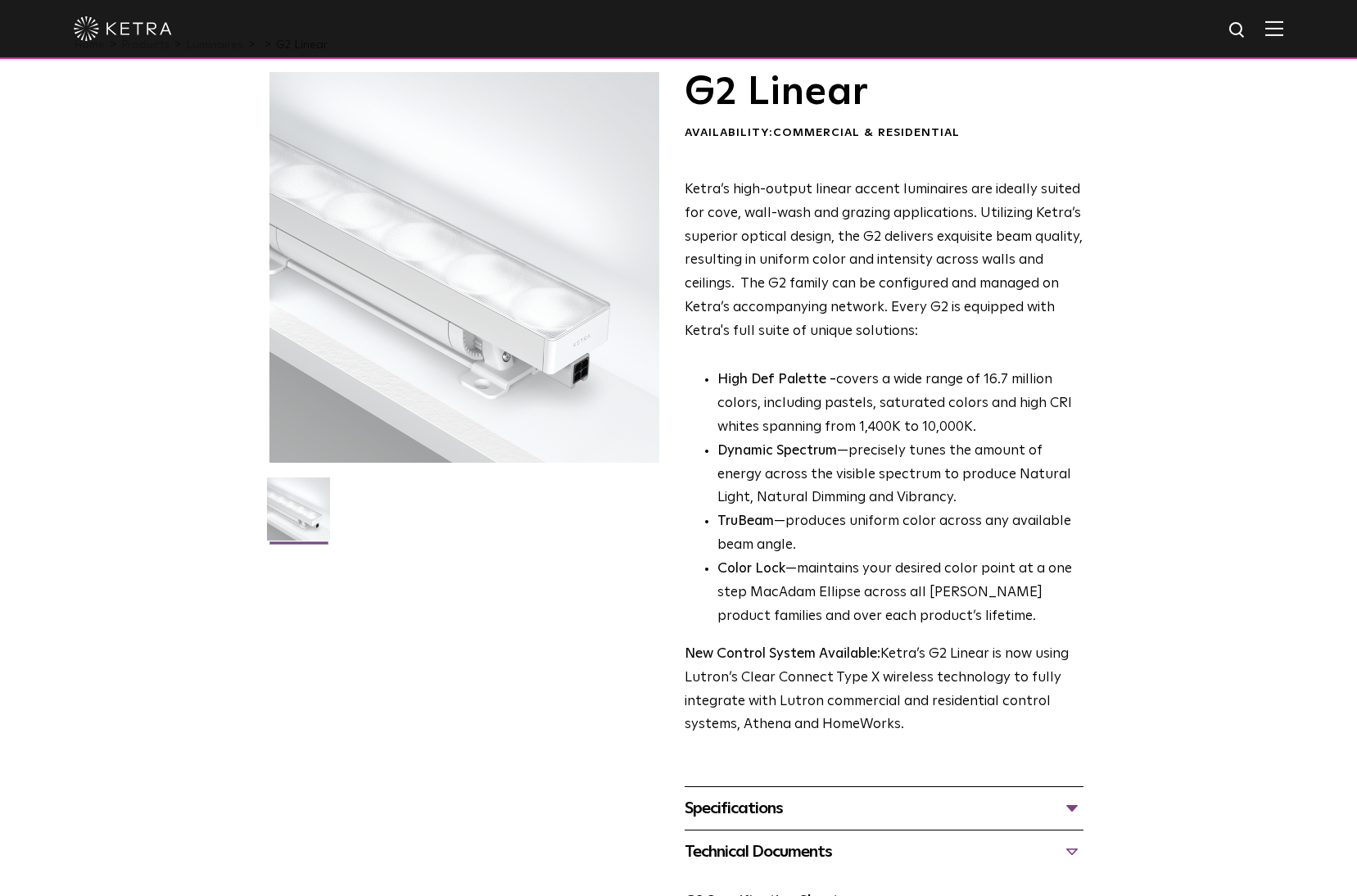
scroll to position [0, 0]
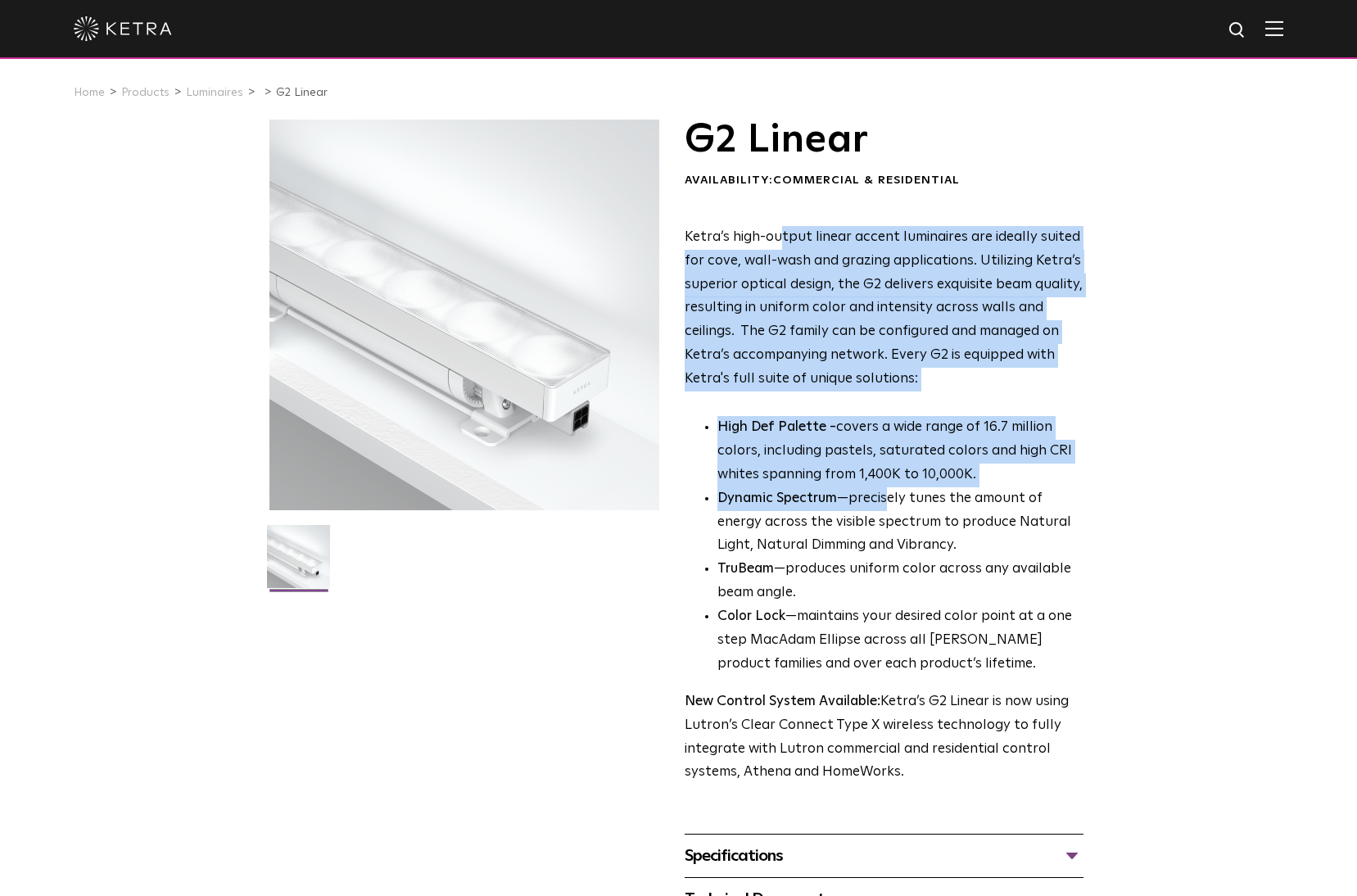
drag, startPoint x: 779, startPoint y: 229, endPoint x: 886, endPoint y: 515, distance: 305.4
click at [886, 515] on div "Ketra’s high-output linear accent luminaires are ideally suited for cove, wall-…" at bounding box center [884, 505] width 399 height 560
click at [887, 515] on li "Dynamic Spectrum —precisely tunes the amount of energy across the visible spect…" at bounding box center [900, 523] width 366 height 71
click at [828, 257] on p "Ketra’s high-output linear accent luminaires are ideally suited for cove, wall-…" at bounding box center [884, 309] width 399 height 165
drag, startPoint x: 725, startPoint y: 222, endPoint x: 889, endPoint y: 536, distance: 354.2
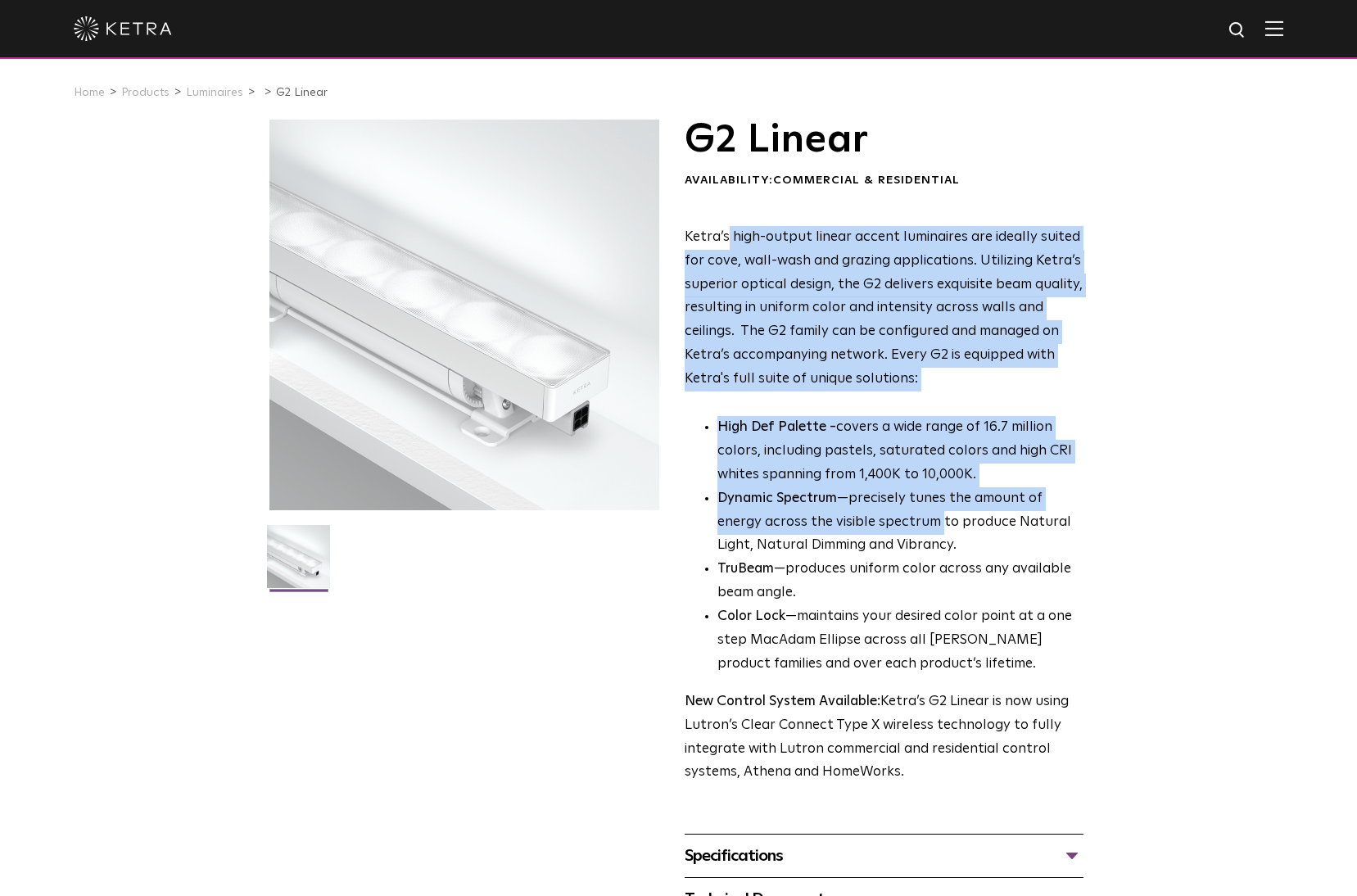
click at [889, 536] on div "G2 Linear Availability: Commercial & Residential Ketra’s high-output linear acc…" at bounding box center [884, 452] width 399 height 666
click at [889, 536] on li "Dynamic Spectrum —precisely tunes the amount of energy across the visible spect…" at bounding box center [900, 523] width 366 height 71
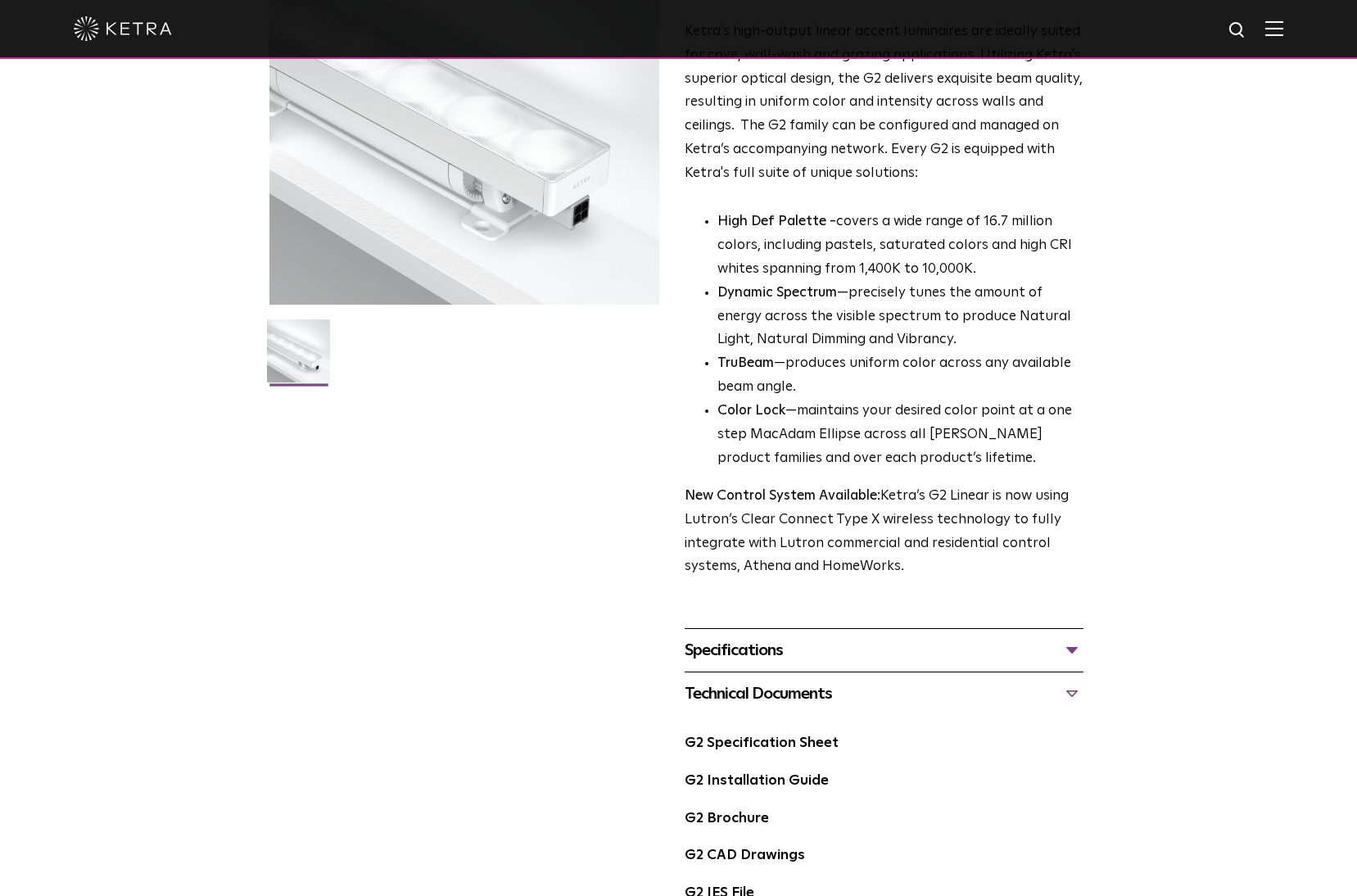
scroll to position [219, 0]
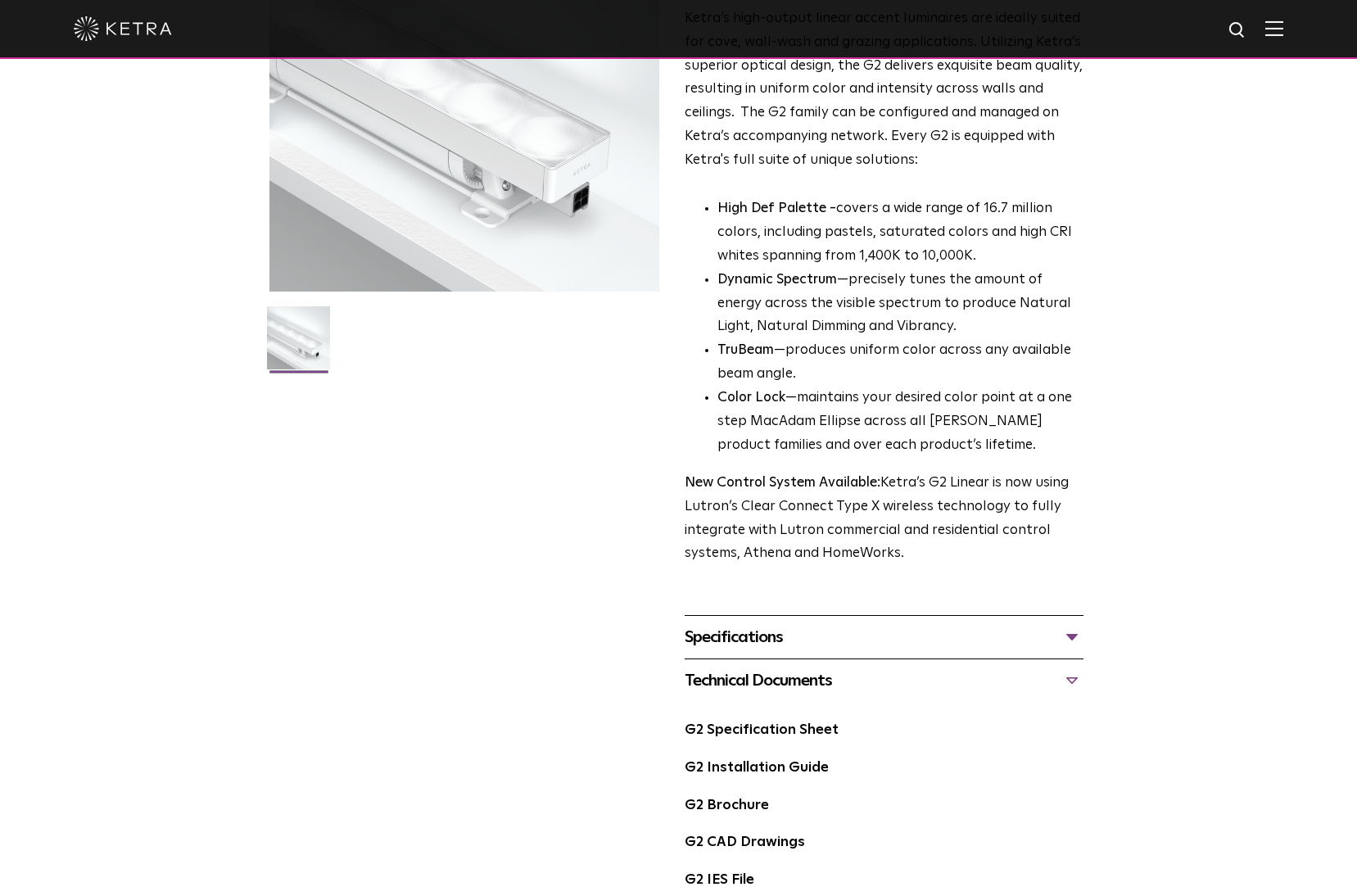
drag, startPoint x: 706, startPoint y: 488, endPoint x: 910, endPoint y: 547, distance: 212.4
click at [910, 547] on p "New Control System Available: Ketra’s G2 Linear is now using Lutron’s Clear Con…" at bounding box center [884, 519] width 399 height 95
click at [913, 547] on p "New Control System Available: Ketra’s G2 Linear is now using Lutron’s Clear Con…" at bounding box center [884, 519] width 399 height 95
drag, startPoint x: 897, startPoint y: 554, endPoint x: 814, endPoint y: 520, distance: 89.7
click at [814, 520] on p "New Control System Available: Ketra’s G2 Linear is now using Lutron’s Clear Con…" at bounding box center [884, 519] width 399 height 95
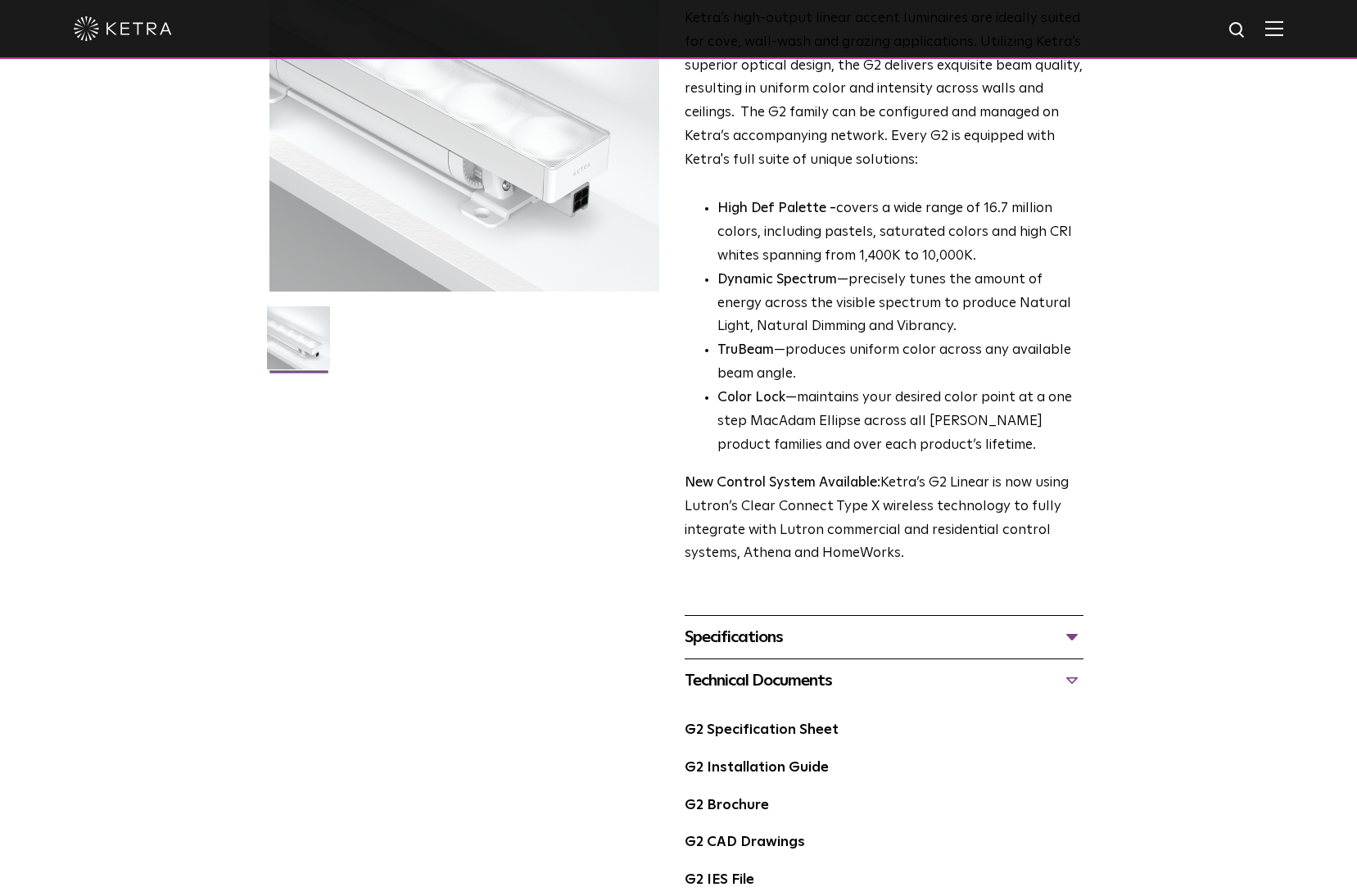
click at [814, 521] on p "New Control System Available: Ketra’s G2 Linear is now using Lutron’s Clear Con…" at bounding box center [884, 519] width 399 height 95
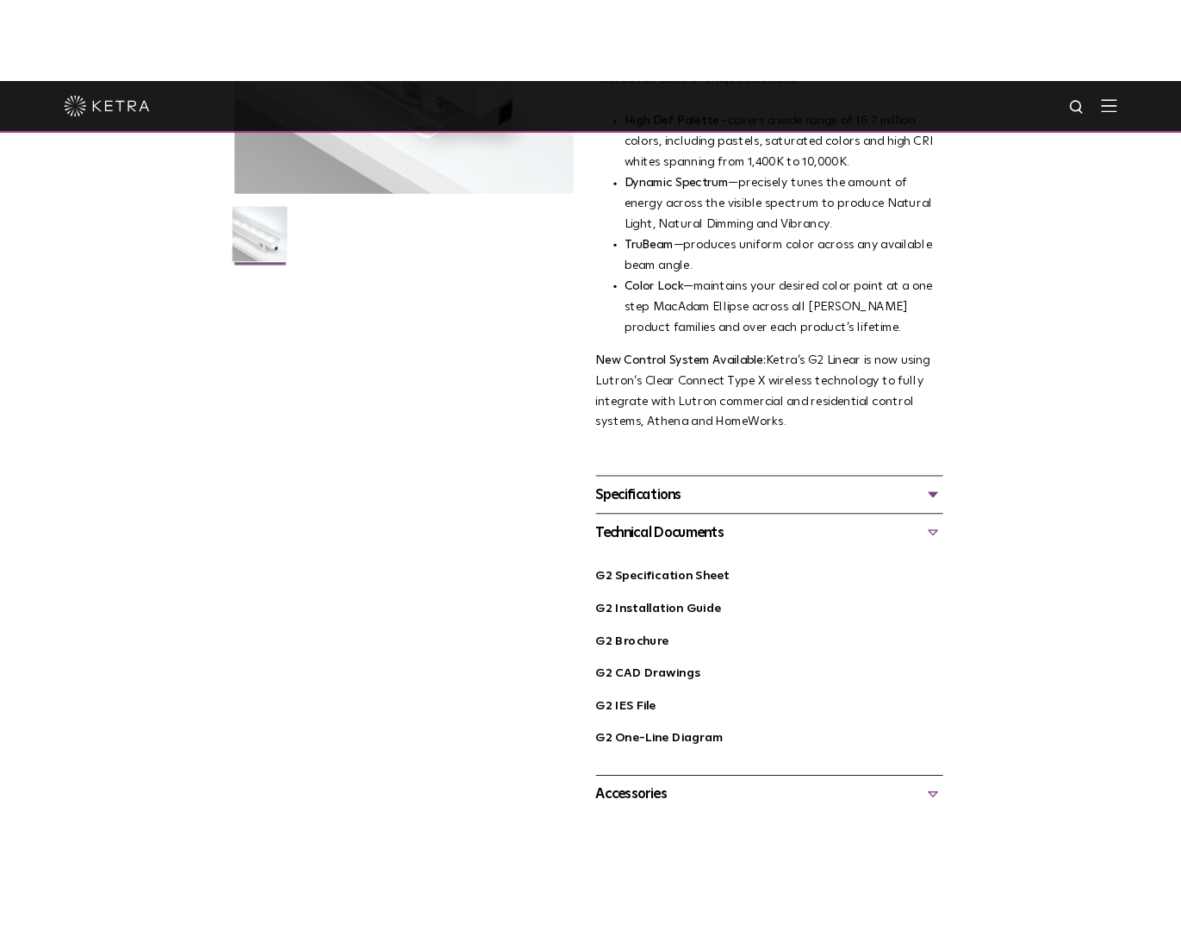
scroll to position [402, 0]
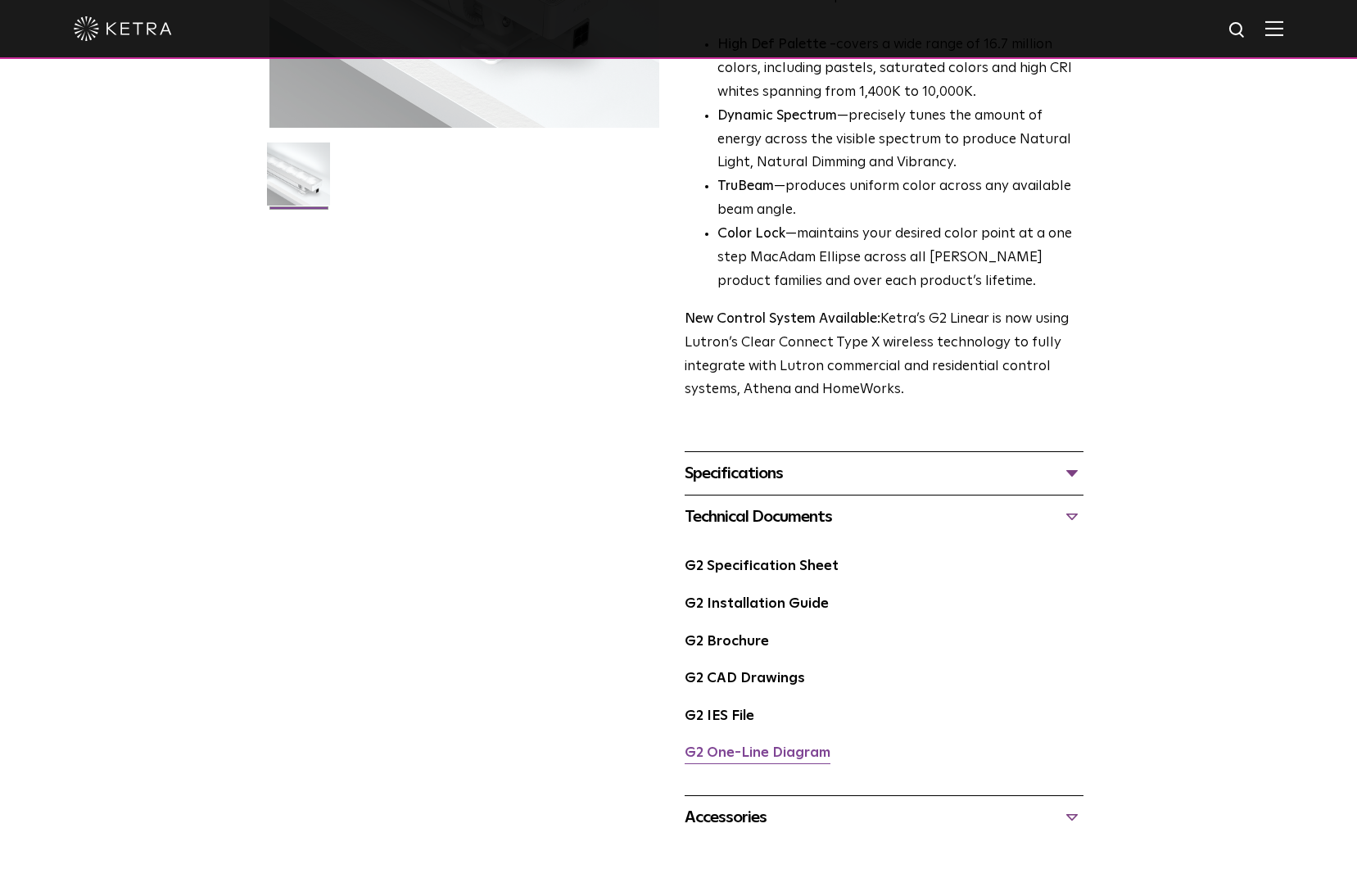
click at [765, 751] on link "G2 One-Line Diagram" at bounding box center [756, 753] width 145 height 14
click at [802, 604] on link "G2 Installation Guide" at bounding box center [756, 603] width 144 height 14
click at [744, 636] on link "G2 Brochure" at bounding box center [726, 641] width 85 height 14
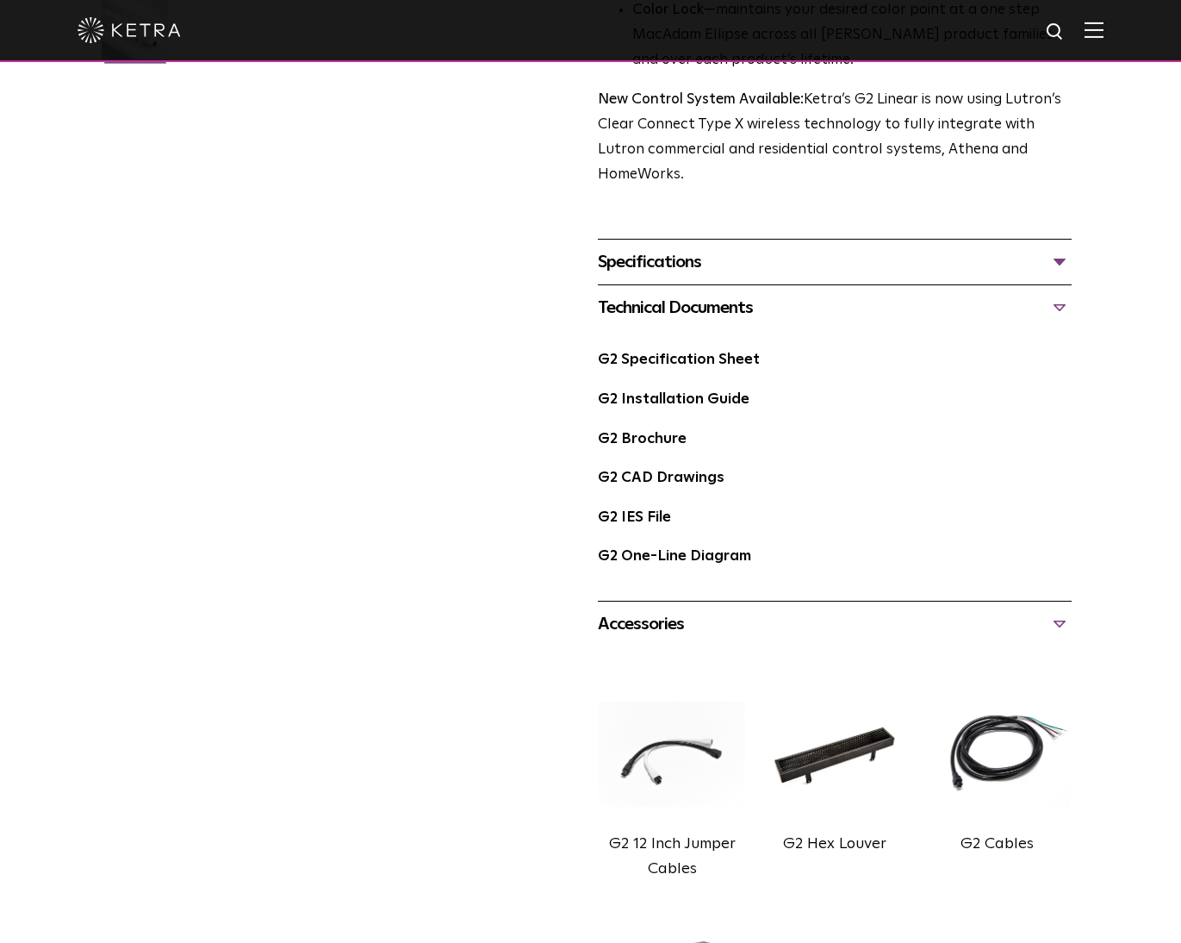
scroll to position [804, 0]
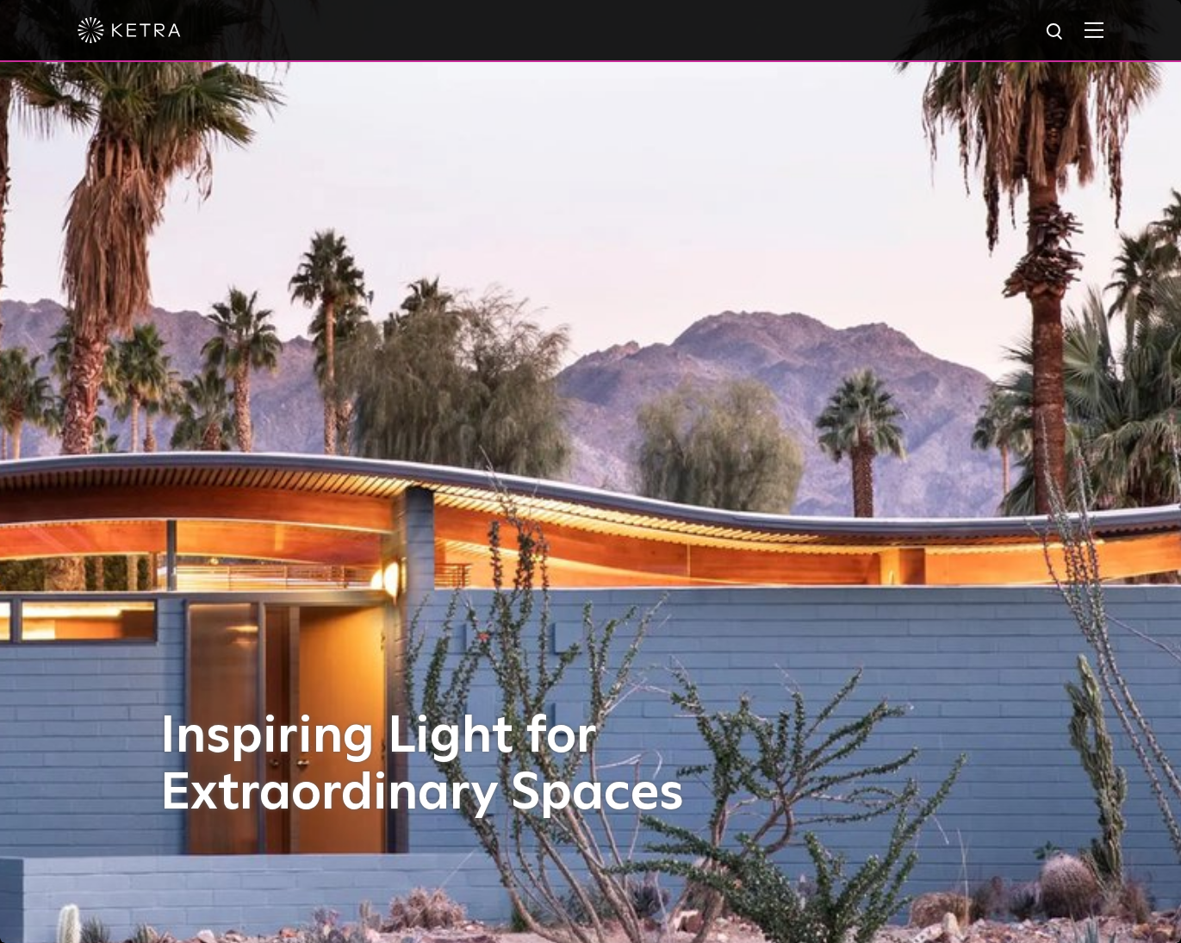
click at [522, 379] on div "Inspiring Light for Extraordinary Spaces" at bounding box center [591, 471] width 862 height 943
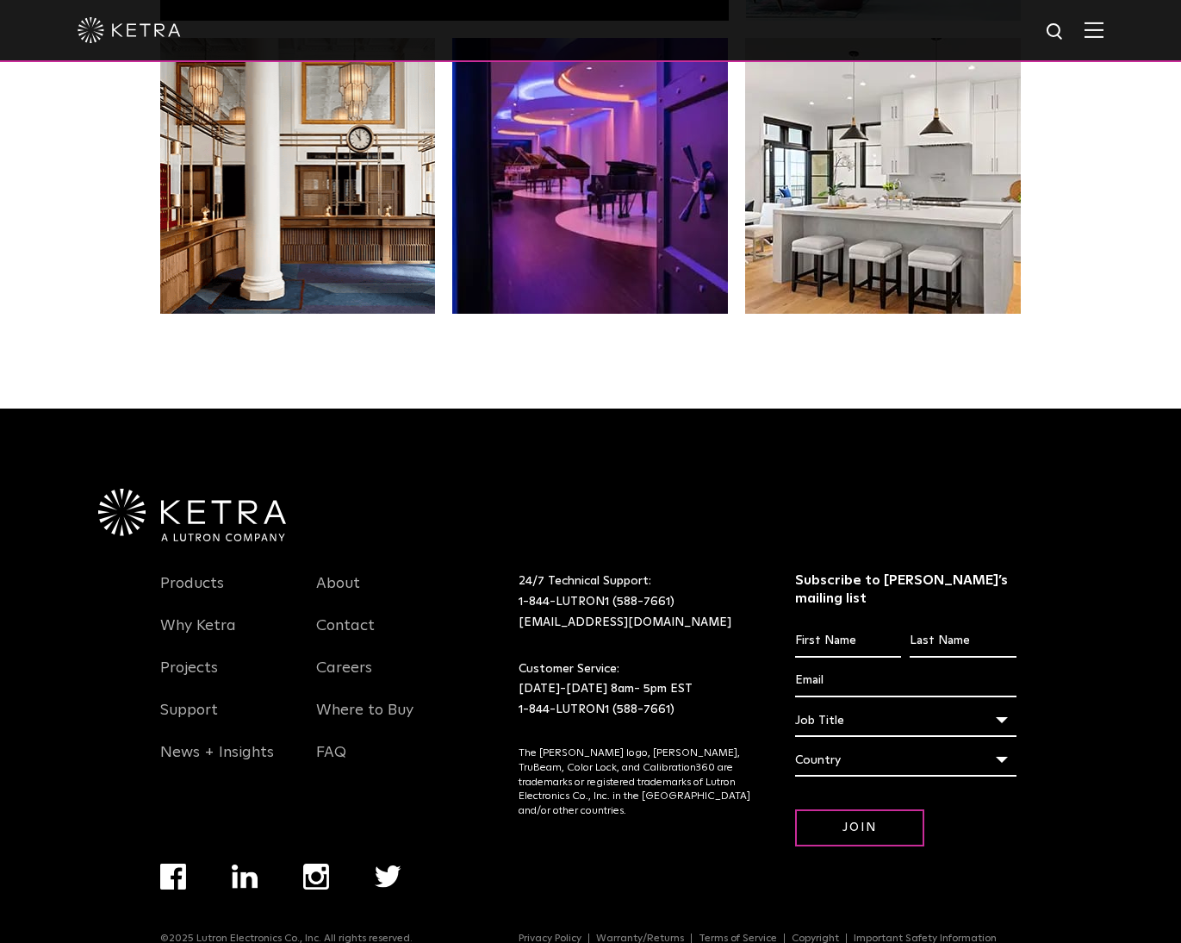
scroll to position [3624, 0]
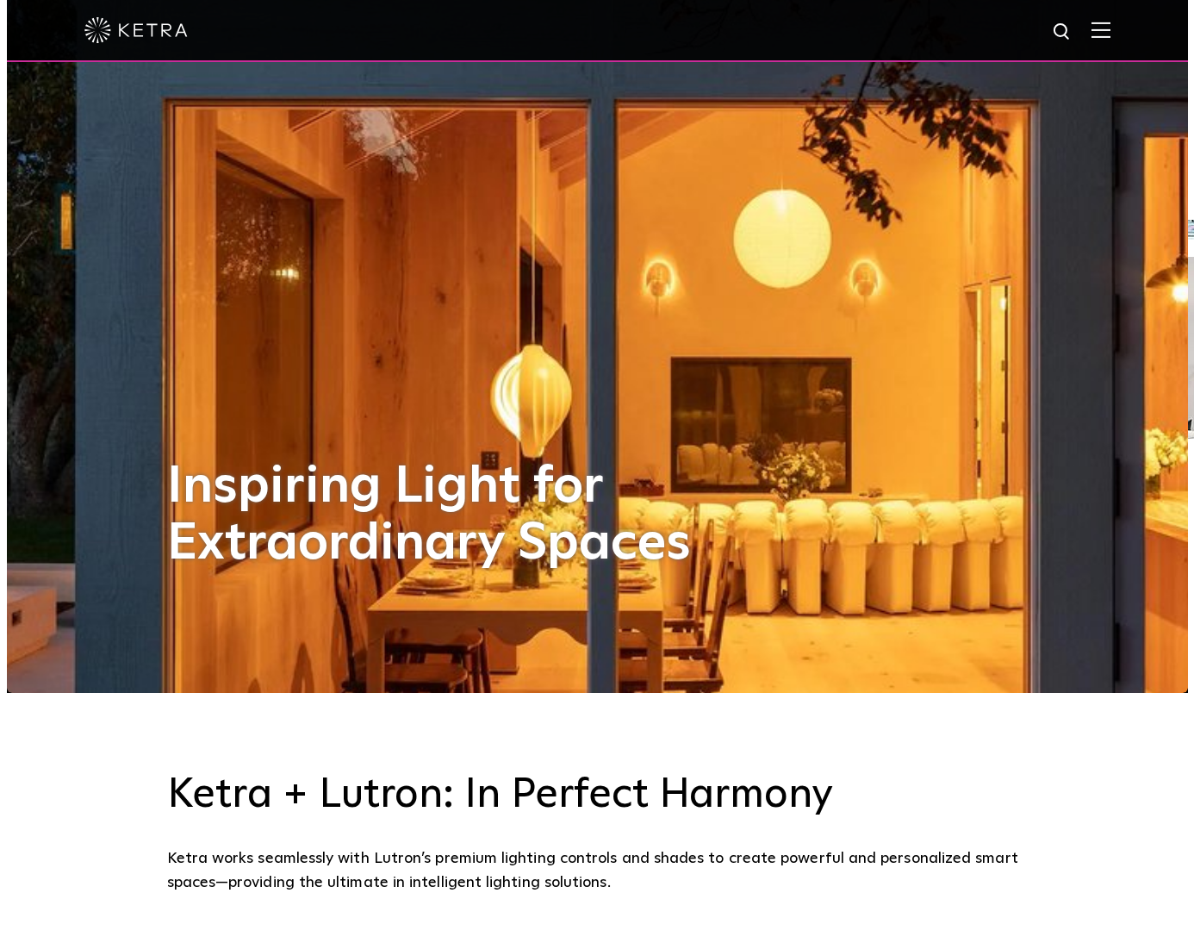
scroll to position [0, 0]
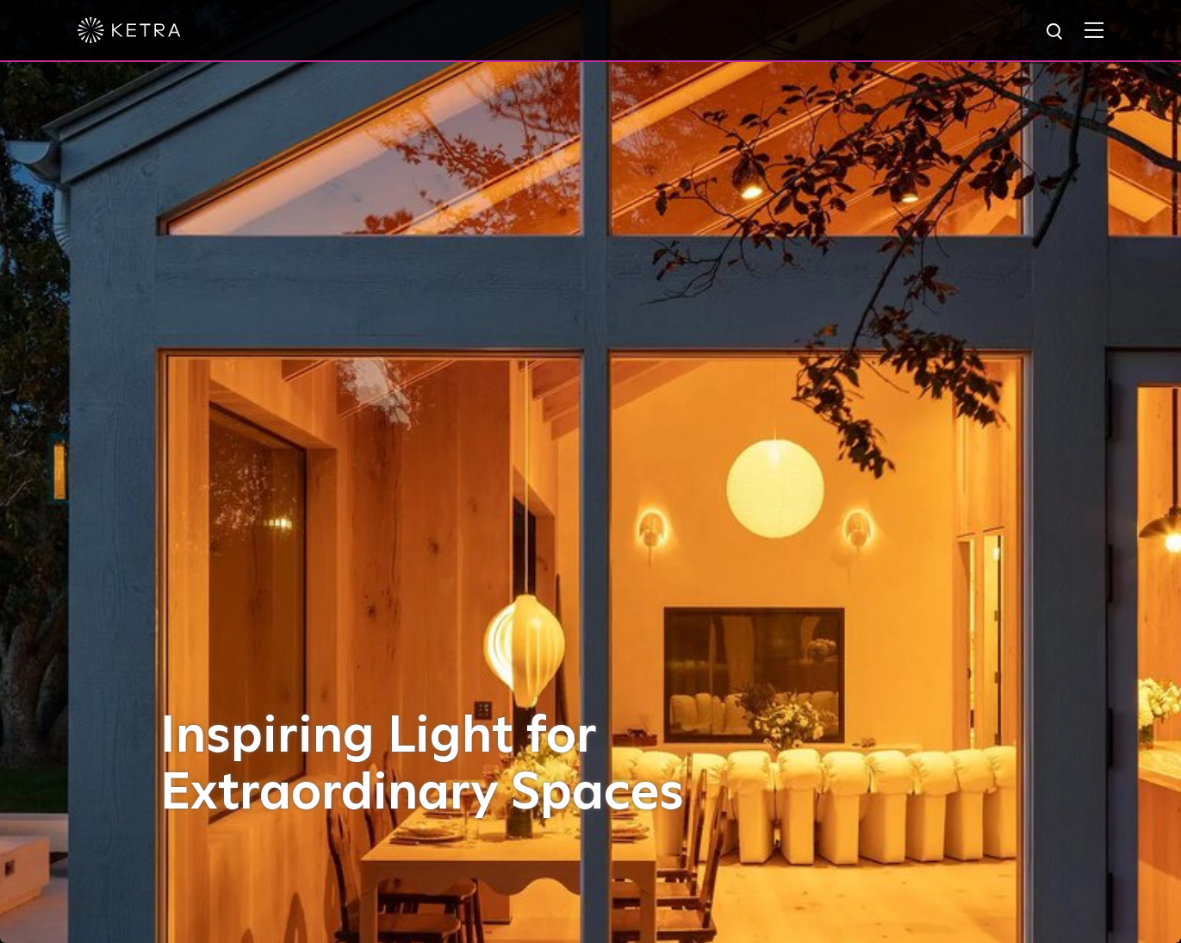
click at [1104, 29] on img at bounding box center [1094, 30] width 19 height 16
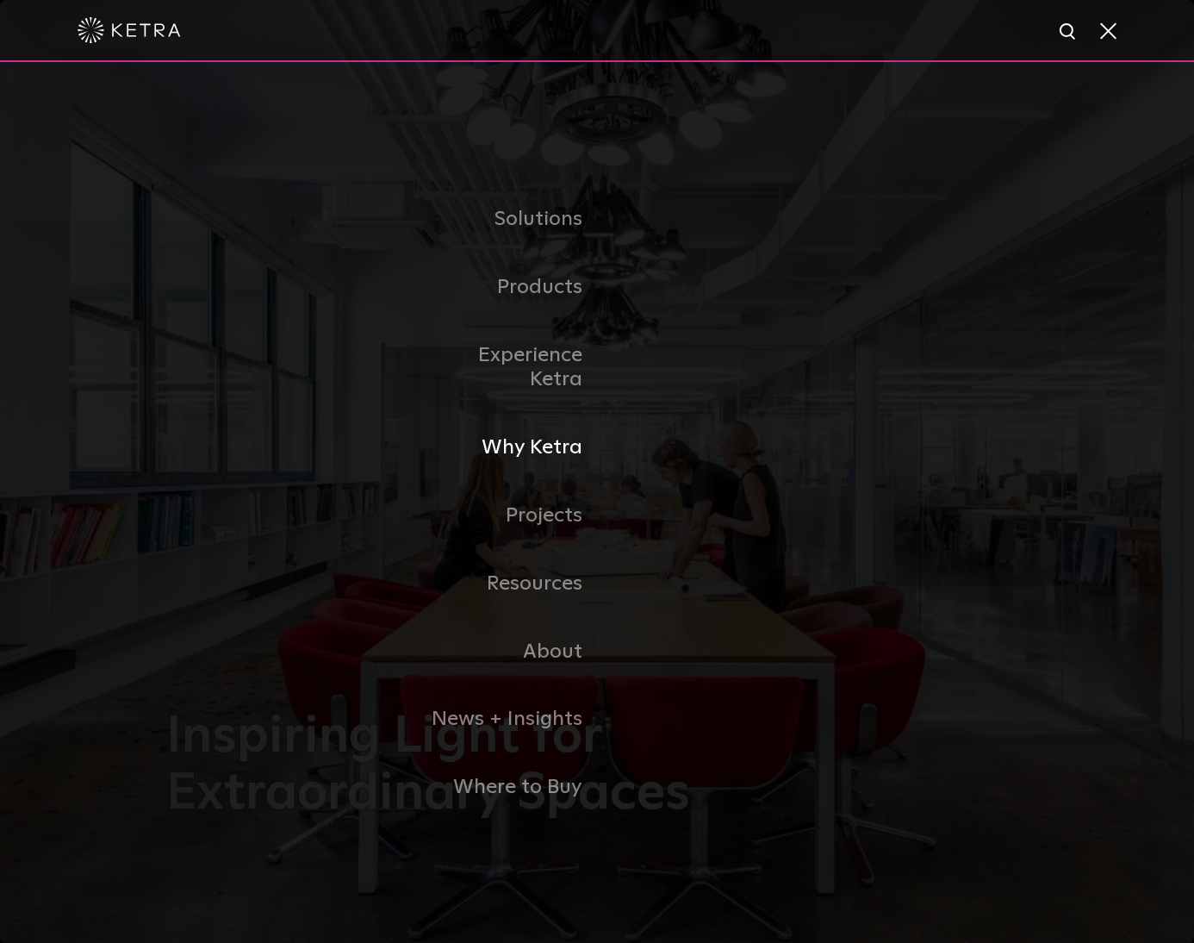
click at [556, 428] on link "Why Ketra" at bounding box center [509, 448] width 177 height 68
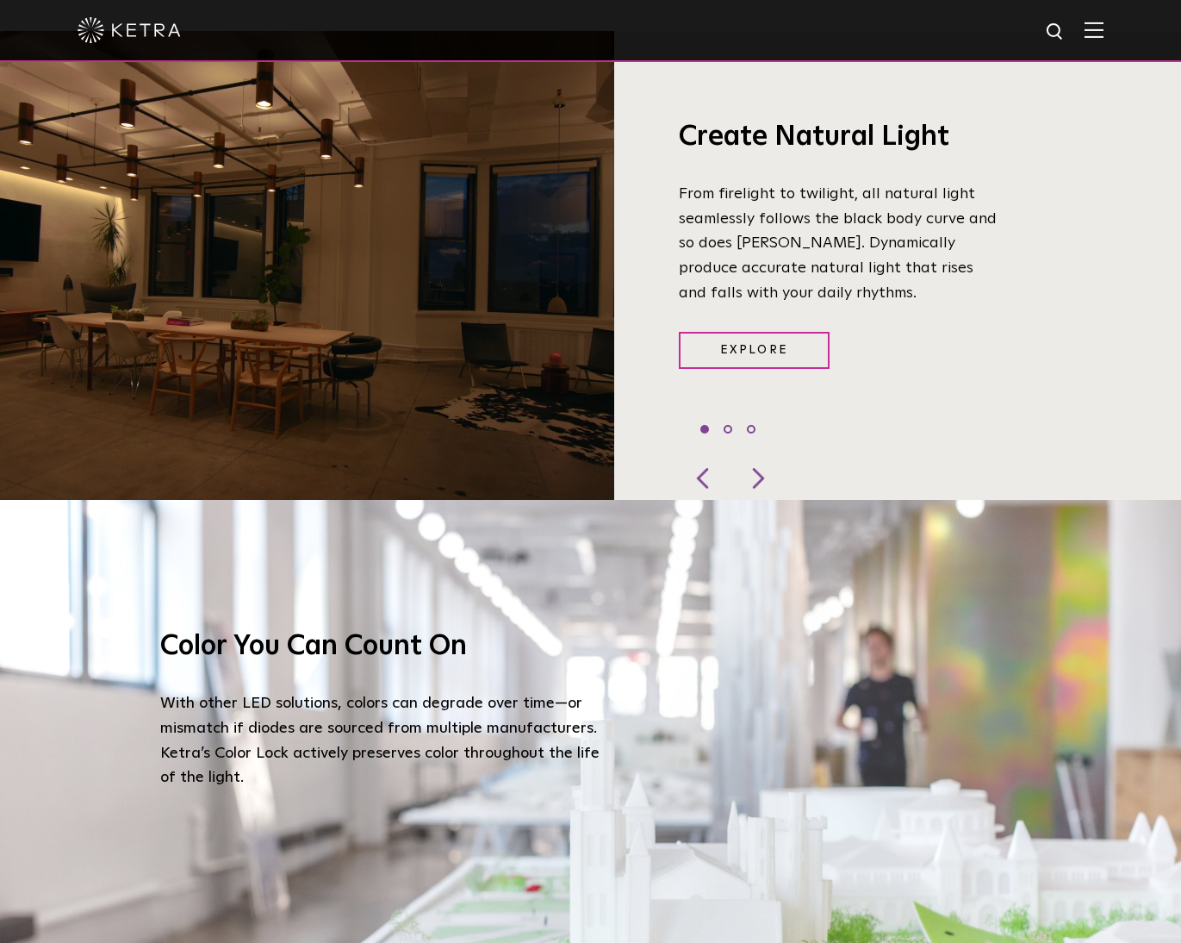
scroll to position [1666, 0]
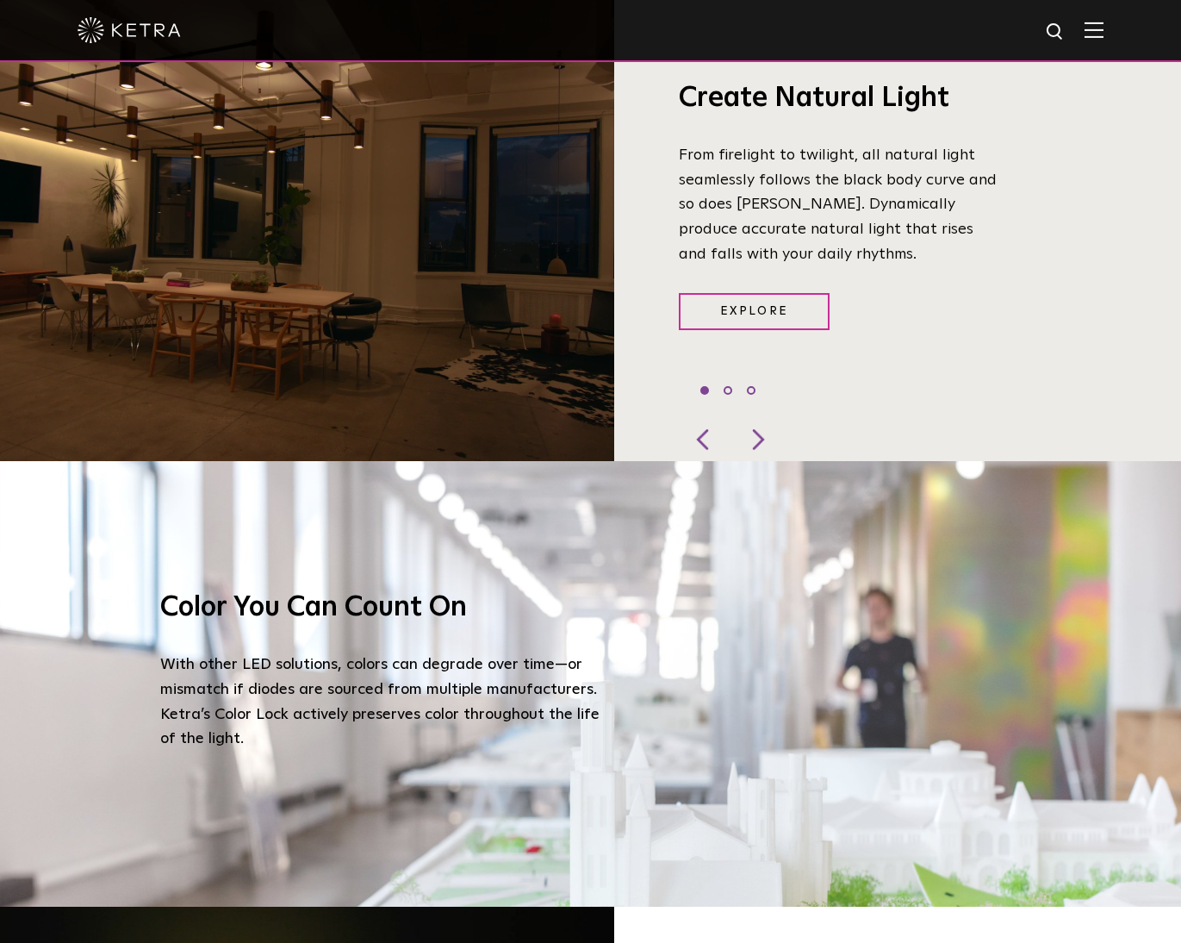
click at [980, 270] on div "Create Natural Light From firelight to twilight, all natural light seamlessly f…" at bounding box center [814, 227] width 401 height 464
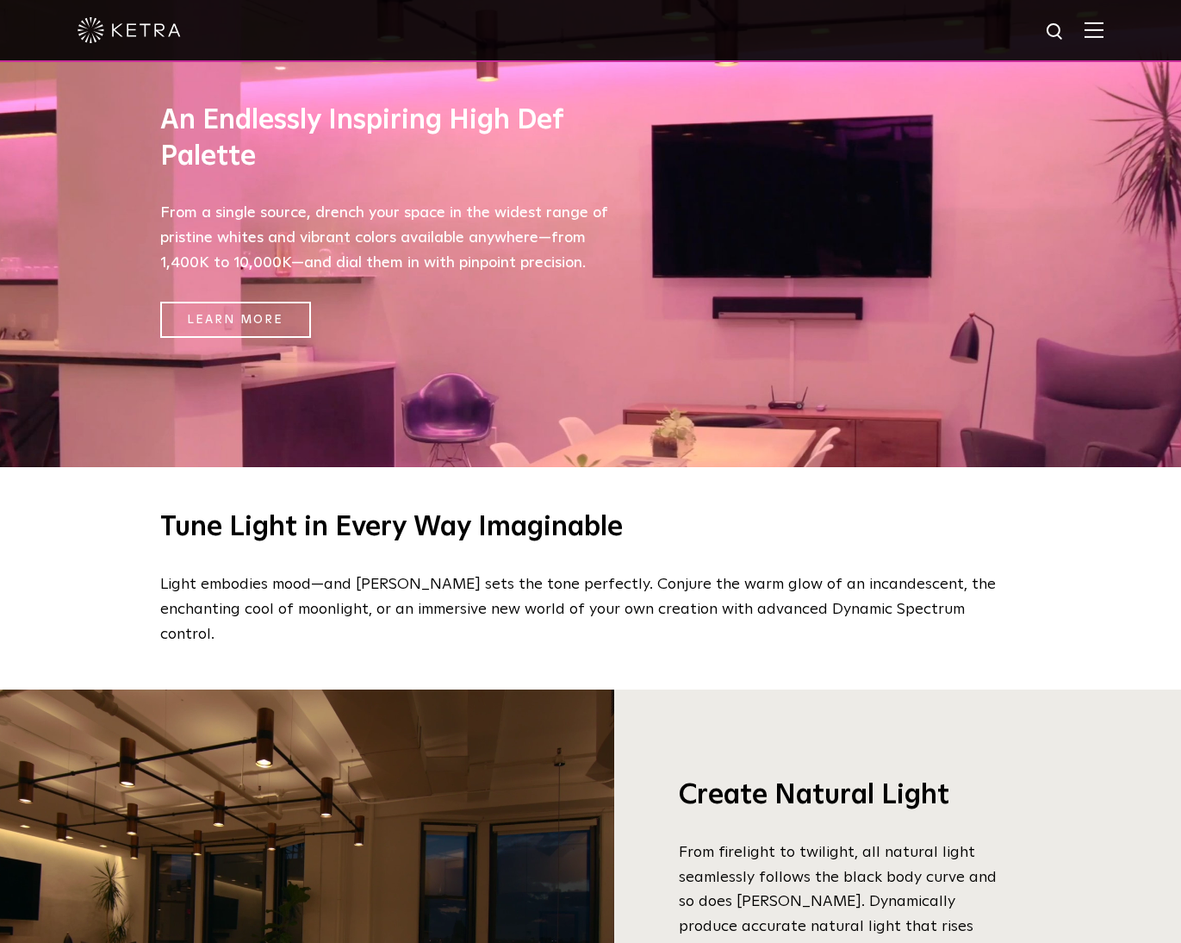
scroll to position [1036, 0]
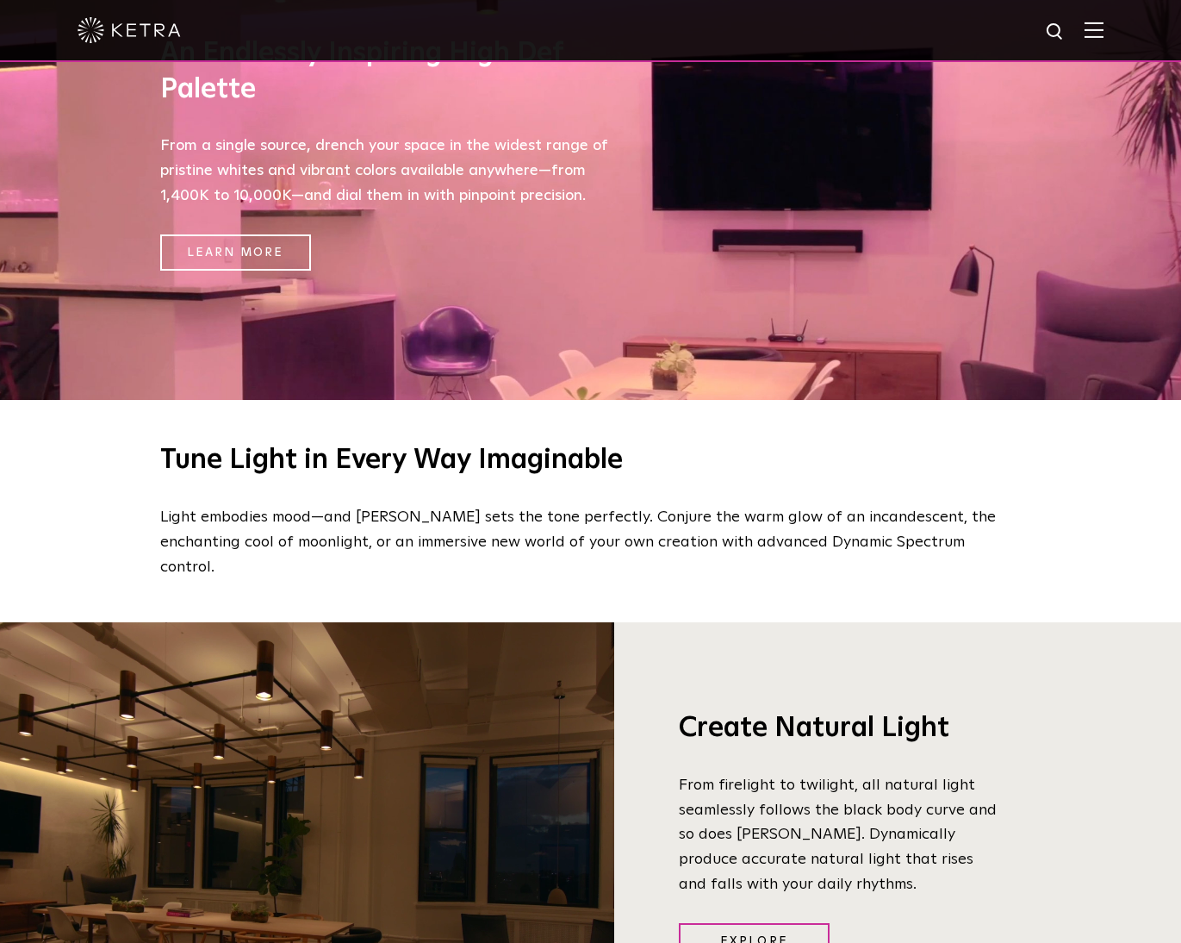
drag, startPoint x: 495, startPoint y: 467, endPoint x: 497, endPoint y: 514, distance: 47.5
click at [495, 467] on h2 "Tune Light in Every Way Imaginable" at bounding box center [591, 461] width 862 height 36
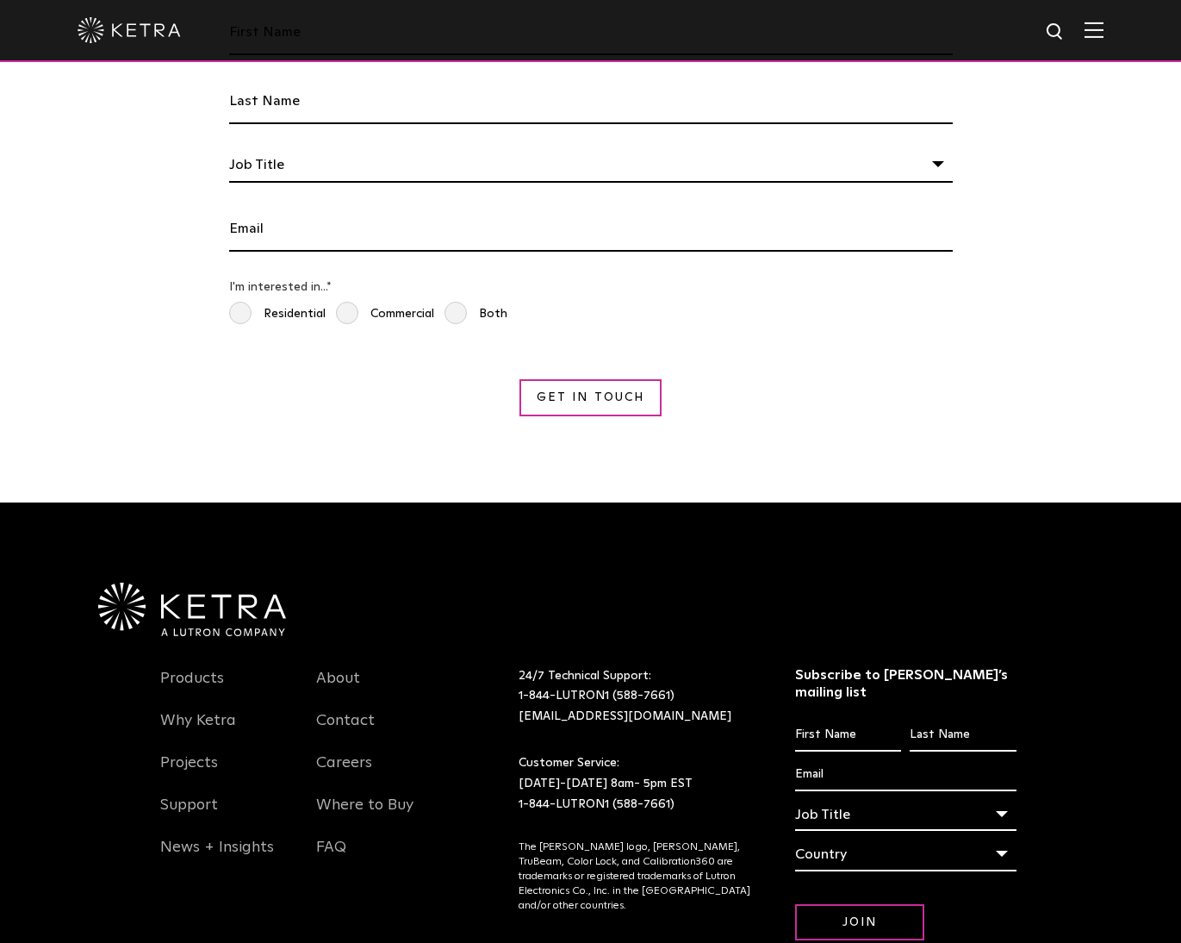
scroll to position [3186, 0]
